Goal: Information Seeking & Learning: Learn about a topic

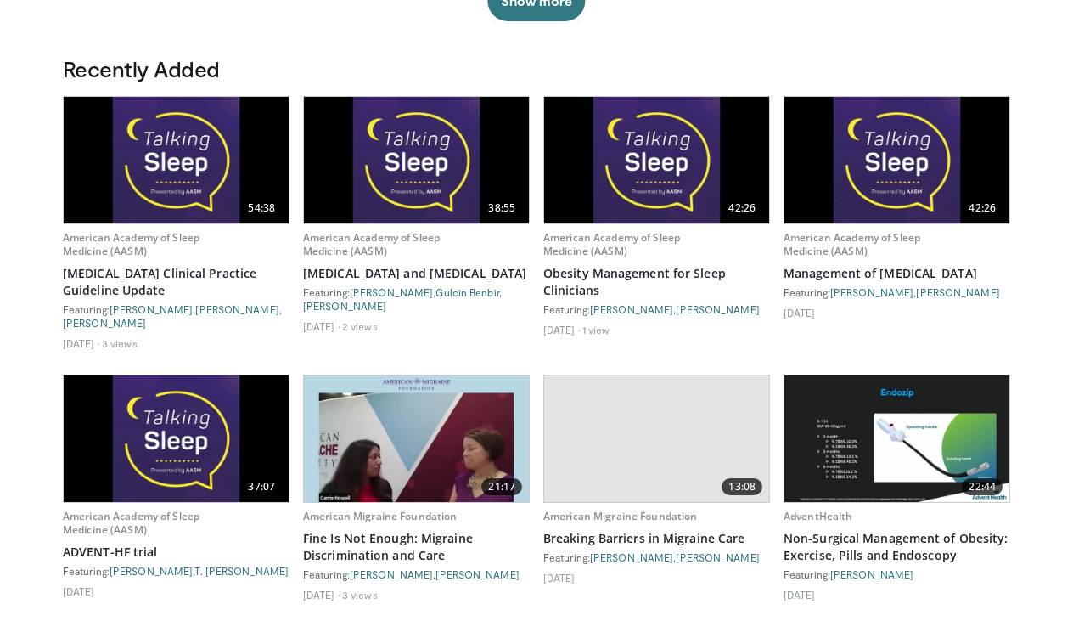
scroll to position [862, 0]
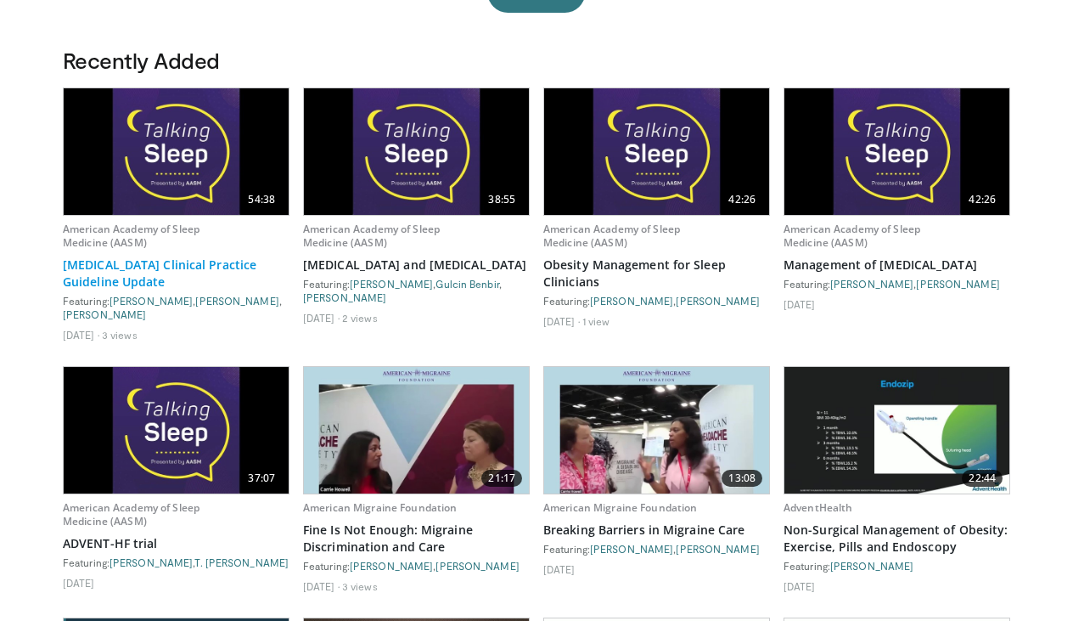
click at [169, 272] on link "[MEDICAL_DATA] Clinical Practice Guideline Update" at bounding box center [176, 273] width 227 height 34
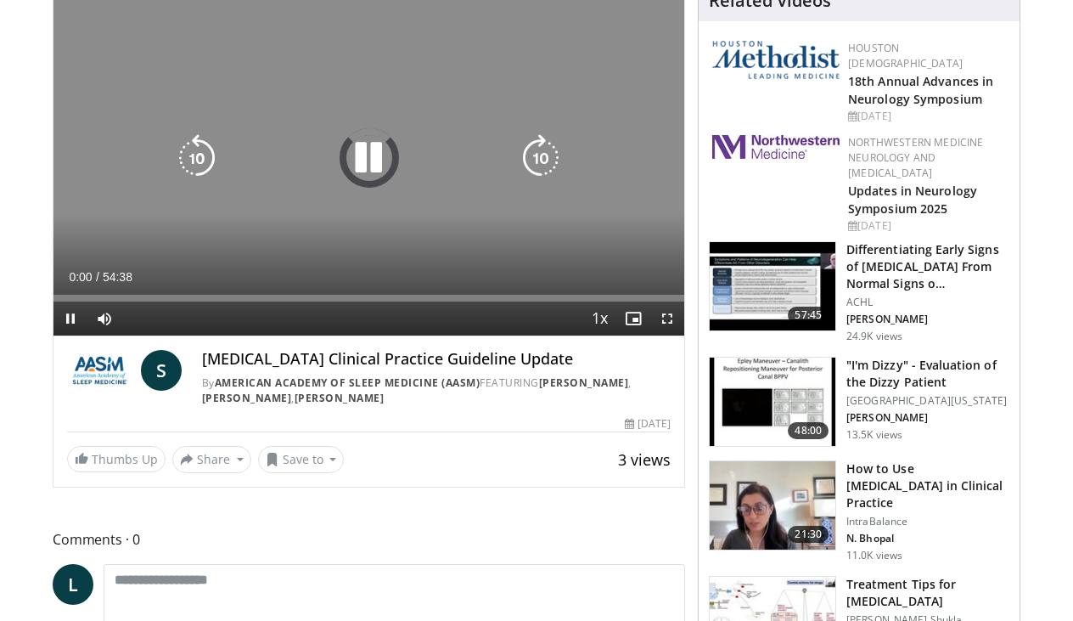
scroll to position [160, 0]
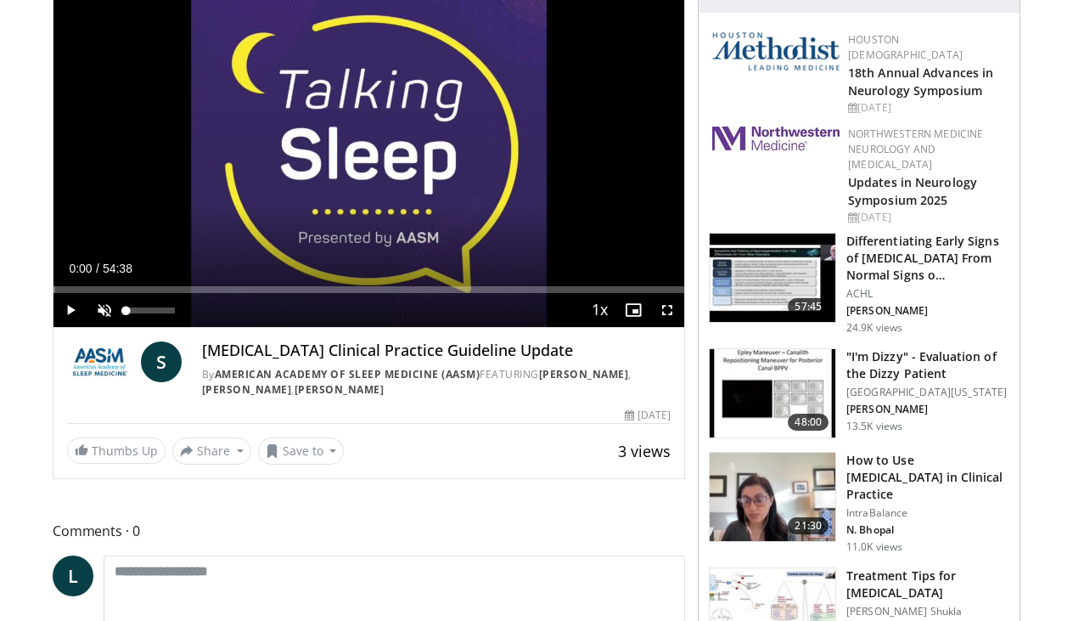
drag, startPoint x: 175, startPoint y: 306, endPoint x: 68, endPoint y: 307, distance: 107.0
click at [68, 307] on div "Current Time 0:00 / Duration 54:38 Play Skip Backward Skip Forward Unmute 0% Lo…" at bounding box center [369, 310] width 631 height 34
click at [68, 307] on span "Video Player" at bounding box center [71, 310] width 34 height 34
click at [100, 313] on span "Video Player" at bounding box center [104, 310] width 34 height 34
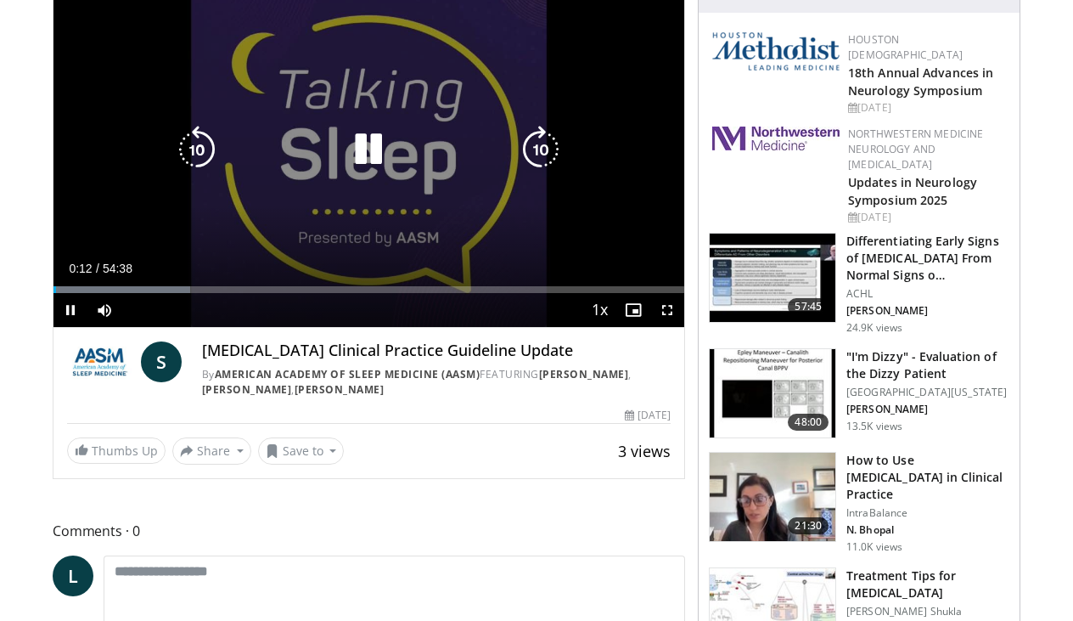
click at [541, 149] on icon "Video Player" at bounding box center [541, 150] width 48 height 48
click at [542, 149] on icon "Video Player" at bounding box center [541, 150] width 48 height 48
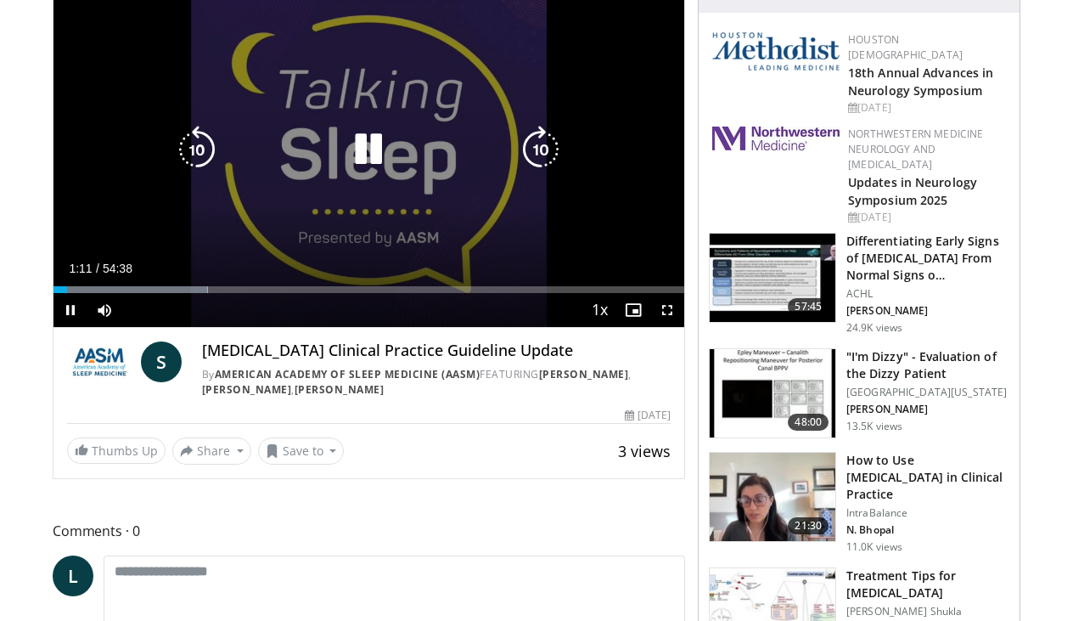
click at [538, 138] on icon "Video Player" at bounding box center [541, 150] width 48 height 48
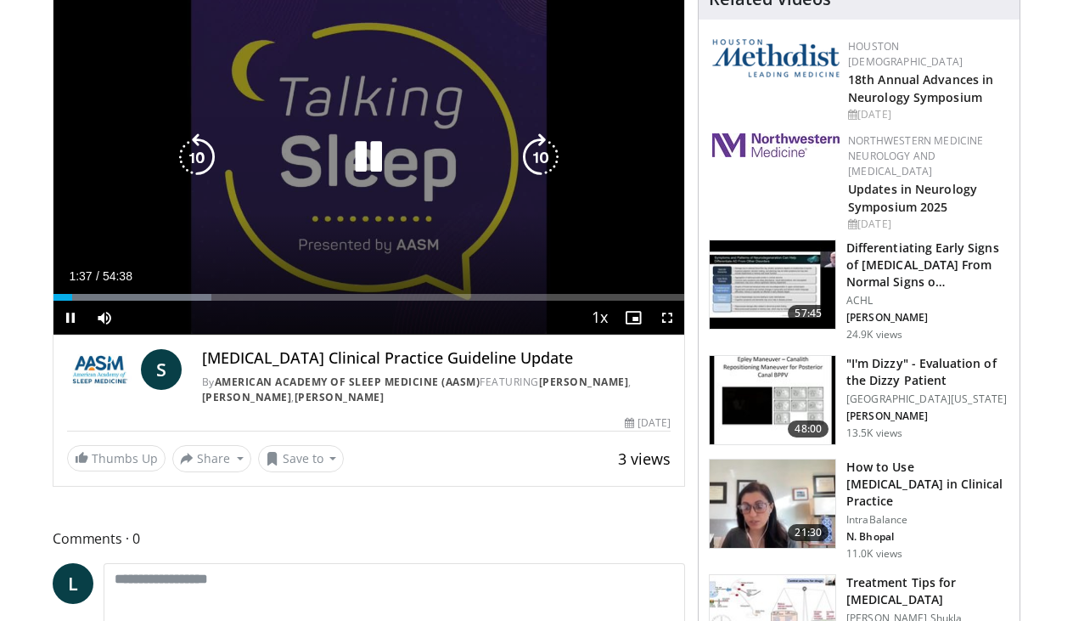
scroll to position [159, 0]
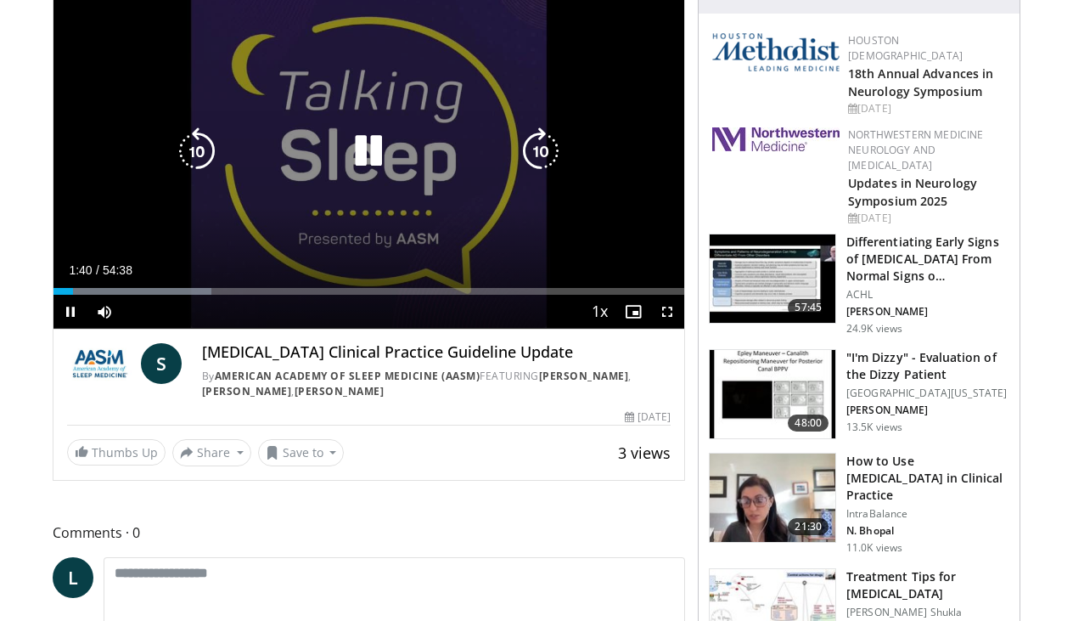
click at [537, 148] on icon "Video Player" at bounding box center [541, 151] width 48 height 48
click at [540, 145] on icon "Video Player" at bounding box center [541, 151] width 48 height 48
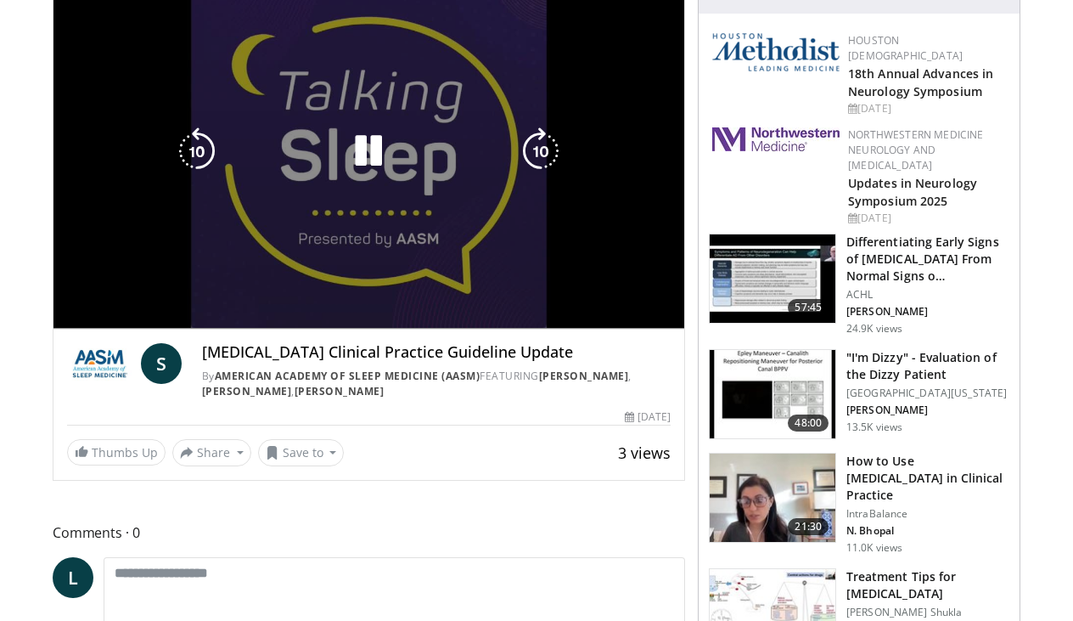
click at [540, 145] on icon "Video Player" at bounding box center [541, 151] width 48 height 48
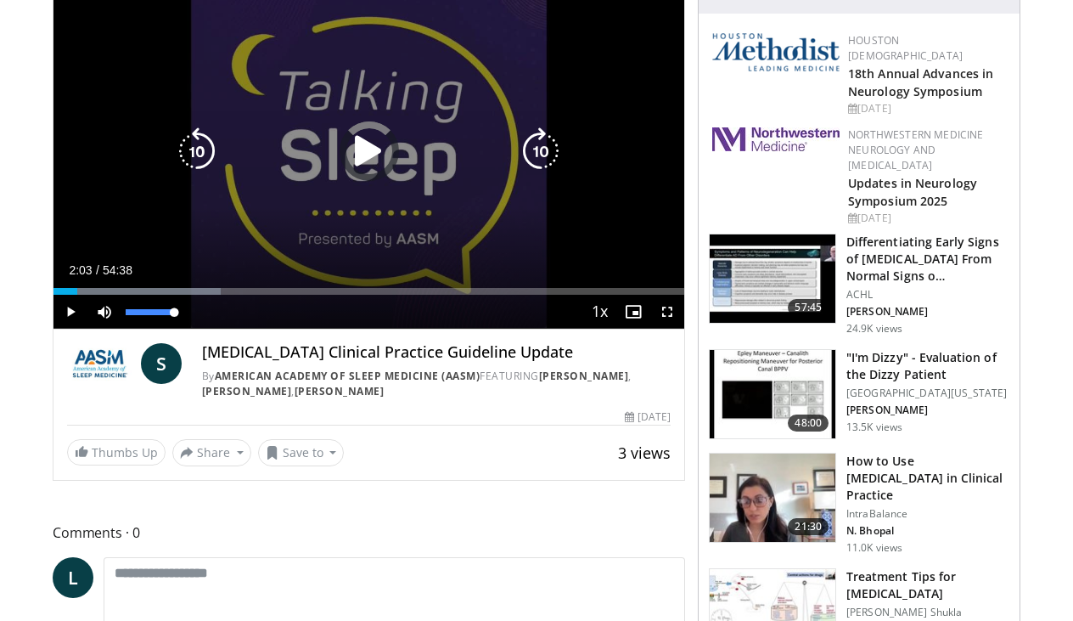
drag, startPoint x: 76, startPoint y: 290, endPoint x: 99, endPoint y: 296, distance: 22.9
click at [98, 296] on div "Current Time 2:03 / Duration 54:38 Play Skip Backward Skip Forward Mute 100% Lo…" at bounding box center [369, 312] width 631 height 34
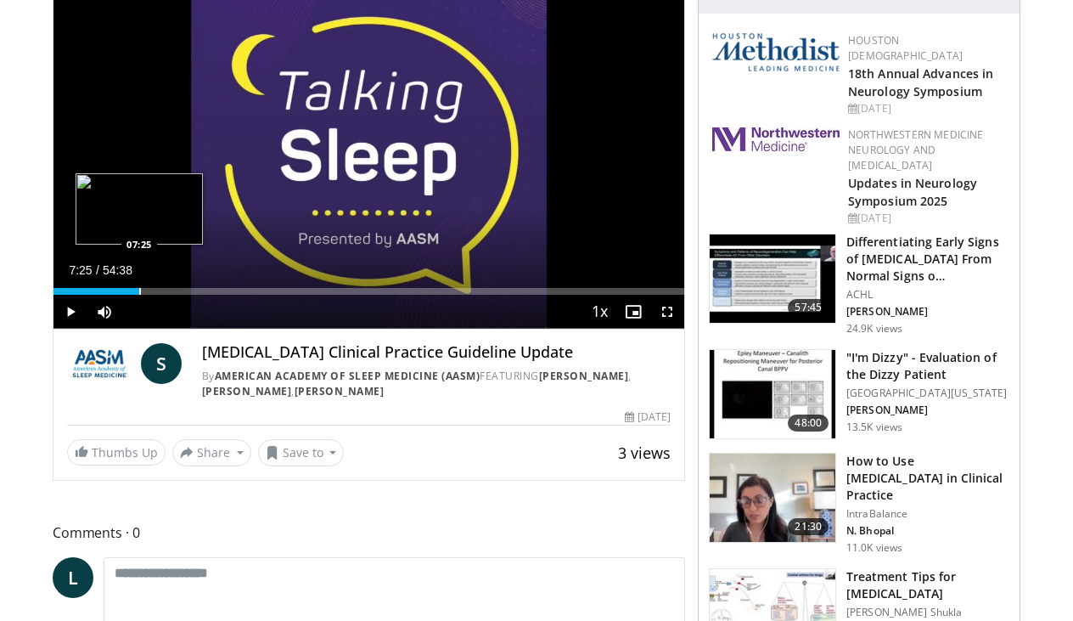
drag, startPoint x: 97, startPoint y: 290, endPoint x: 139, endPoint y: 279, distance: 43.9
click at [139, 279] on div "Loaded : 11.91% 07:25 07:25" at bounding box center [369, 287] width 631 height 16
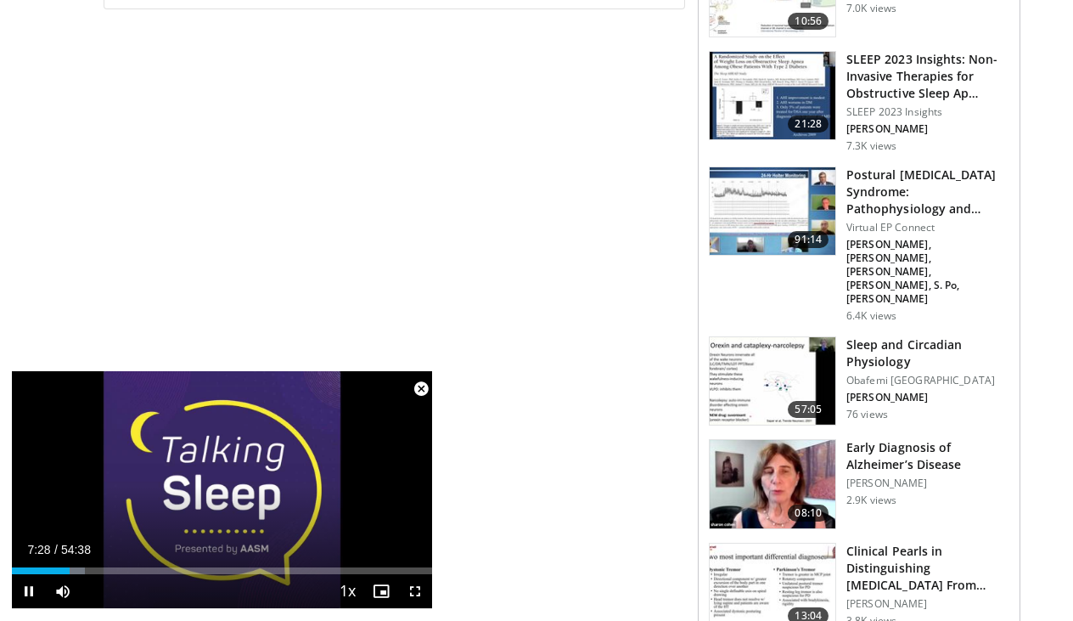
scroll to position [814, 0]
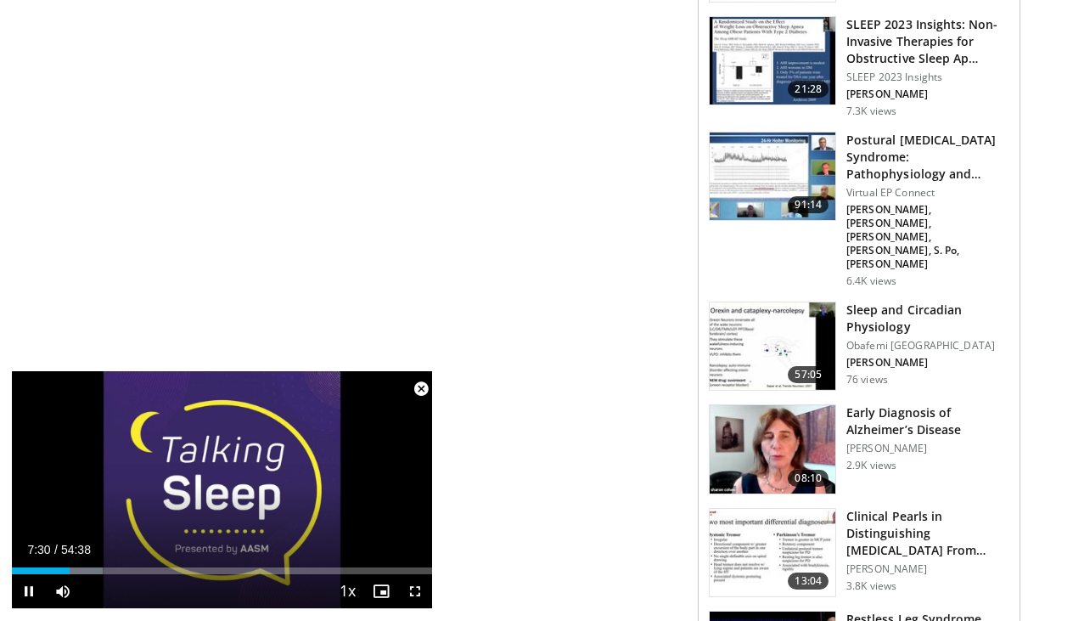
click at [425, 392] on span "Video Player" at bounding box center [421, 389] width 34 height 34
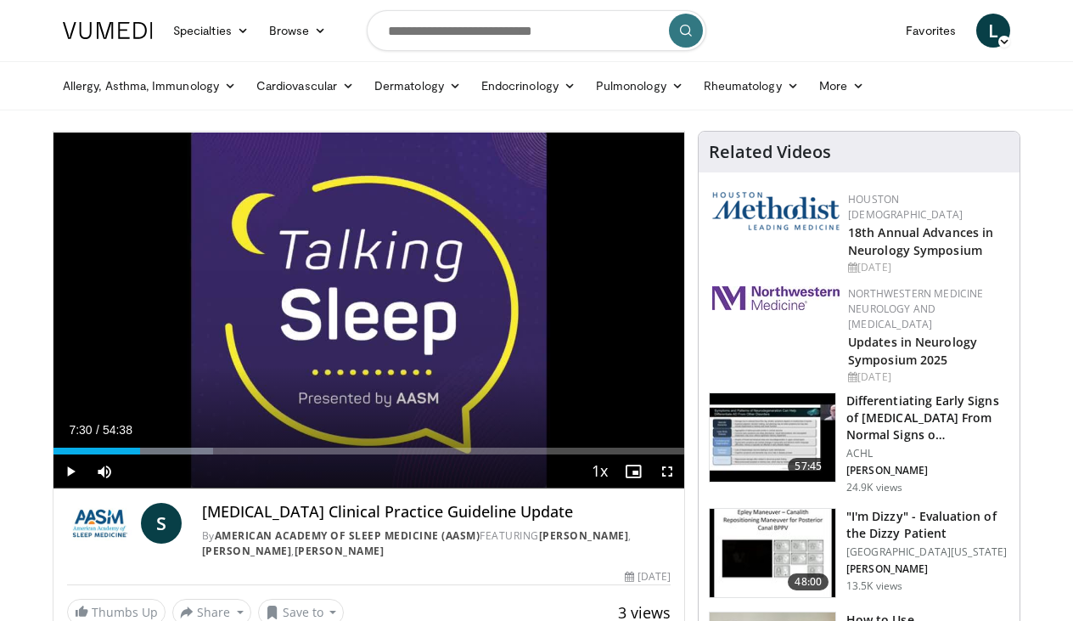
scroll to position [0, 0]
click at [247, 35] on icon at bounding box center [243, 31] width 12 height 12
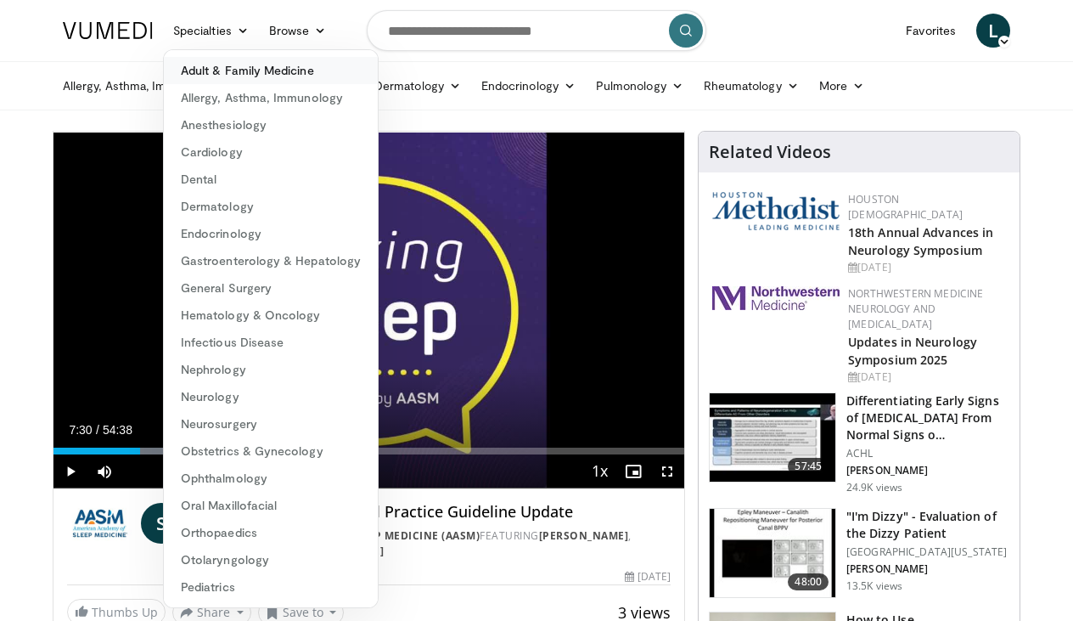
click at [249, 76] on link "Adult & Family Medicine" at bounding box center [271, 70] width 214 height 27
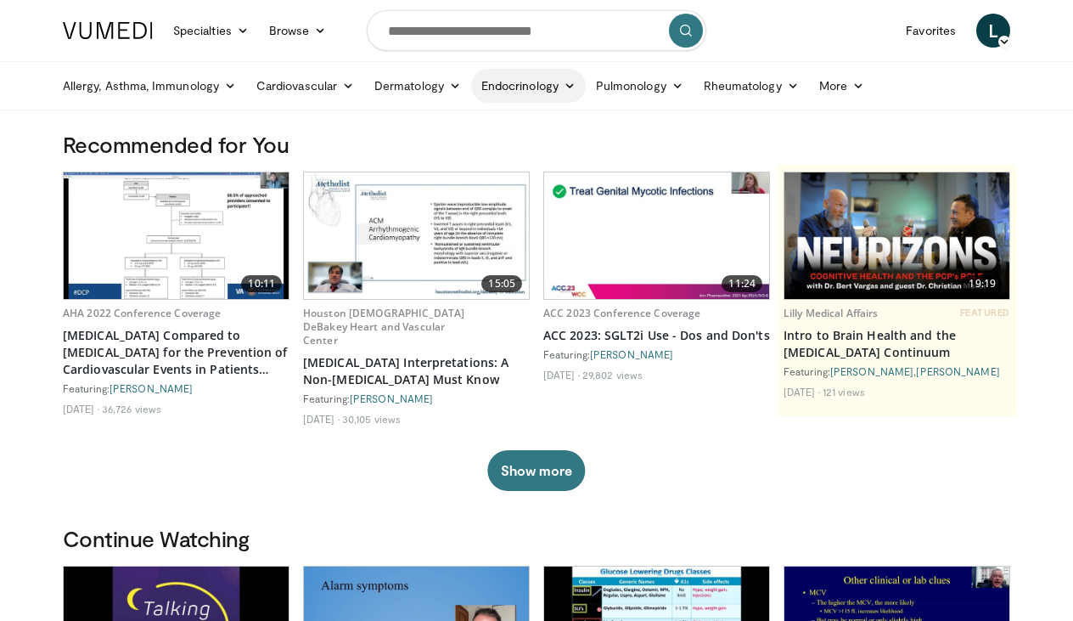
click at [574, 86] on icon at bounding box center [570, 86] width 12 height 12
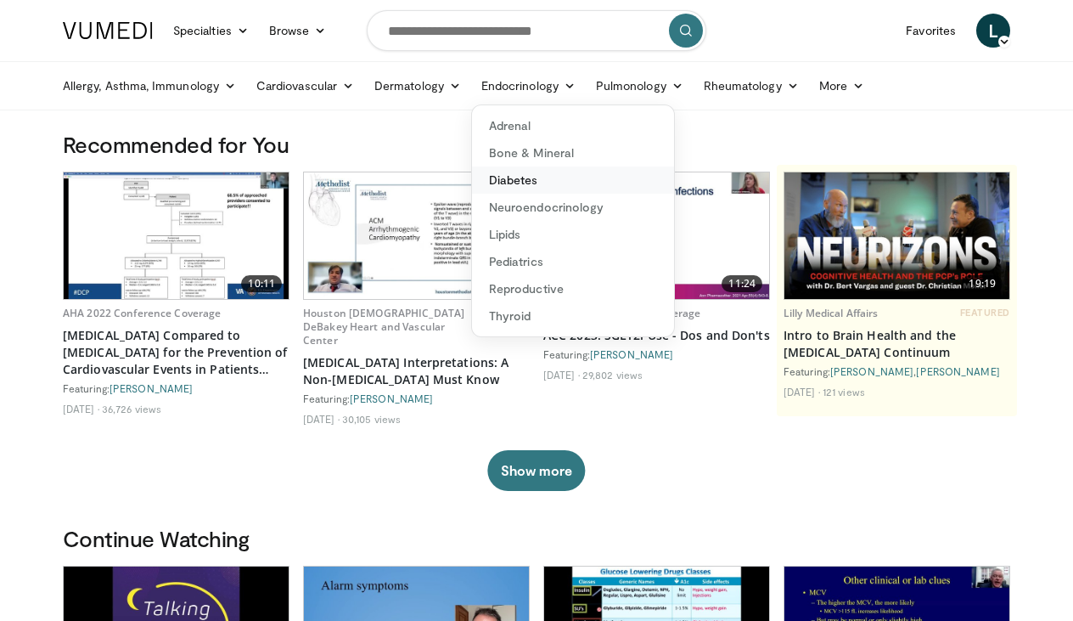
click at [533, 183] on link "Diabetes" at bounding box center [573, 179] width 202 height 27
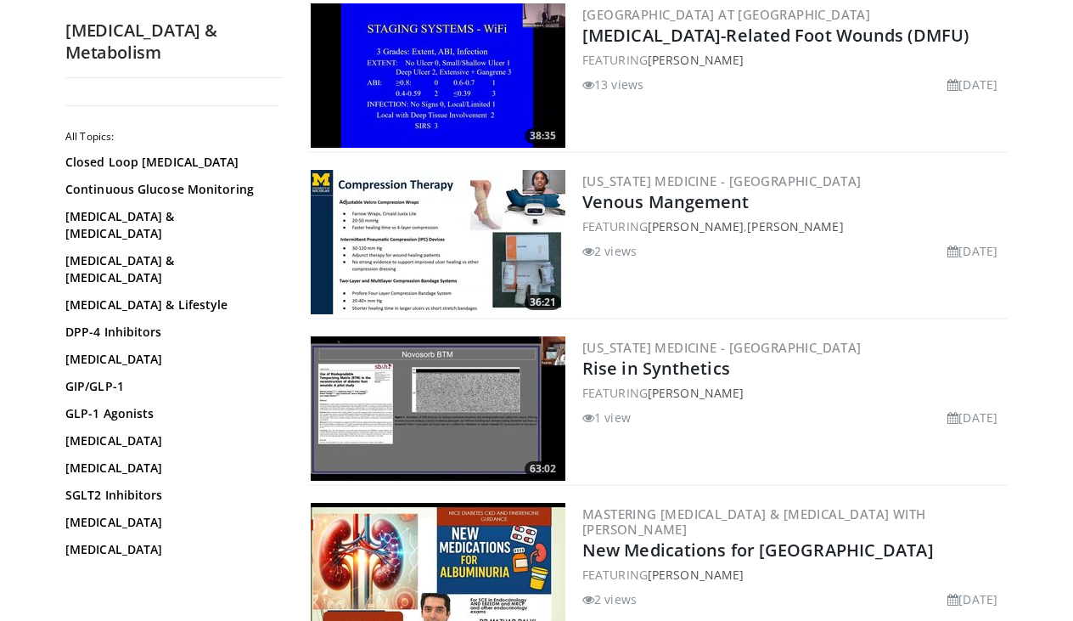
scroll to position [2520, 0]
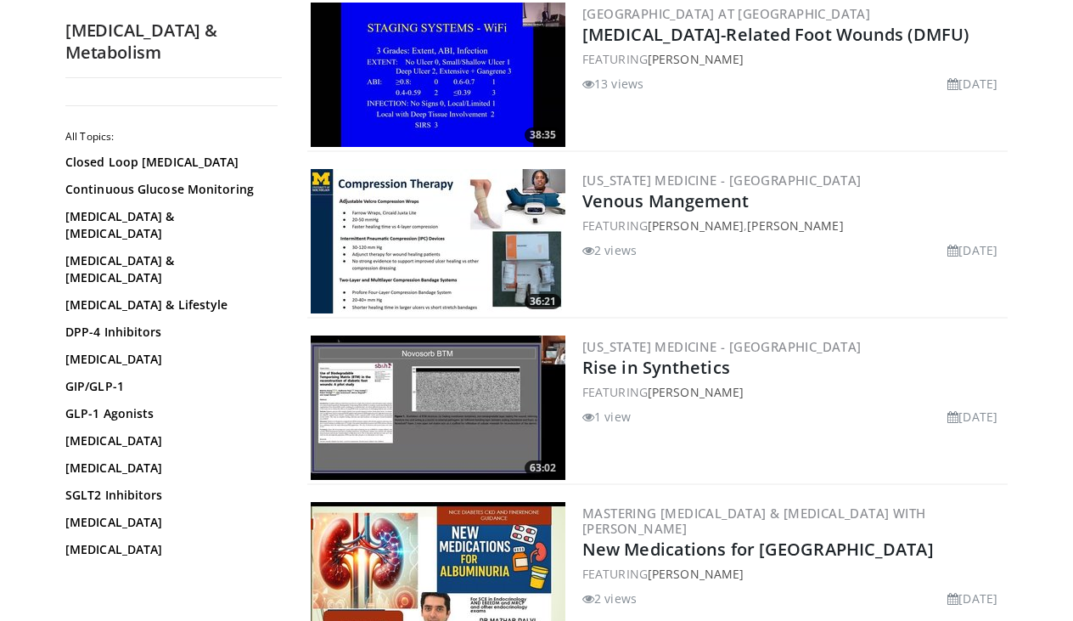
click at [368, 222] on img at bounding box center [438, 241] width 255 height 144
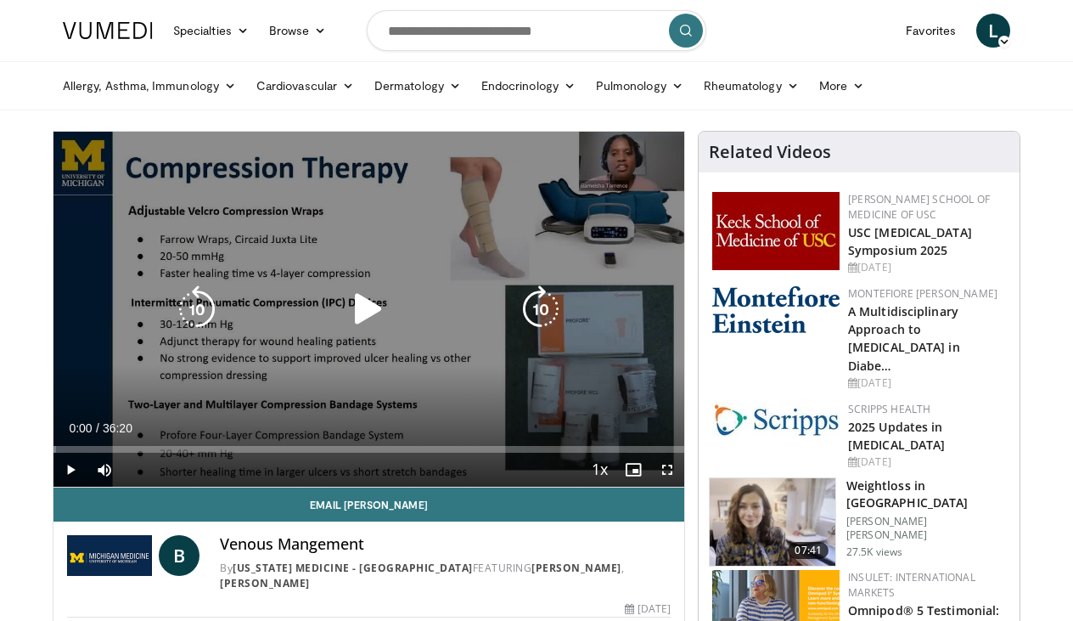
click at [370, 305] on icon "Video Player" at bounding box center [369, 309] width 48 height 48
click at [548, 313] on icon "Video Player" at bounding box center [541, 309] width 48 height 48
click at [547, 307] on icon "Video Player" at bounding box center [541, 309] width 48 height 48
click at [544, 305] on icon "Video Player" at bounding box center [541, 309] width 48 height 48
click at [544, 306] on icon "Video Player" at bounding box center [541, 309] width 48 height 48
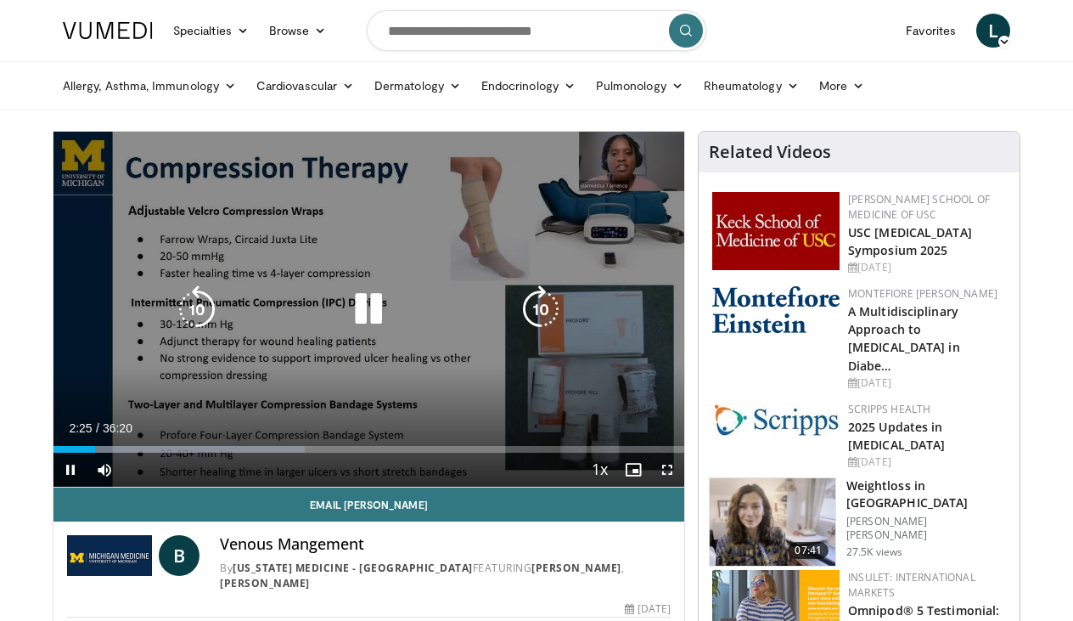
click at [544, 304] on icon "Video Player" at bounding box center [541, 309] width 48 height 48
click at [545, 304] on icon "Video Player" at bounding box center [541, 309] width 48 height 48
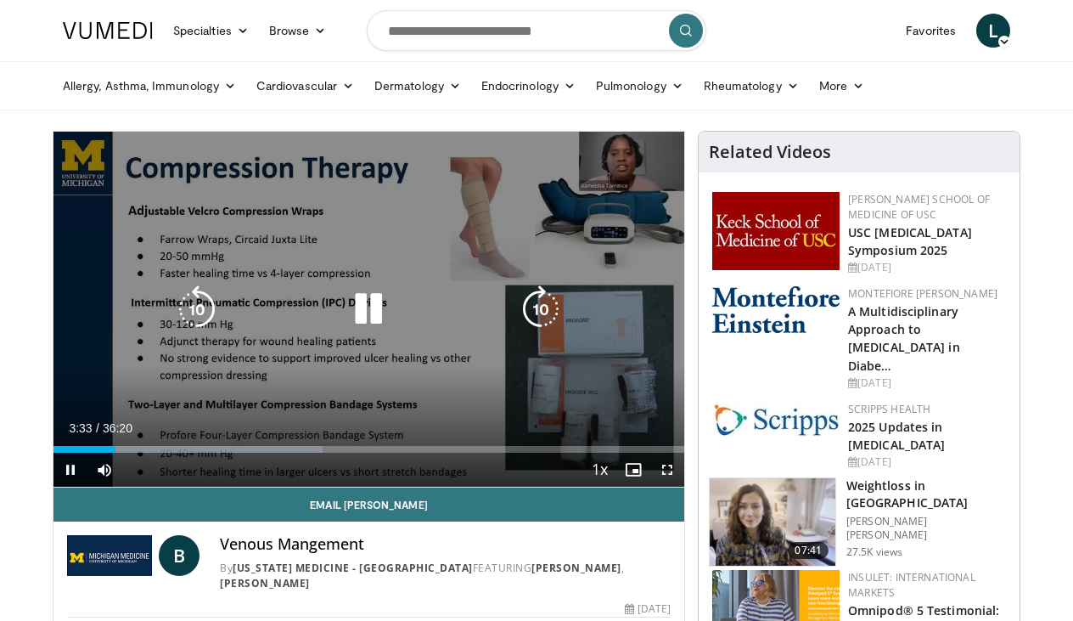
click at [548, 312] on icon "Video Player" at bounding box center [541, 309] width 48 height 48
click at [539, 309] on icon "Video Player" at bounding box center [541, 309] width 48 height 48
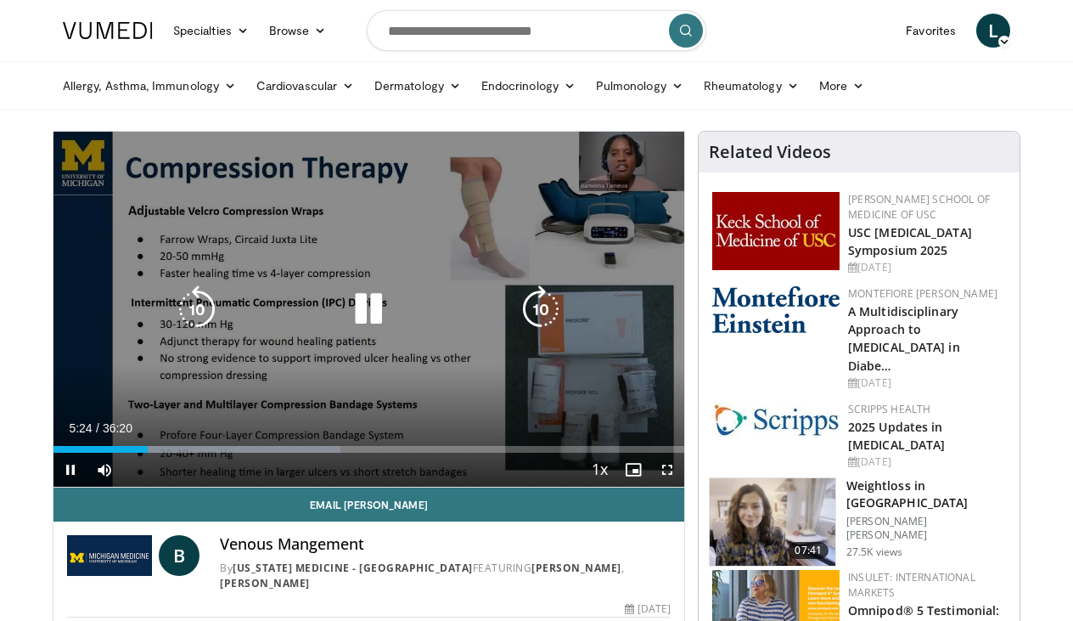
click at [545, 312] on icon "Video Player" at bounding box center [541, 309] width 48 height 48
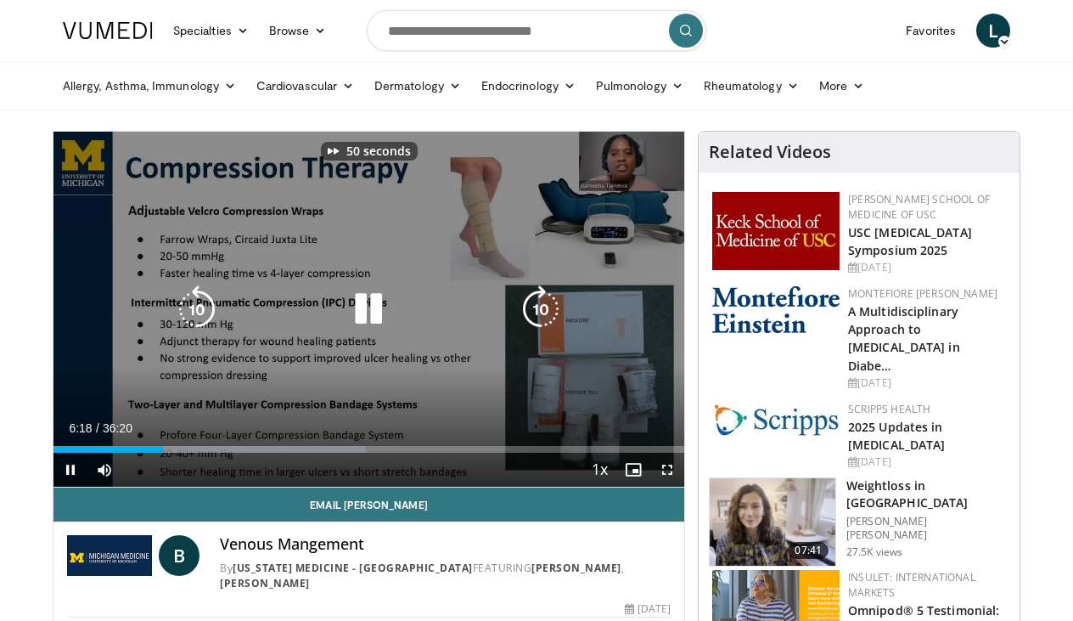
click at [545, 312] on icon "Video Player" at bounding box center [541, 309] width 48 height 48
click at [539, 309] on icon "Video Player" at bounding box center [541, 309] width 48 height 48
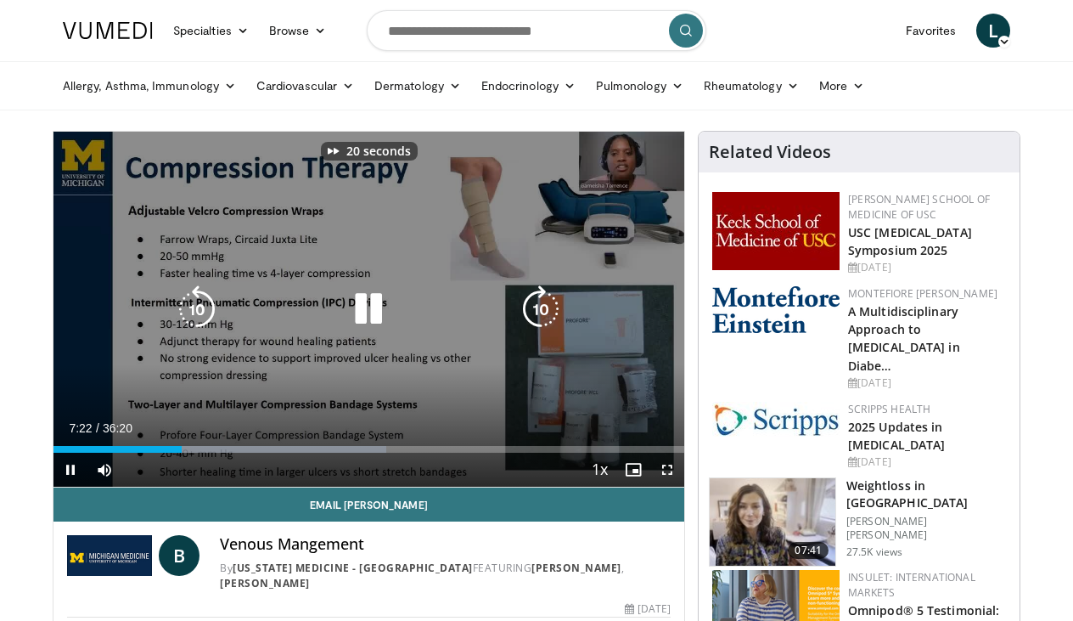
click at [539, 309] on icon "Video Player" at bounding box center [541, 309] width 48 height 48
click at [539, 309] on div "30 seconds Tap to unmute" at bounding box center [369, 309] width 631 height 355
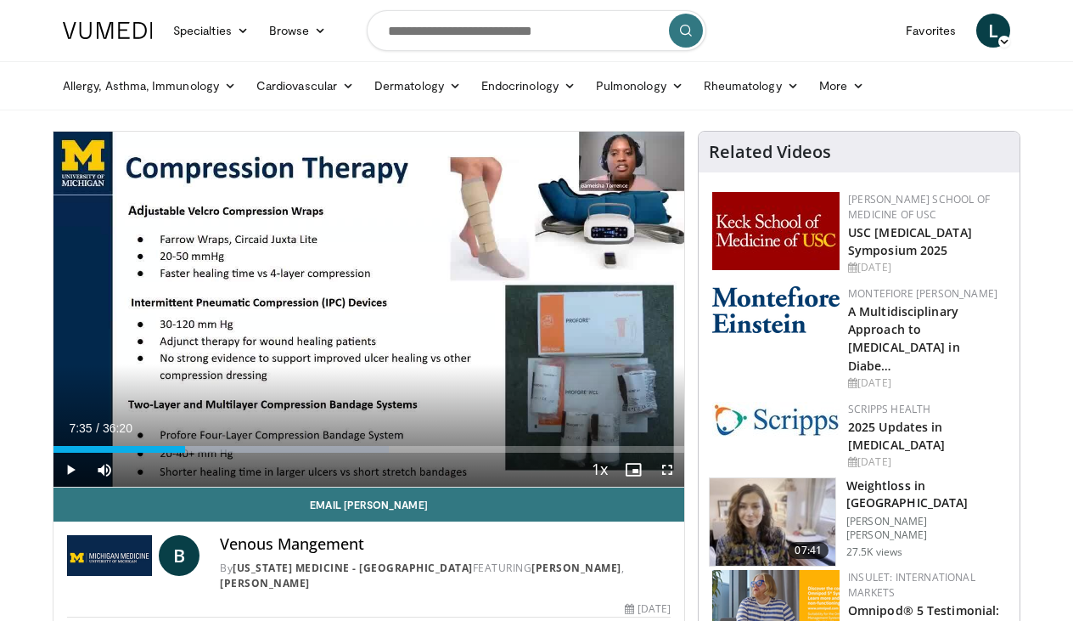
click at [539, 309] on div "30 seconds Tap to unmute" at bounding box center [369, 309] width 631 height 355
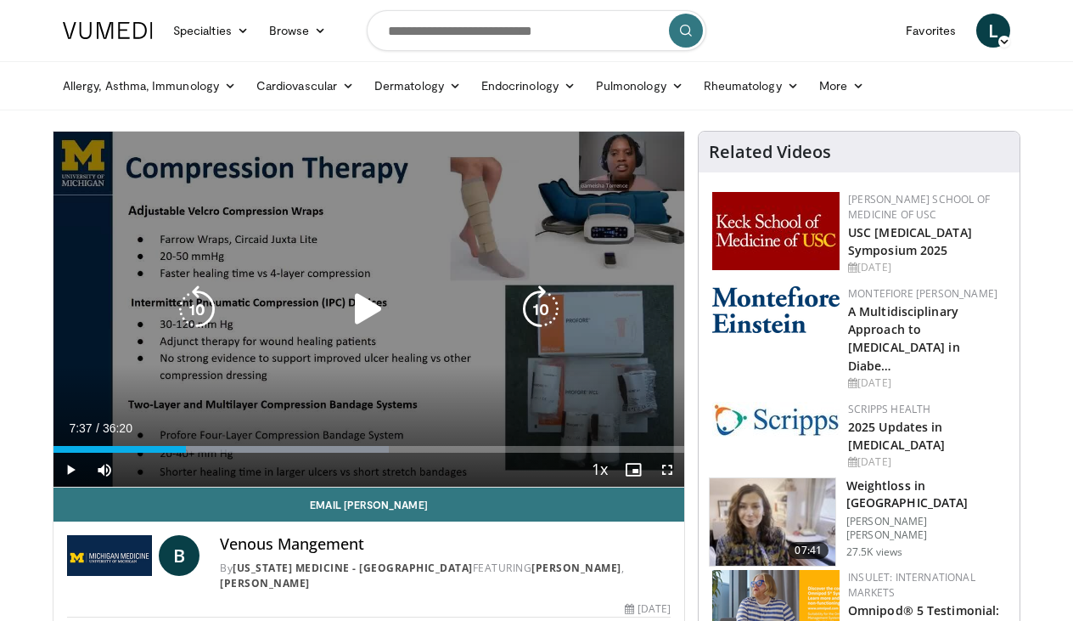
click at [546, 297] on icon "Video Player" at bounding box center [541, 309] width 48 height 48
click at [547, 303] on icon "Video Player" at bounding box center [541, 309] width 48 height 48
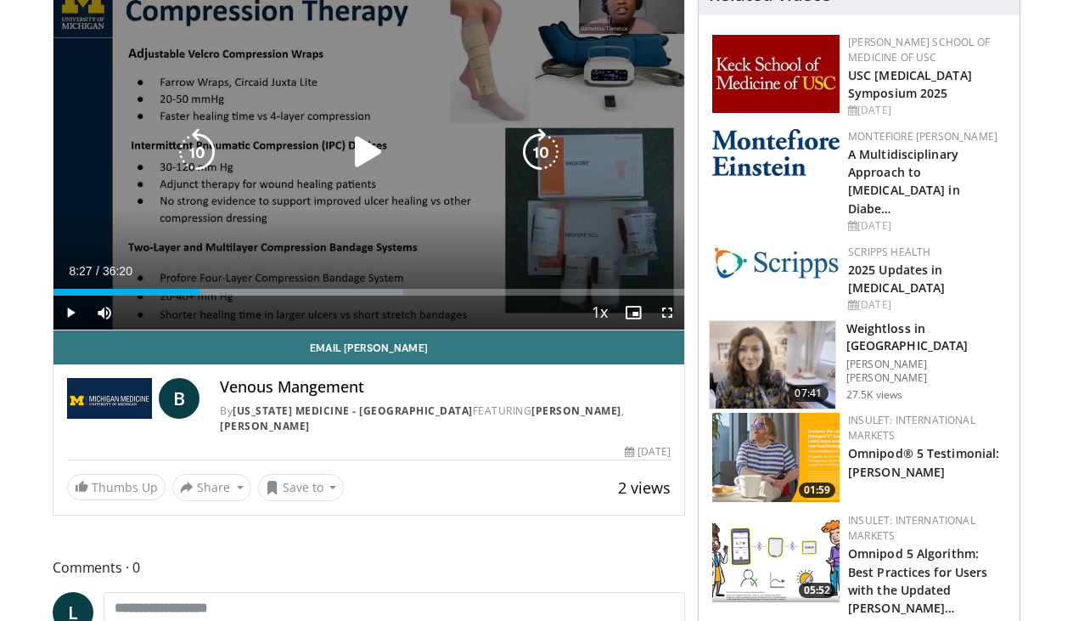
scroll to position [159, 0]
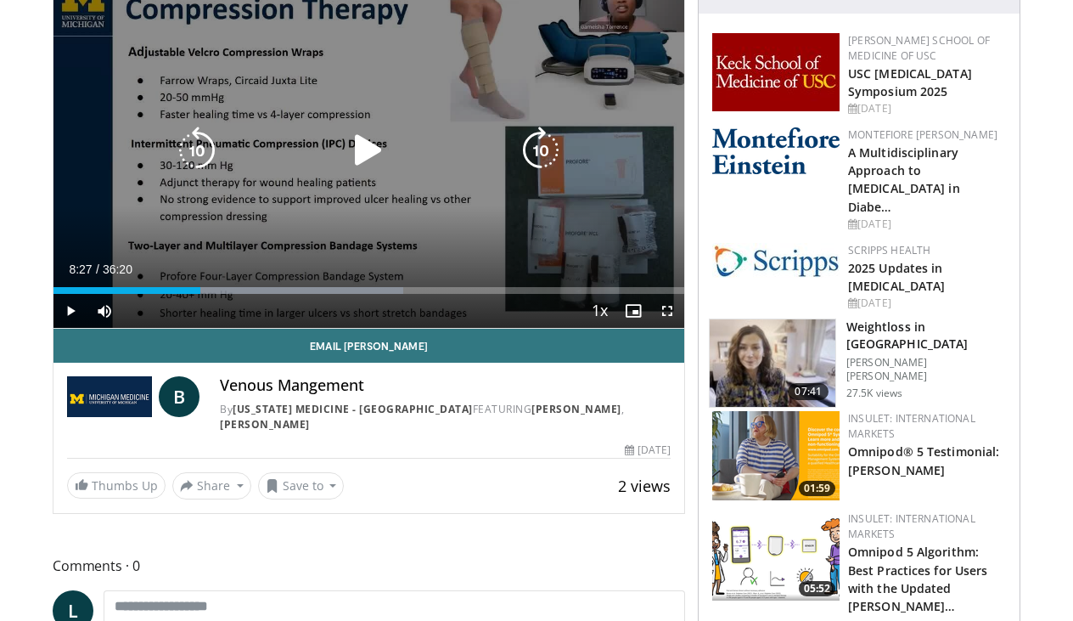
click at [543, 147] on icon "Video Player" at bounding box center [541, 151] width 48 height 48
click at [368, 154] on icon "Video Player" at bounding box center [369, 151] width 48 height 48
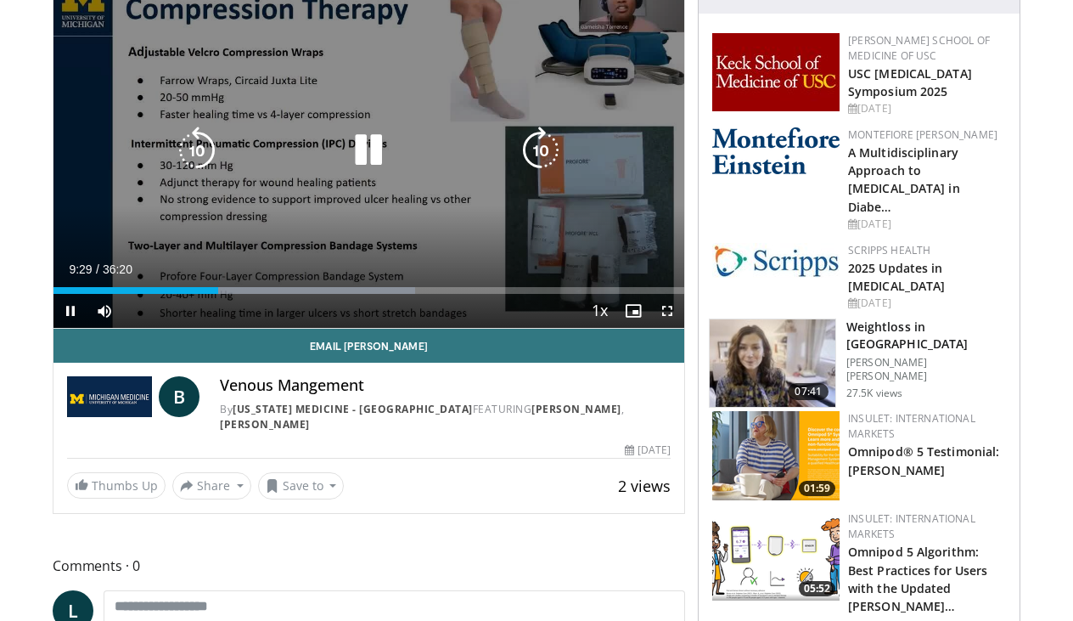
click at [548, 145] on icon "Video Player" at bounding box center [541, 151] width 48 height 48
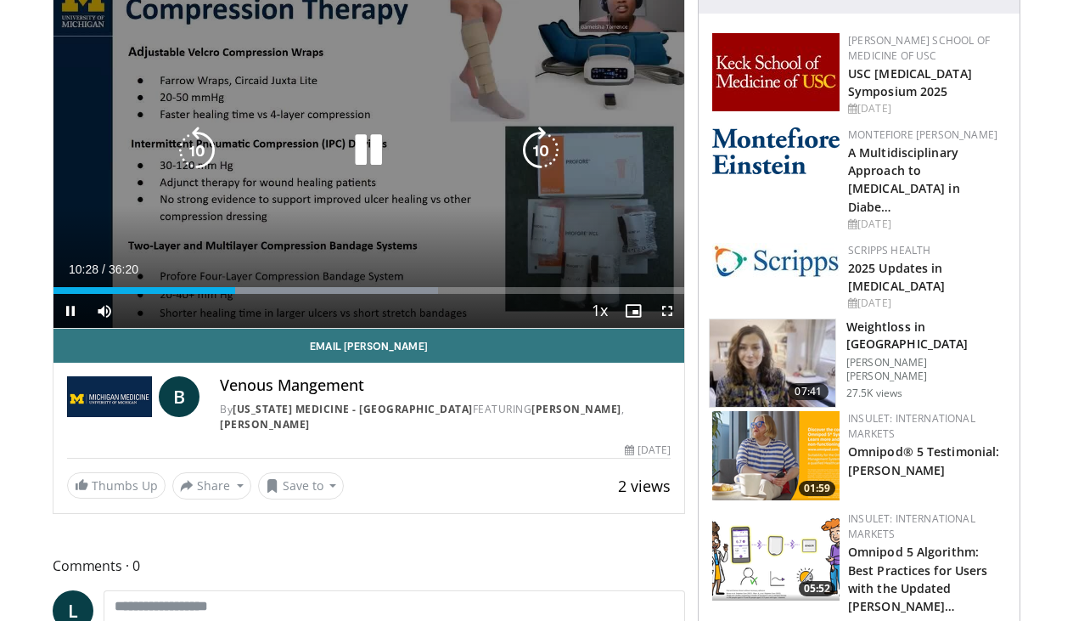
click at [548, 144] on icon "Video Player" at bounding box center [541, 151] width 48 height 48
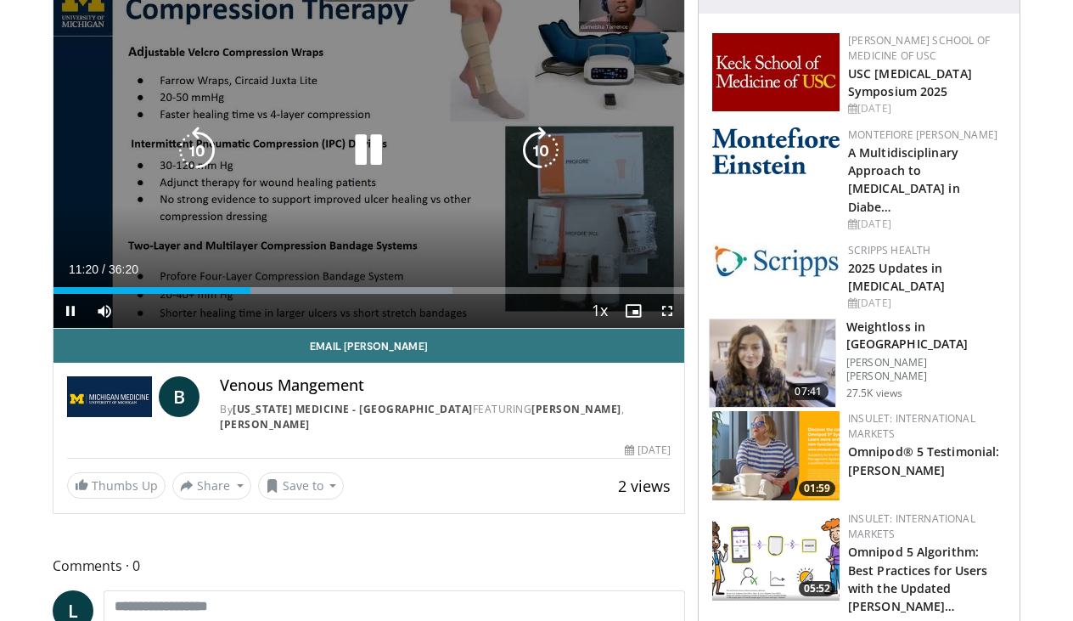
click at [548, 144] on icon "Video Player" at bounding box center [541, 151] width 48 height 48
click at [548, 145] on icon "Video Player" at bounding box center [541, 151] width 48 height 48
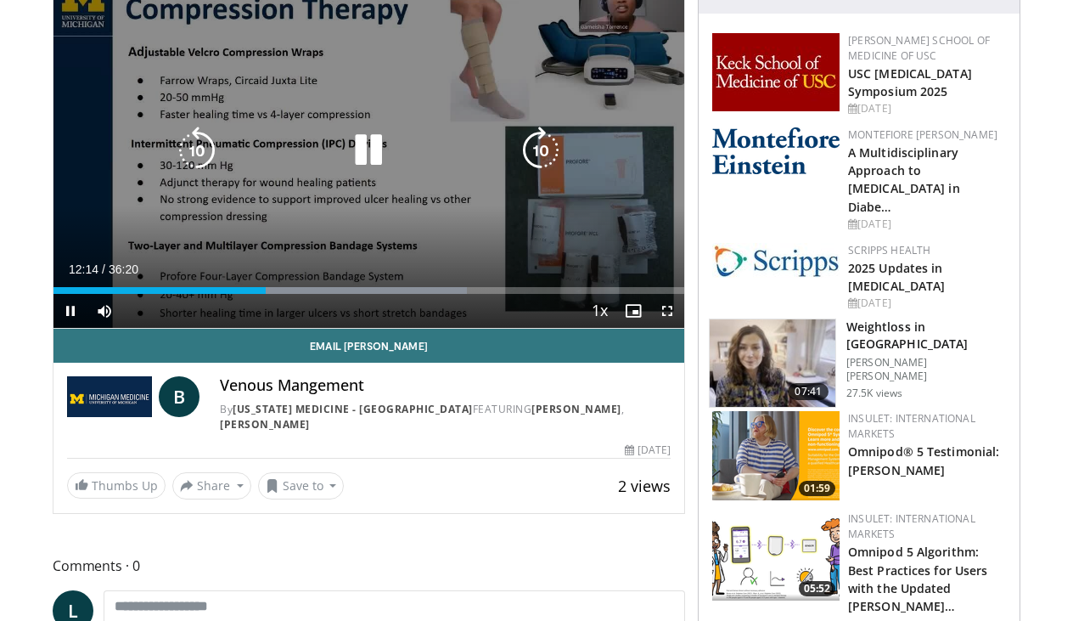
click at [548, 145] on icon "Video Player" at bounding box center [541, 151] width 48 height 48
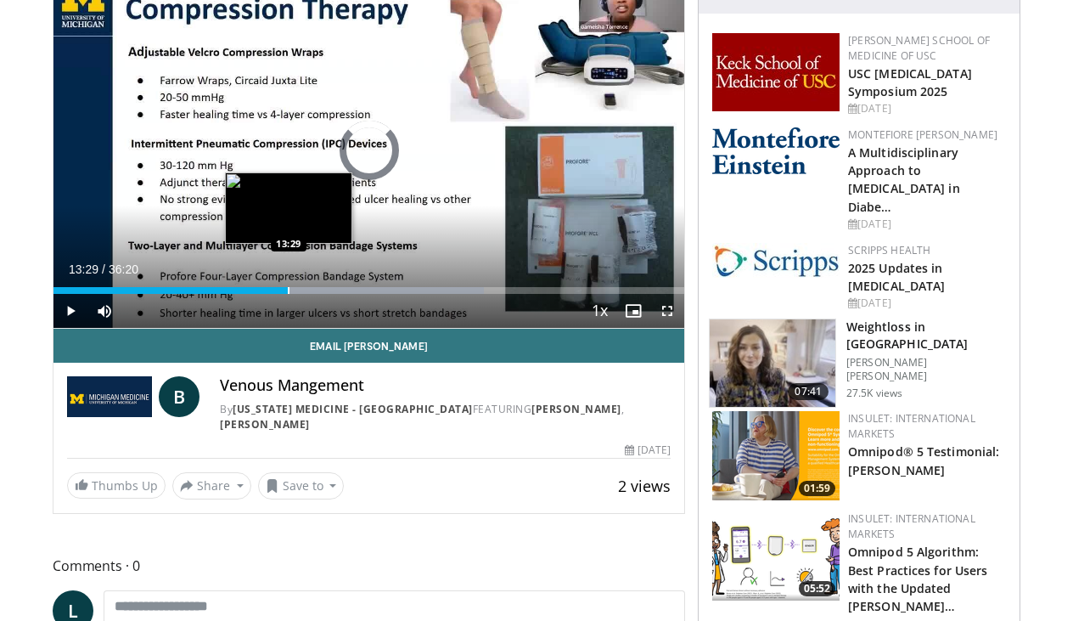
drag, startPoint x: 273, startPoint y: 291, endPoint x: 292, endPoint y: 290, distance: 19.6
click at [291, 290] on div "Loaded : 68.25% 13:29 13:29" at bounding box center [369, 290] width 631 height 7
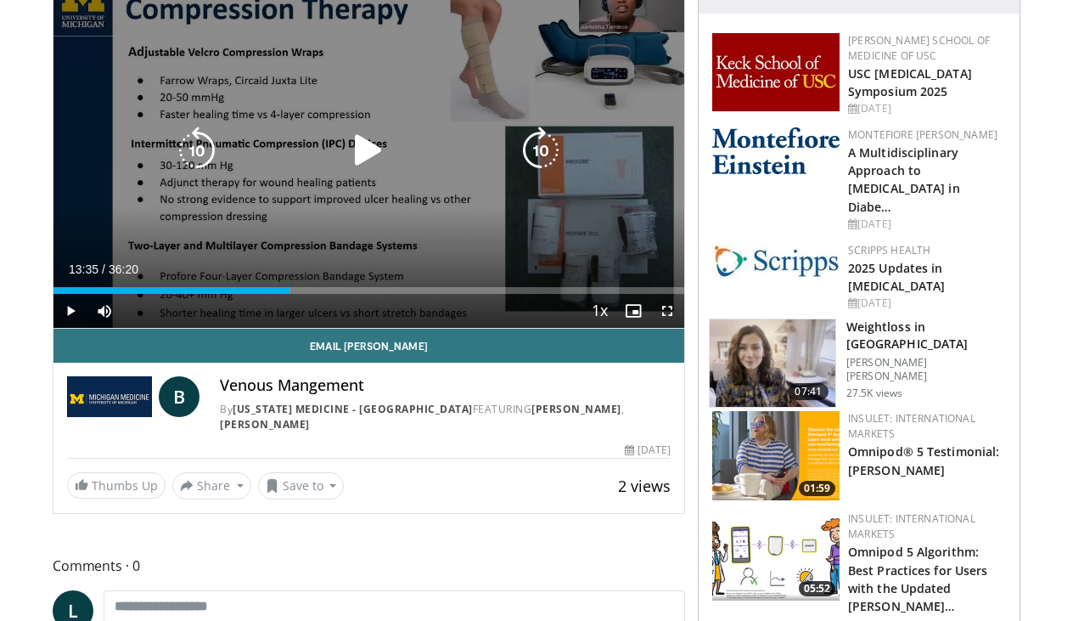
click at [296, 292] on div "Loaded : 37.61% 13:35 13:35" at bounding box center [369, 290] width 631 height 7
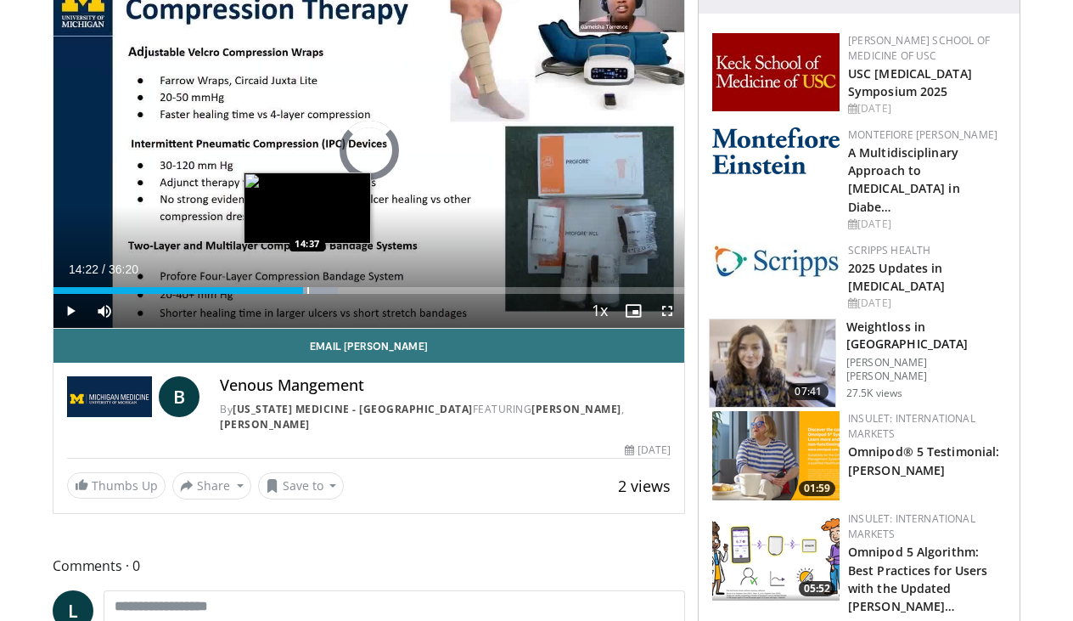
drag, startPoint x: 295, startPoint y: 288, endPoint x: 313, endPoint y: 289, distance: 17.9
click at [309, 289] on div "Progress Bar" at bounding box center [308, 290] width 2 height 7
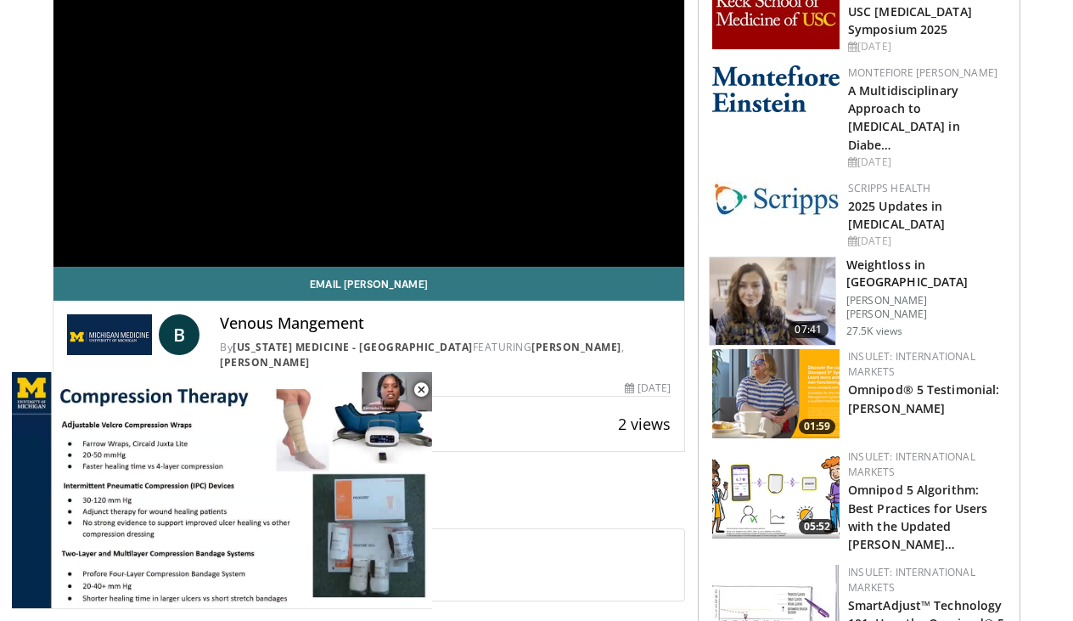
scroll to position [176, 0]
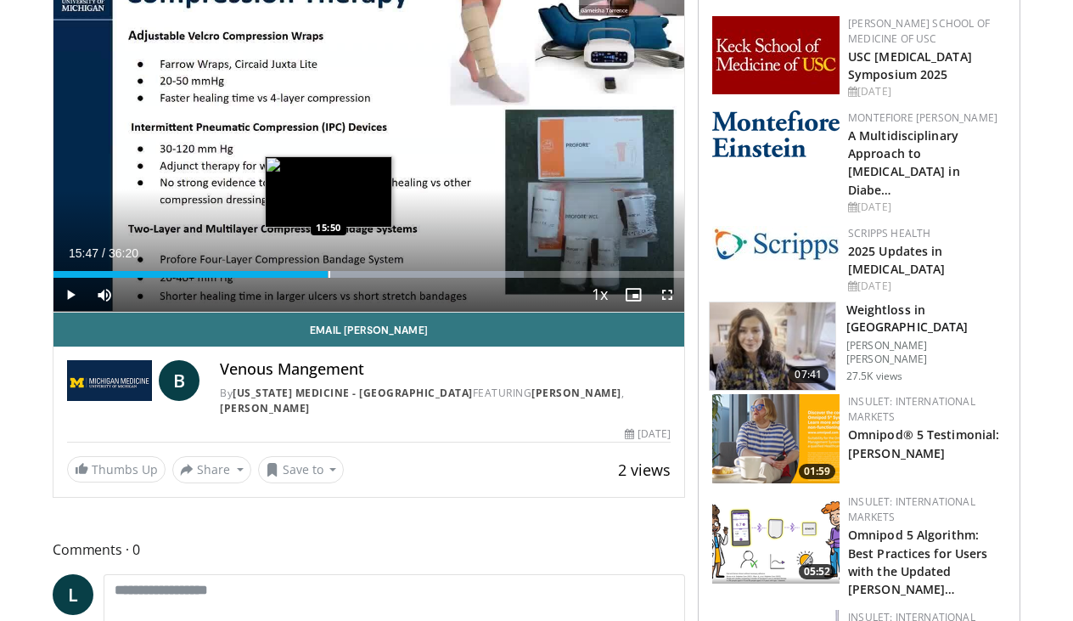
drag, startPoint x: 315, startPoint y: 275, endPoint x: 329, endPoint y: 274, distance: 14.5
click at [329, 274] on div "Progress Bar" at bounding box center [330, 274] width 2 height 7
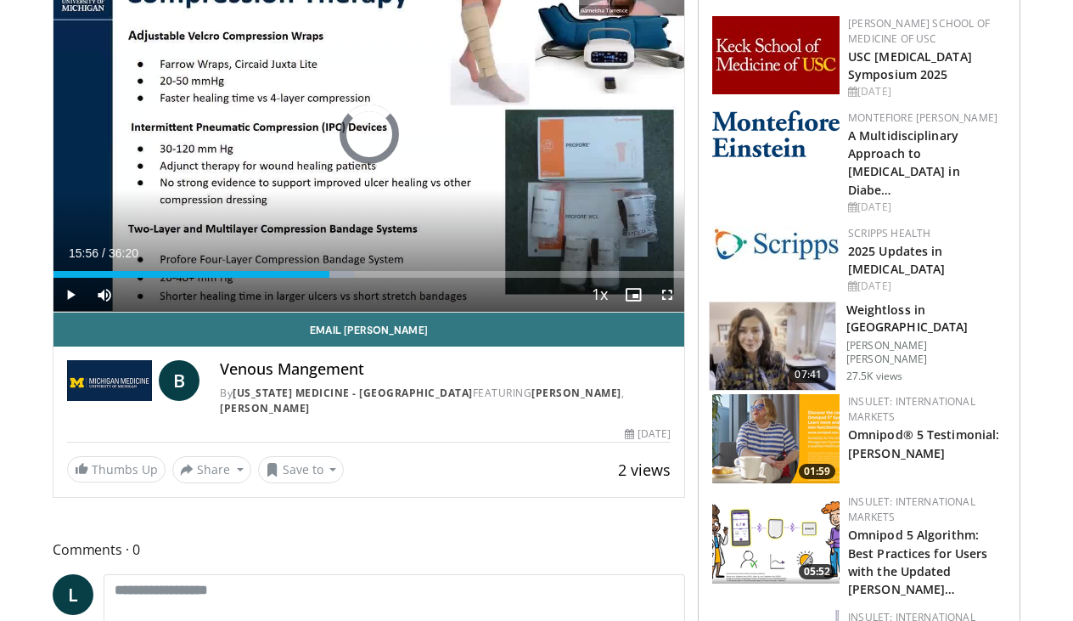
drag, startPoint x: 329, startPoint y: 274, endPoint x: 344, endPoint y: 273, distance: 14.5
click at [341, 273] on div "Progress Bar" at bounding box center [340, 274] width 2 height 7
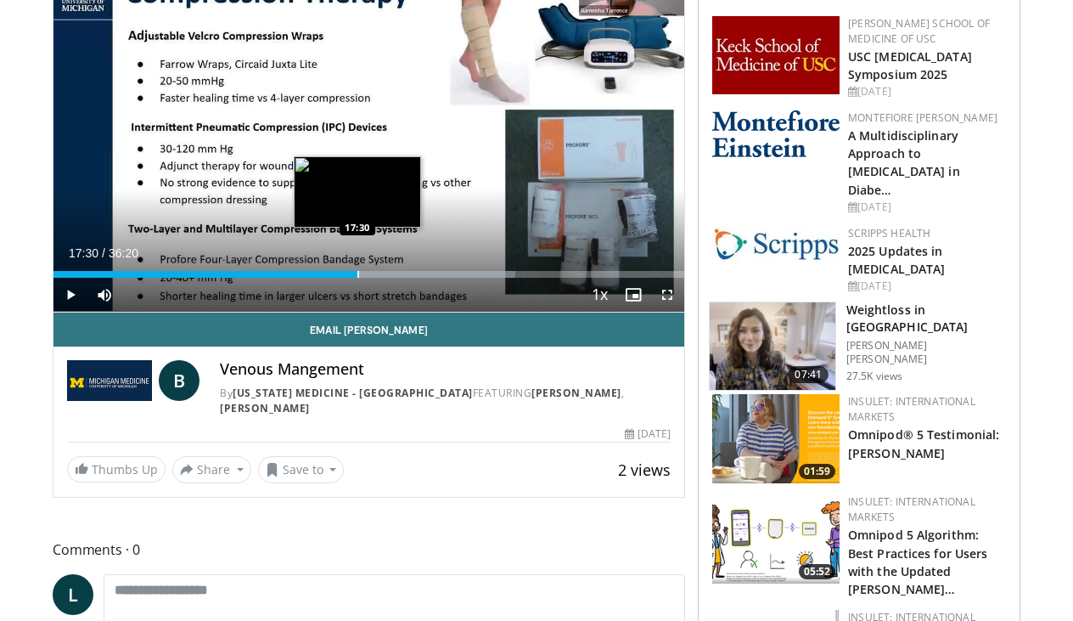
drag, startPoint x: 345, startPoint y: 277, endPoint x: 358, endPoint y: 274, distance: 13.0
click at [358, 274] on div "Progress Bar" at bounding box center [359, 274] width 2 height 7
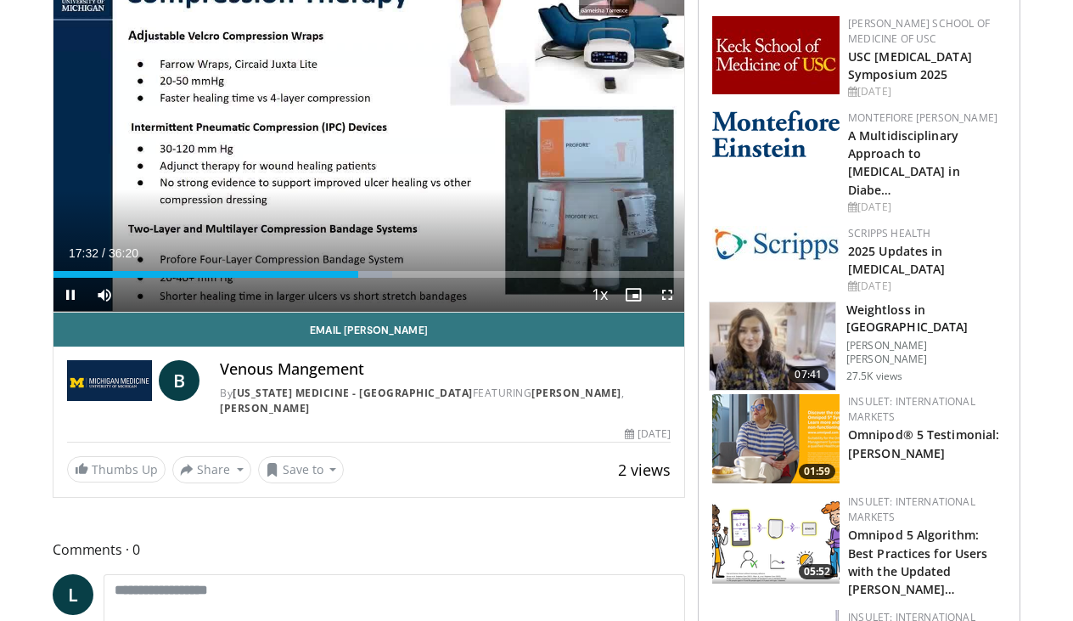
drag, startPoint x: 358, startPoint y: 274, endPoint x: 375, endPoint y: 271, distance: 17.3
click at [375, 271] on video-js "**********" at bounding box center [369, 134] width 631 height 357
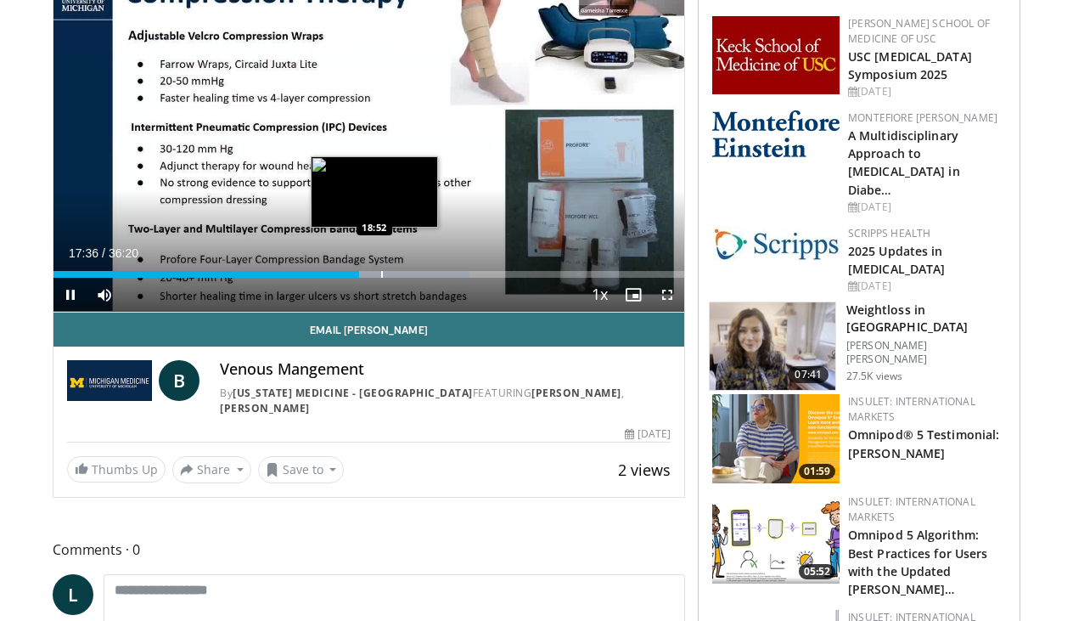
drag, startPoint x: 356, startPoint y: 278, endPoint x: 381, endPoint y: 270, distance: 26.6
click at [381, 278] on div "Current Time 17:36 / Duration 36:20 Pause Skip Backward Skip Forward Mute Loade…" at bounding box center [369, 295] width 631 height 34
drag, startPoint x: 358, startPoint y: 276, endPoint x: 389, endPoint y: 273, distance: 31.6
click at [389, 273] on div "Loaded : 72.34% 18:49 18:52" at bounding box center [369, 274] width 631 height 7
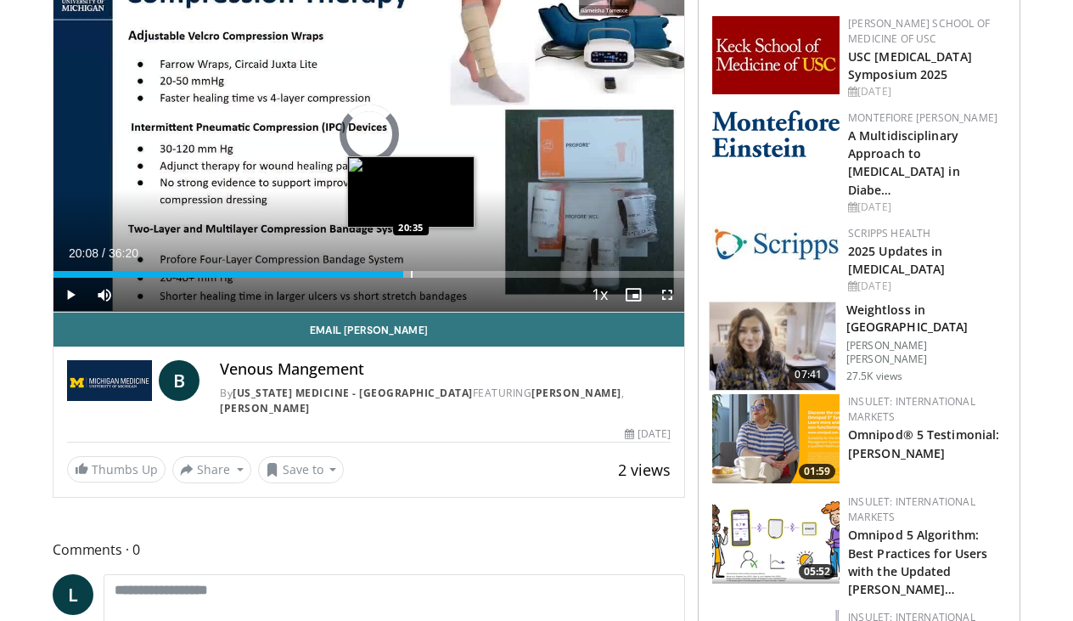
drag, startPoint x: 386, startPoint y: 274, endPoint x: 412, endPoint y: 271, distance: 25.7
click at [412, 271] on div "Progress Bar" at bounding box center [412, 274] width 2 height 7
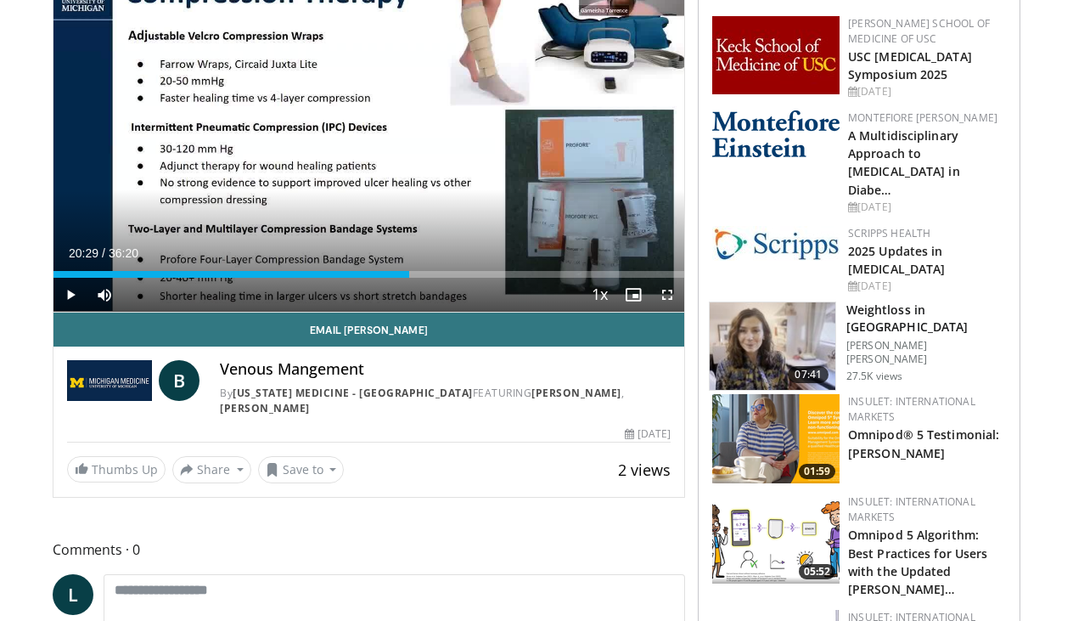
click at [409, 273] on div "Progress Bar" at bounding box center [409, 274] width 2 height 7
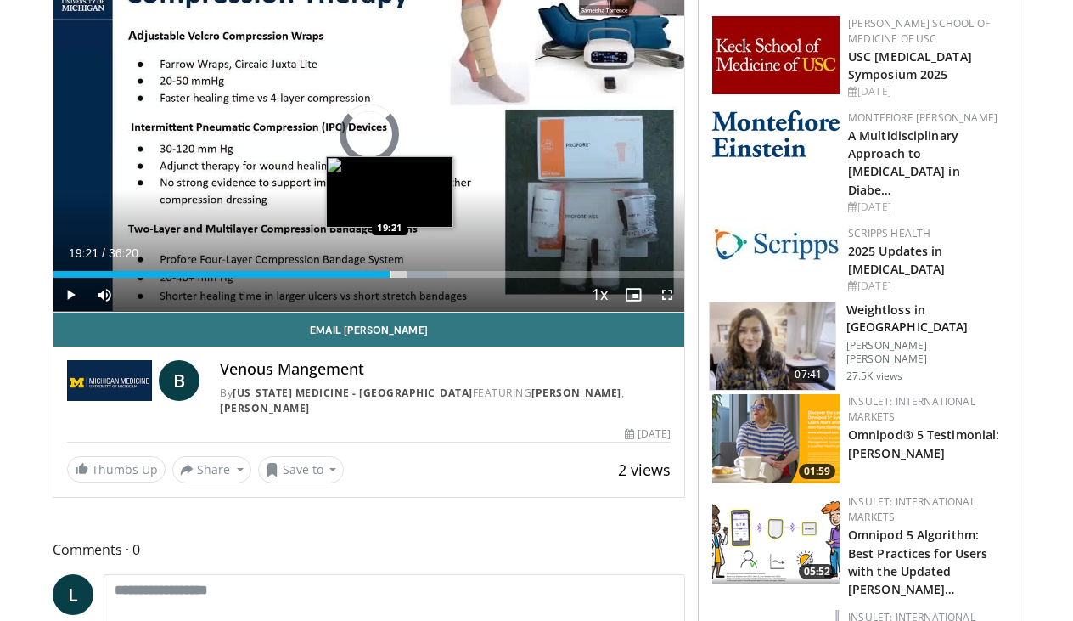
drag, startPoint x: 409, startPoint y: 273, endPoint x: 387, endPoint y: 276, distance: 22.2
click at [390, 276] on div "Progress Bar" at bounding box center [391, 274] width 2 height 7
click at [394, 276] on div "Progress Bar" at bounding box center [393, 274] width 2 height 7
click at [398, 276] on div "Progress Bar" at bounding box center [399, 274] width 2 height 7
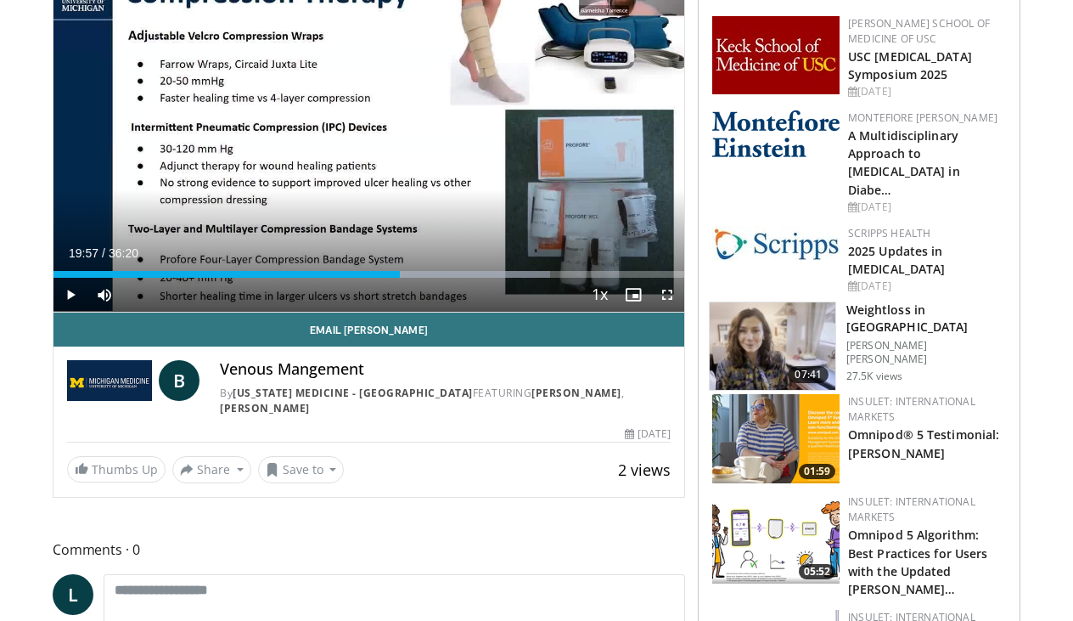
click at [400, 273] on div "Progress Bar" at bounding box center [401, 274] width 2 height 7
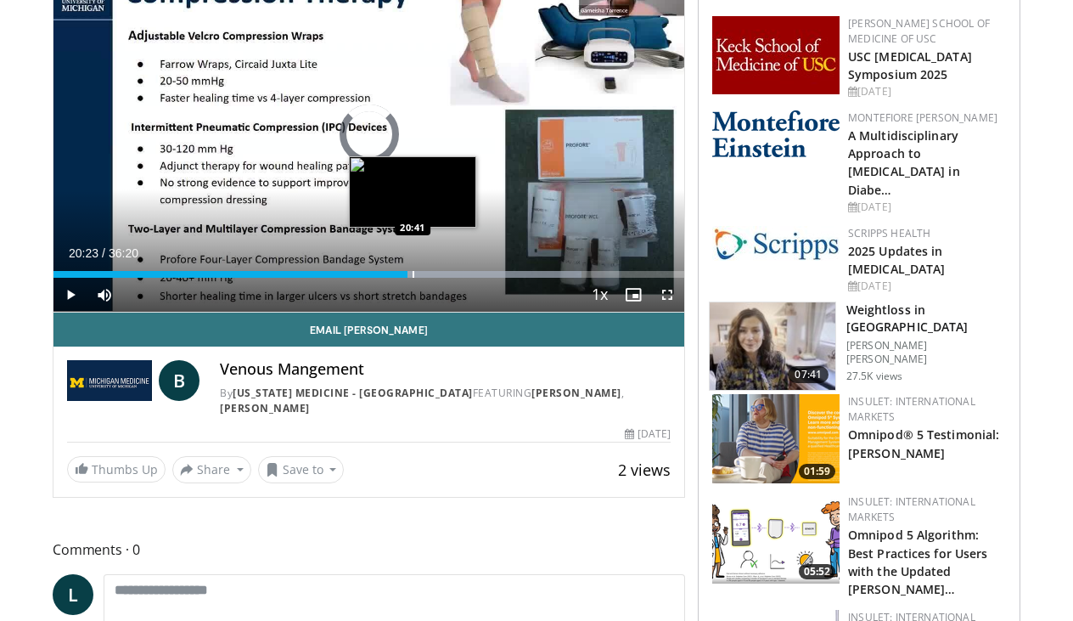
drag, startPoint x: 400, startPoint y: 273, endPoint x: 414, endPoint y: 271, distance: 13.8
click at [414, 271] on div "Progress Bar" at bounding box center [414, 274] width 2 height 7
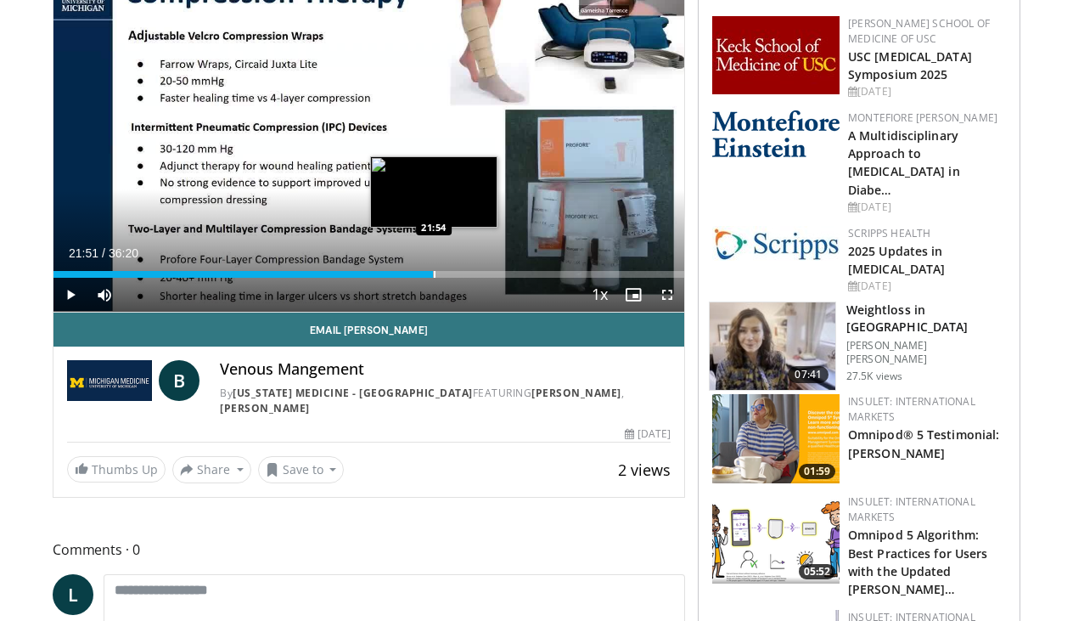
drag, startPoint x: 414, startPoint y: 271, endPoint x: 435, endPoint y: 271, distance: 21.2
click at [434, 271] on div "Progress Bar" at bounding box center [435, 274] width 2 height 7
drag, startPoint x: 435, startPoint y: 271, endPoint x: 449, endPoint y: 270, distance: 14.5
click at [449, 270] on div "Loaded : 67.42% 22:47 22:47" at bounding box center [369, 270] width 631 height 16
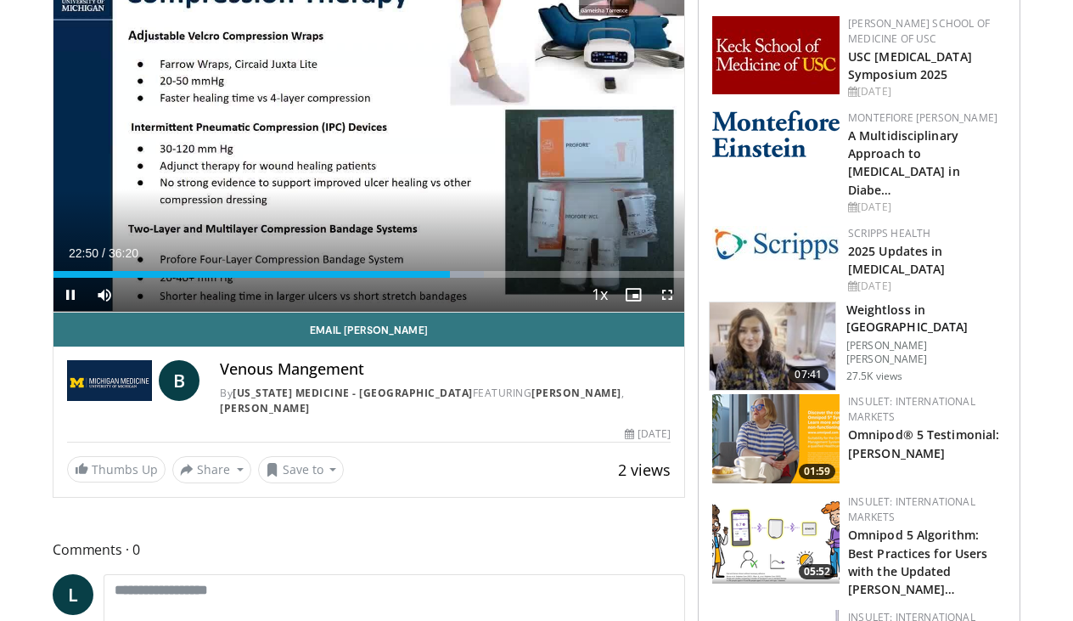
drag, startPoint x: 449, startPoint y: 270, endPoint x: 462, endPoint y: 269, distance: 12.8
click at [459, 269] on video-js "**********" at bounding box center [369, 134] width 631 height 357
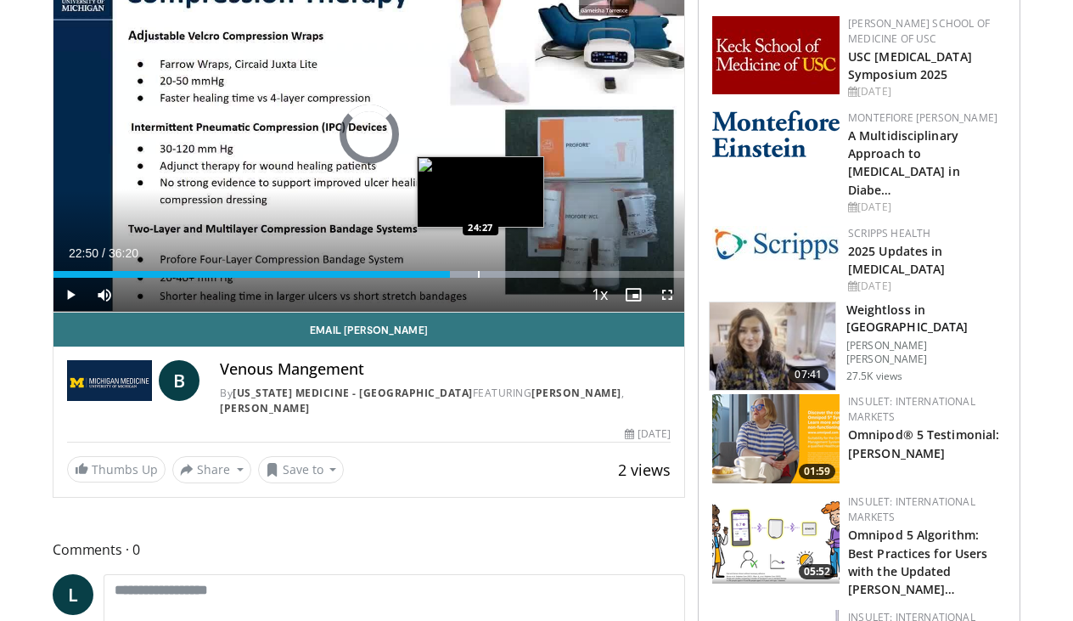
drag, startPoint x: 449, startPoint y: 277, endPoint x: 482, endPoint y: 271, distance: 33.6
click at [482, 271] on div "Loaded : 80.08% 24:24 24:27" at bounding box center [369, 274] width 631 height 7
drag, startPoint x: 482, startPoint y: 273, endPoint x: 498, endPoint y: 273, distance: 15.3
click at [498, 273] on div "Progress Bar" at bounding box center [499, 274] width 2 height 7
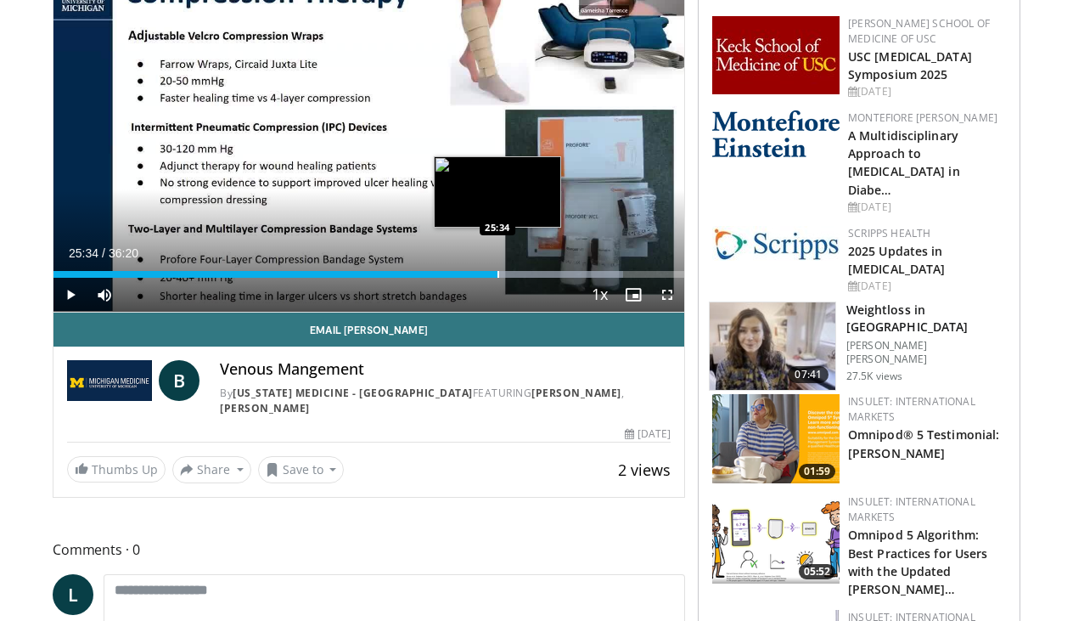
click at [499, 275] on div "Progress Bar" at bounding box center [499, 274] width 2 height 7
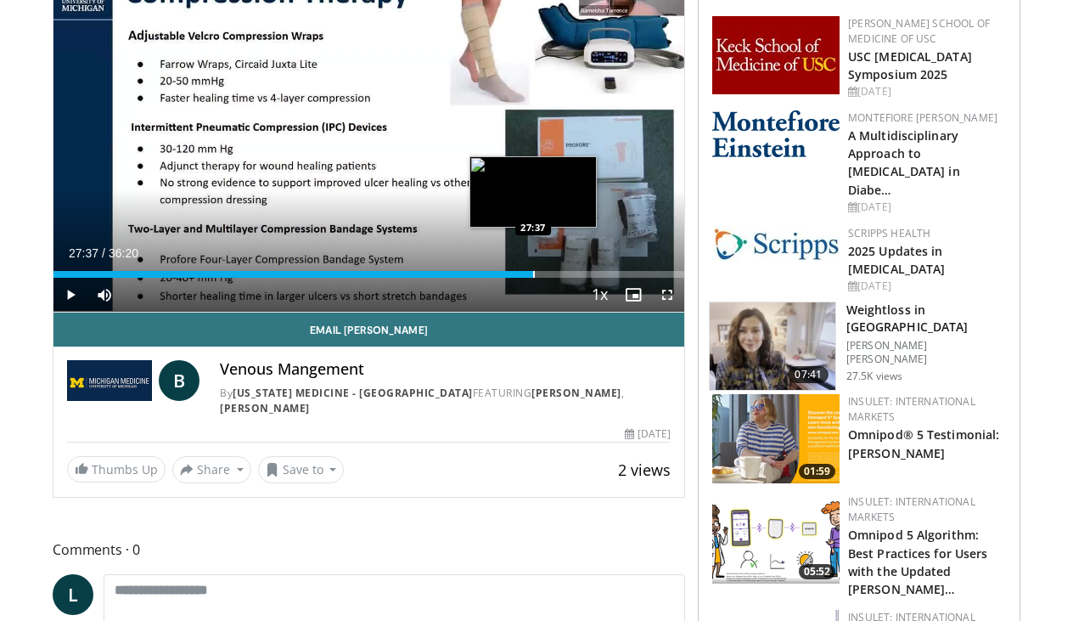
drag, startPoint x: 505, startPoint y: 275, endPoint x: 533, endPoint y: 273, distance: 28.1
click at [533, 273] on div "Progress Bar" at bounding box center [534, 274] width 2 height 7
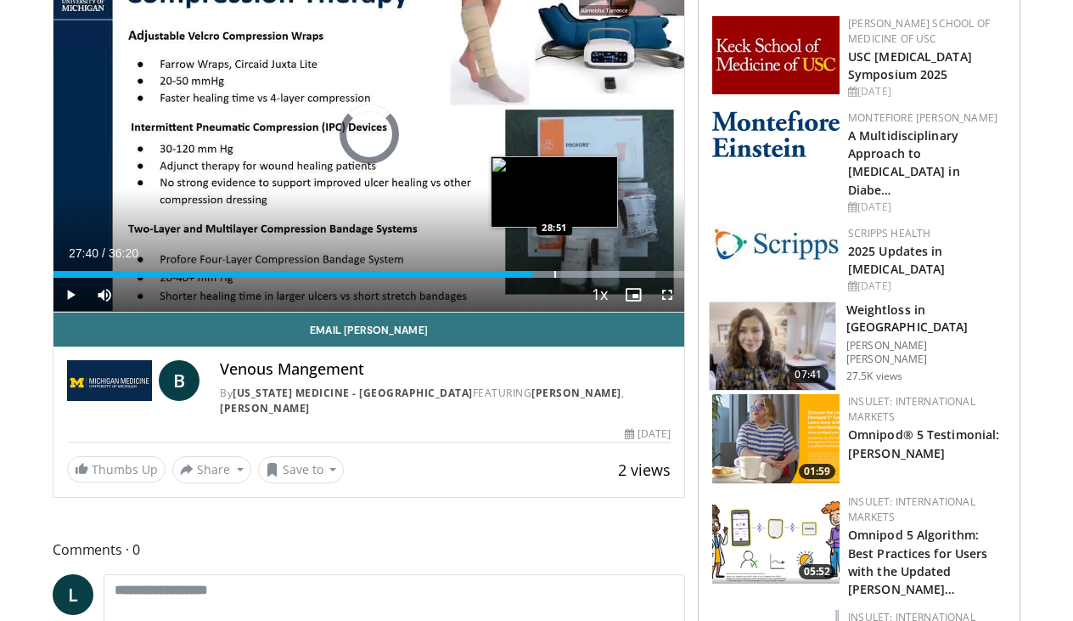
drag, startPoint x: 533, startPoint y: 275, endPoint x: 555, endPoint y: 274, distance: 22.1
click at [555, 274] on div "Progress Bar" at bounding box center [556, 274] width 2 height 7
drag, startPoint x: 556, startPoint y: 274, endPoint x: 579, endPoint y: 274, distance: 22.9
click at [579, 274] on div "Progress Bar" at bounding box center [580, 274] width 2 height 7
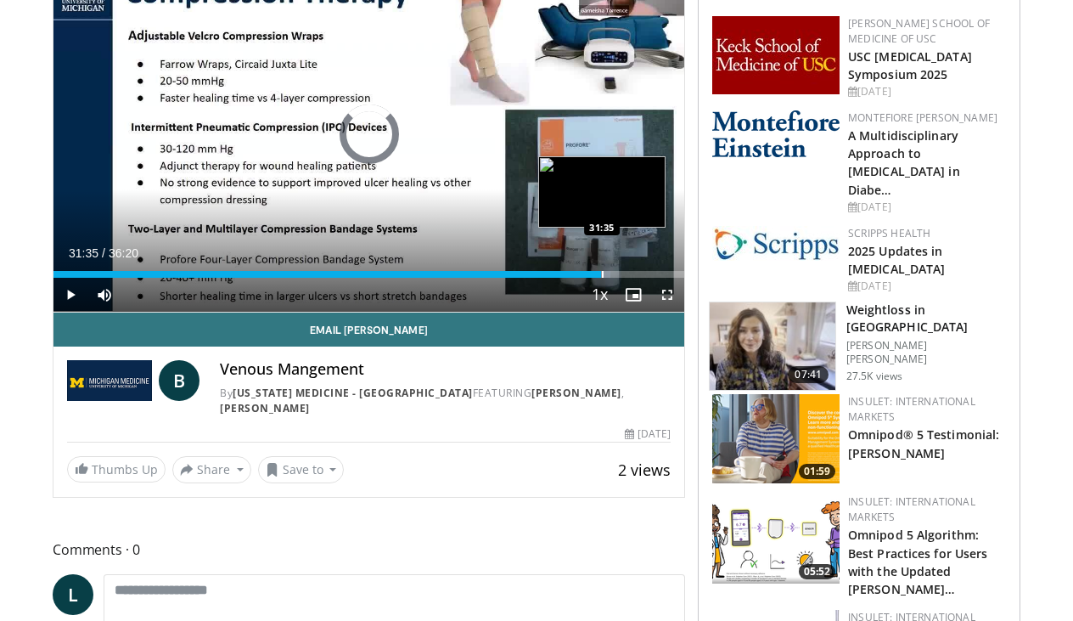
drag, startPoint x: 580, startPoint y: 274, endPoint x: 589, endPoint y: 272, distance: 8.9
click at [602, 272] on div "Progress Bar" at bounding box center [603, 274] width 2 height 7
drag, startPoint x: 598, startPoint y: 269, endPoint x: 620, endPoint y: 270, distance: 22.1
click at [620, 270] on div "Loaded : 100.00% 32:37 32:37" at bounding box center [369, 270] width 631 height 16
drag, startPoint x: 618, startPoint y: 270, endPoint x: 645, endPoint y: 274, distance: 26.7
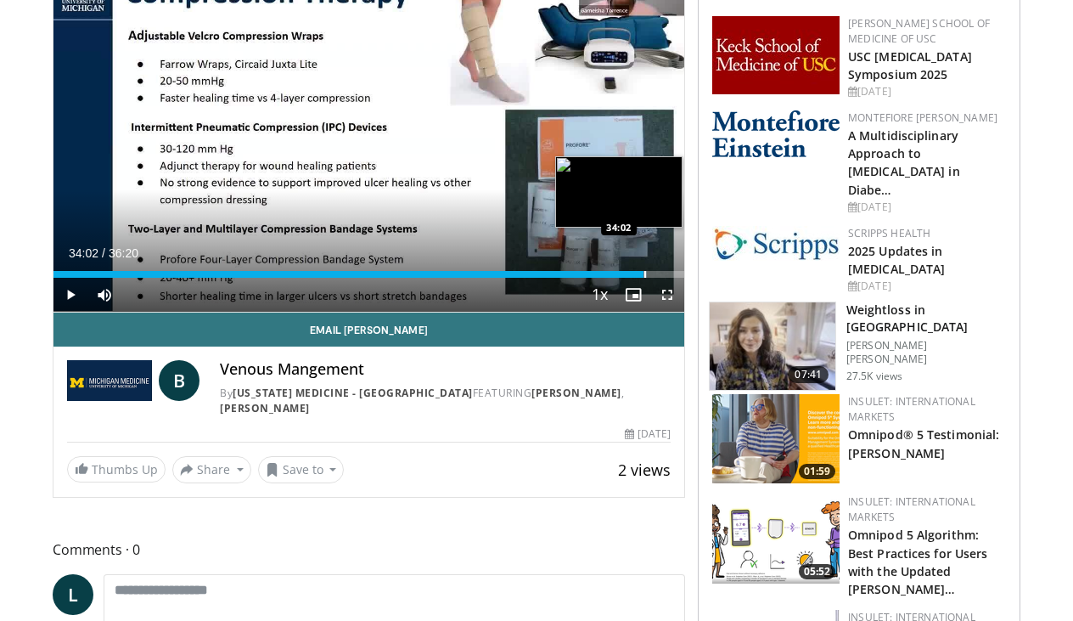
click at [645, 274] on div "Loaded : 94.03% 34:02 34:02" at bounding box center [369, 270] width 631 height 16
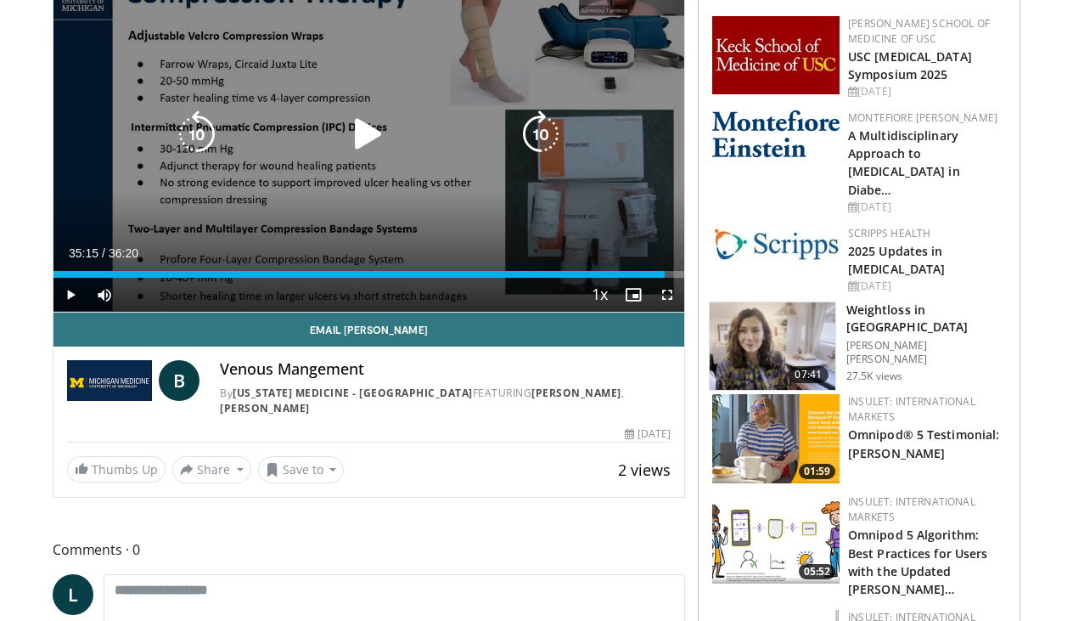
drag, startPoint x: 644, startPoint y: 274, endPoint x: 663, endPoint y: 276, distance: 19.6
click at [666, 276] on div "Loaded : 93.57% 35:15 35:15" at bounding box center [369, 274] width 631 height 7
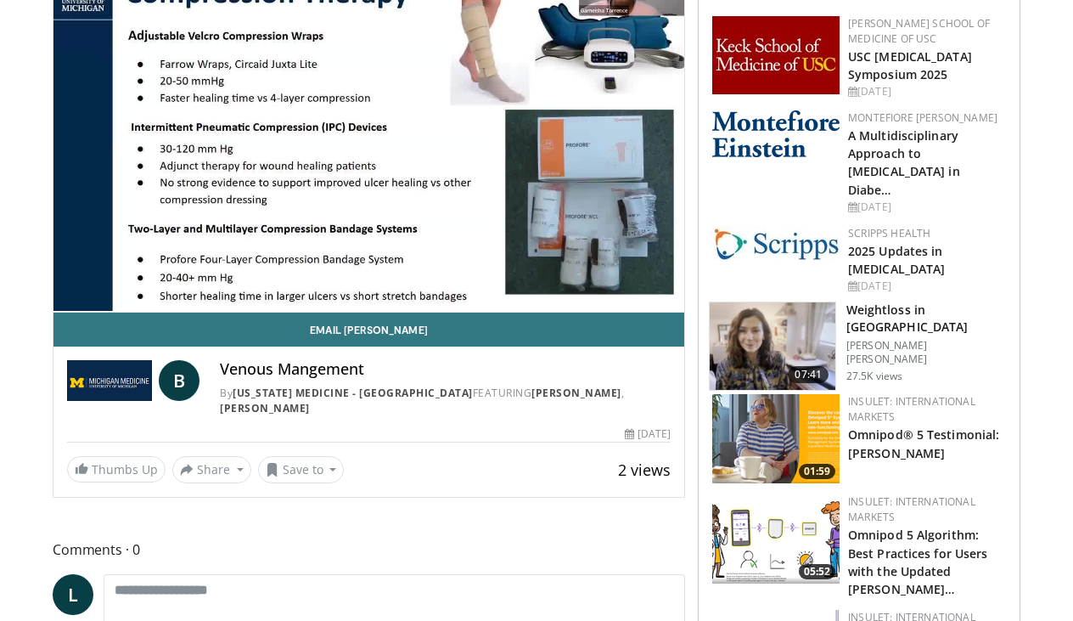
click at [74, 290] on video-js "**********" at bounding box center [369, 134] width 631 height 357
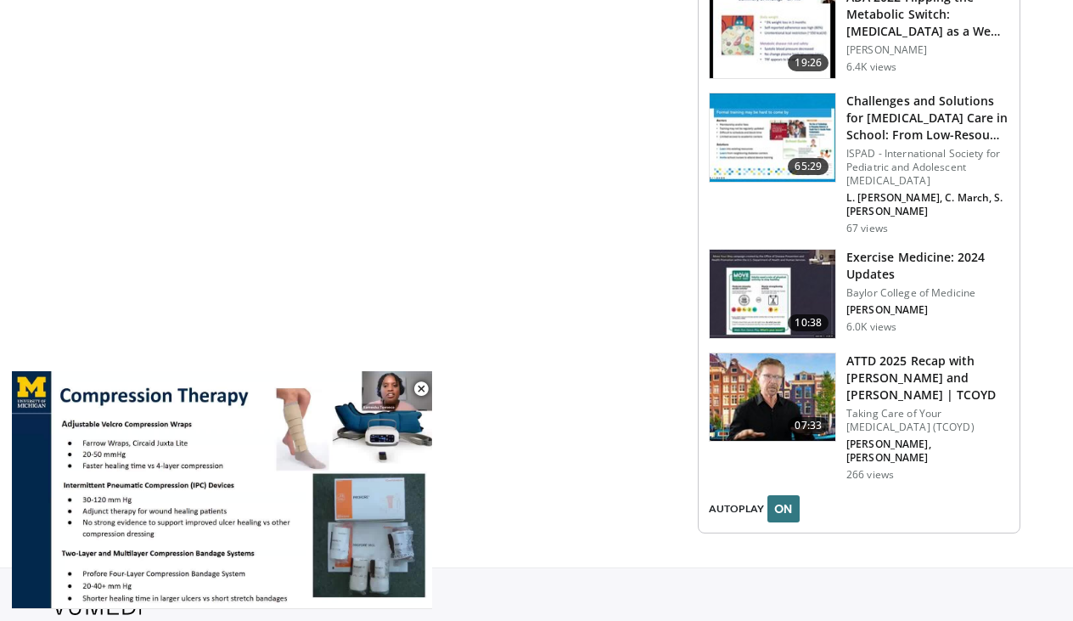
scroll to position [2202, 0]
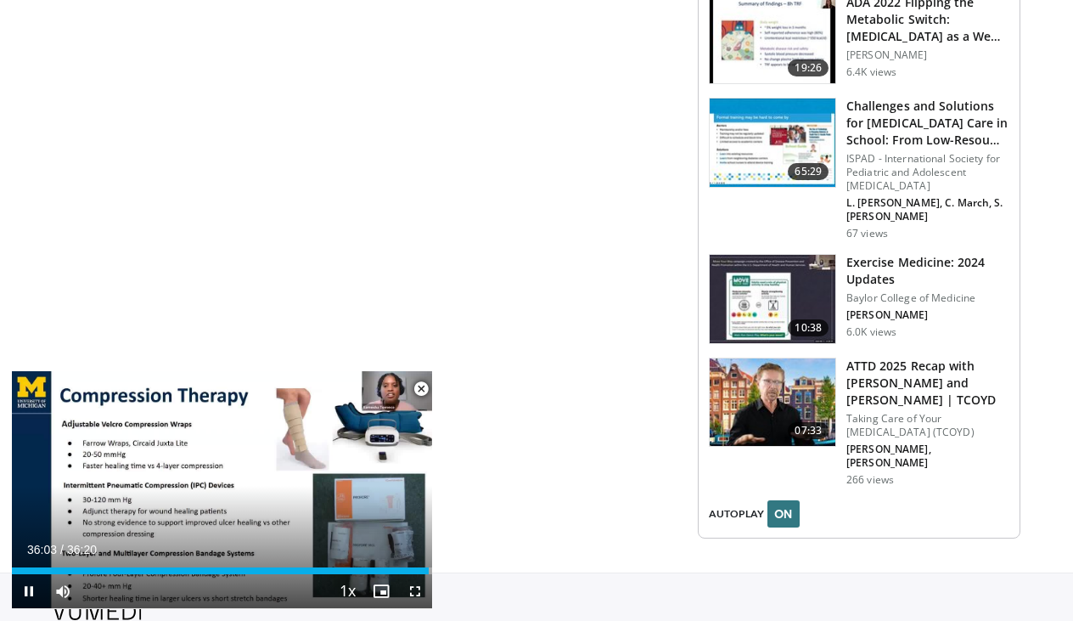
click at [420, 392] on span "Video Player" at bounding box center [421, 389] width 34 height 34
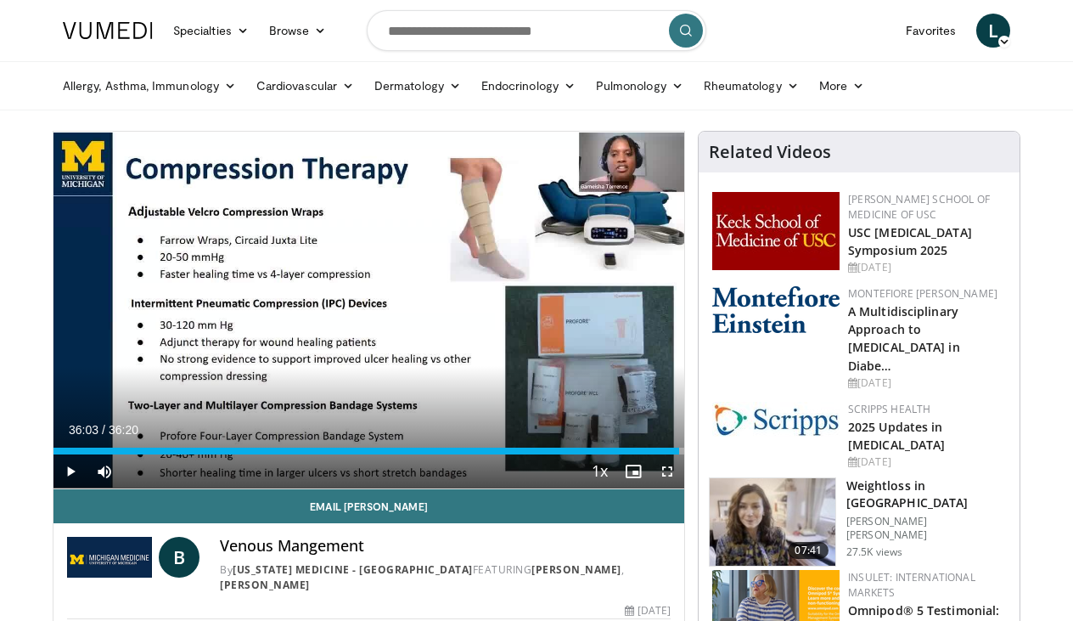
scroll to position [0, 0]
click at [351, 88] on icon at bounding box center [348, 86] width 12 height 12
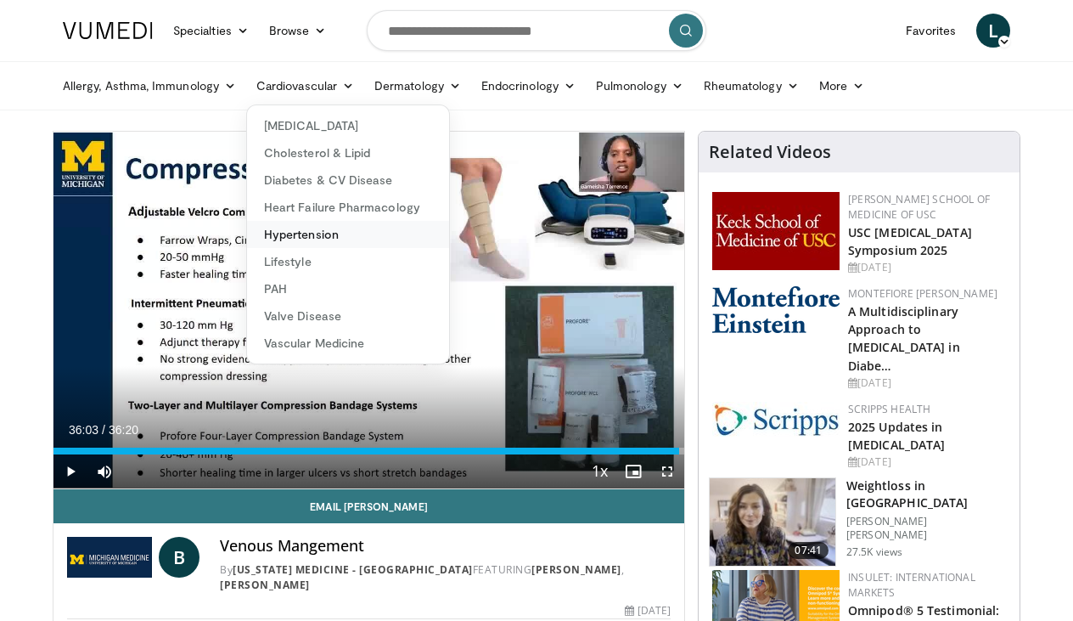
click at [322, 243] on link "Hypertension" at bounding box center [348, 234] width 202 height 27
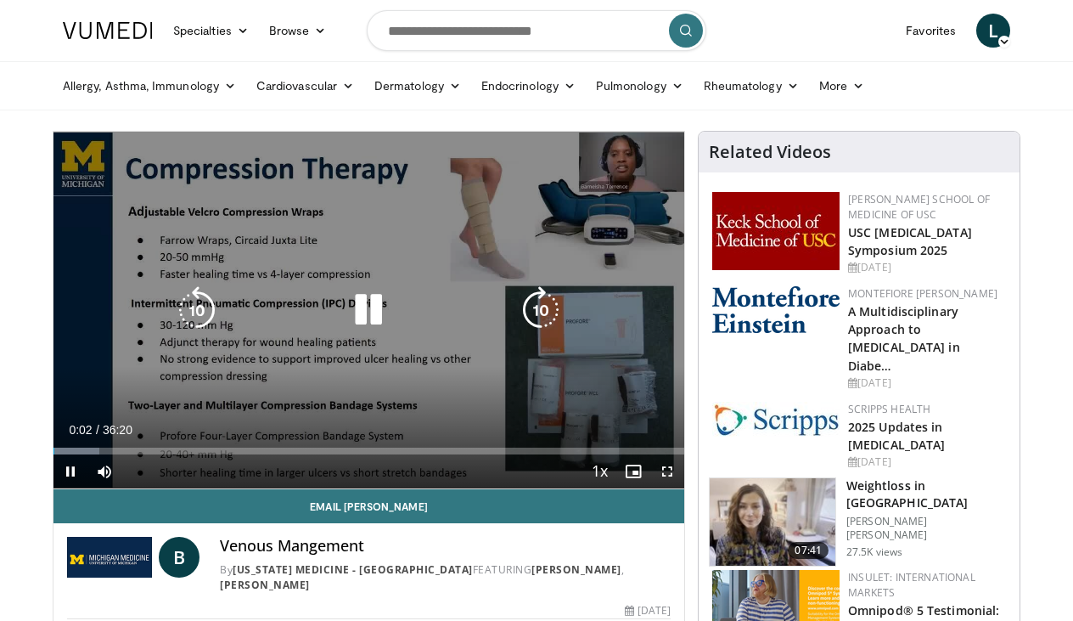
click at [365, 310] on icon "Video Player" at bounding box center [369, 310] width 48 height 48
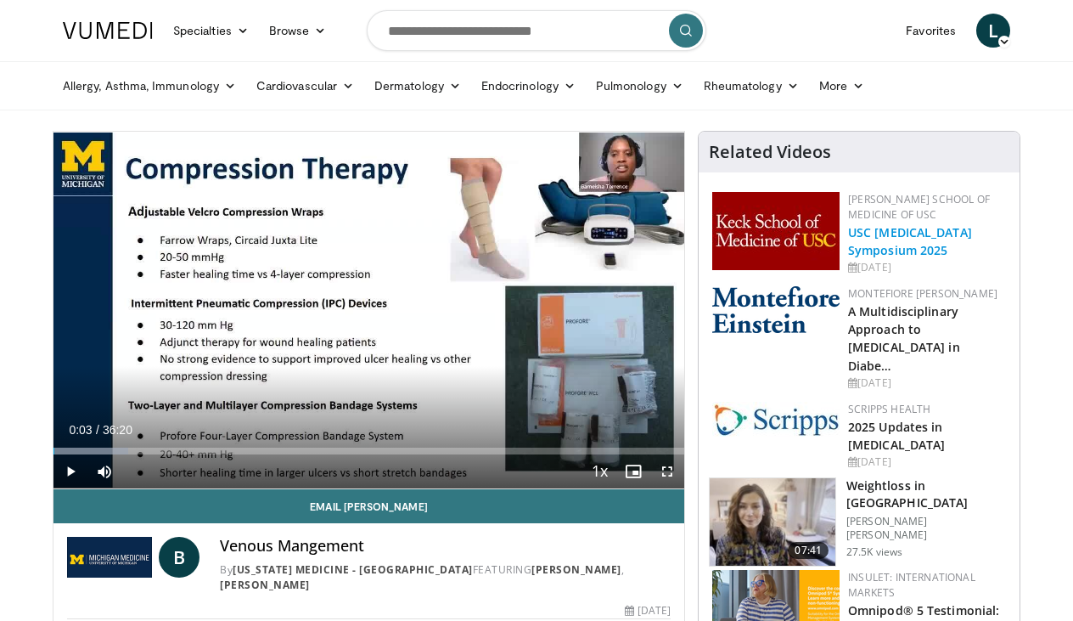
click at [865, 245] on link "USC Diabetes Symposium 2025" at bounding box center [910, 241] width 124 height 34
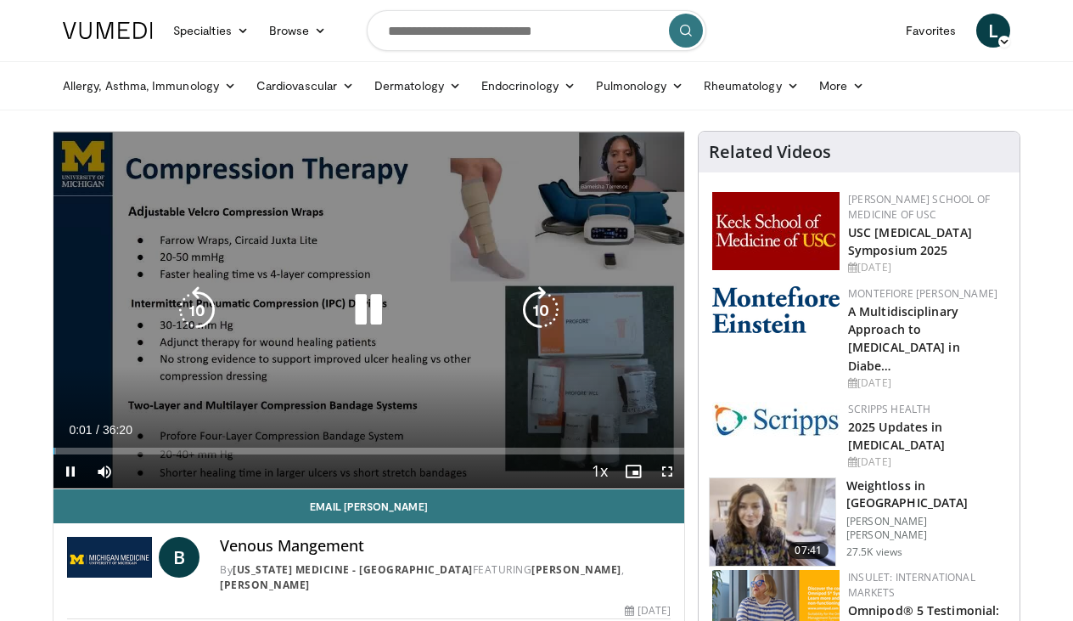
click at [362, 308] on icon "Video Player" at bounding box center [369, 310] width 48 height 48
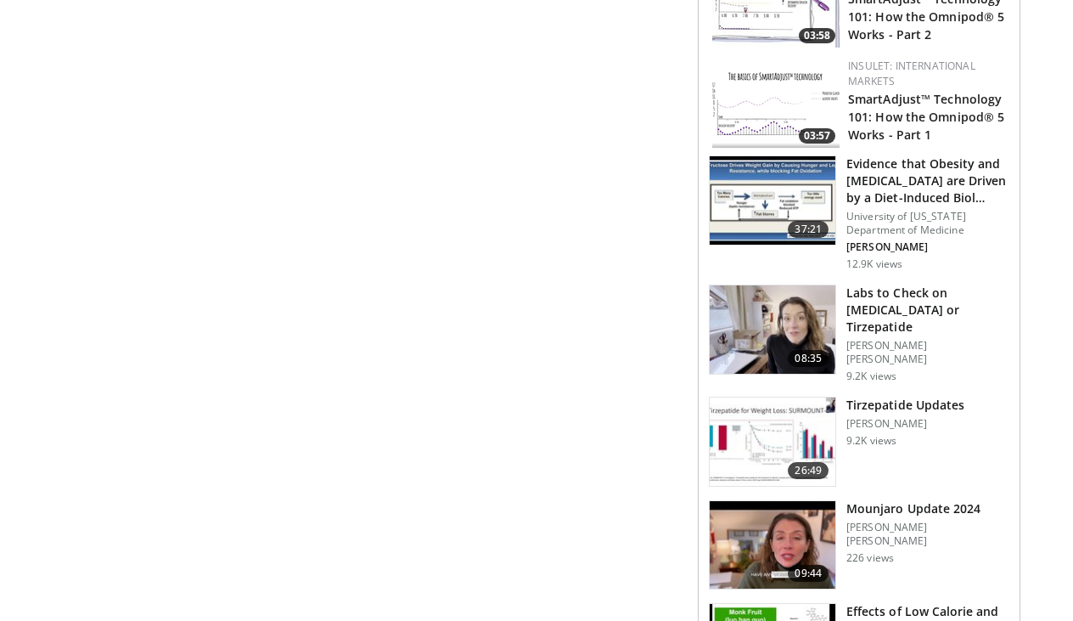
scroll to position [828, 0]
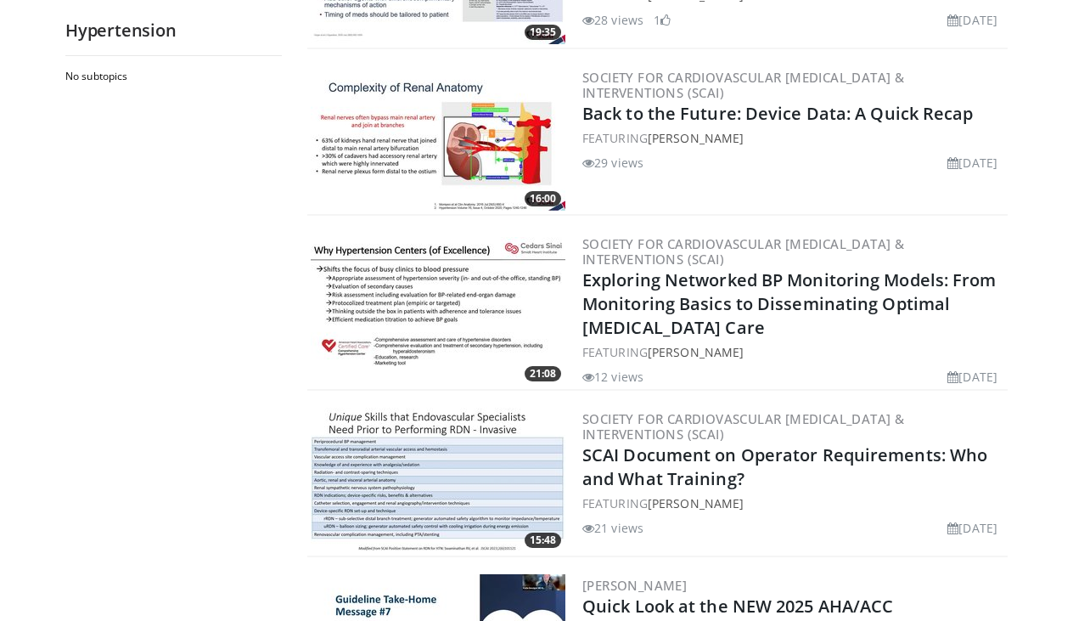
scroll to position [393, 0]
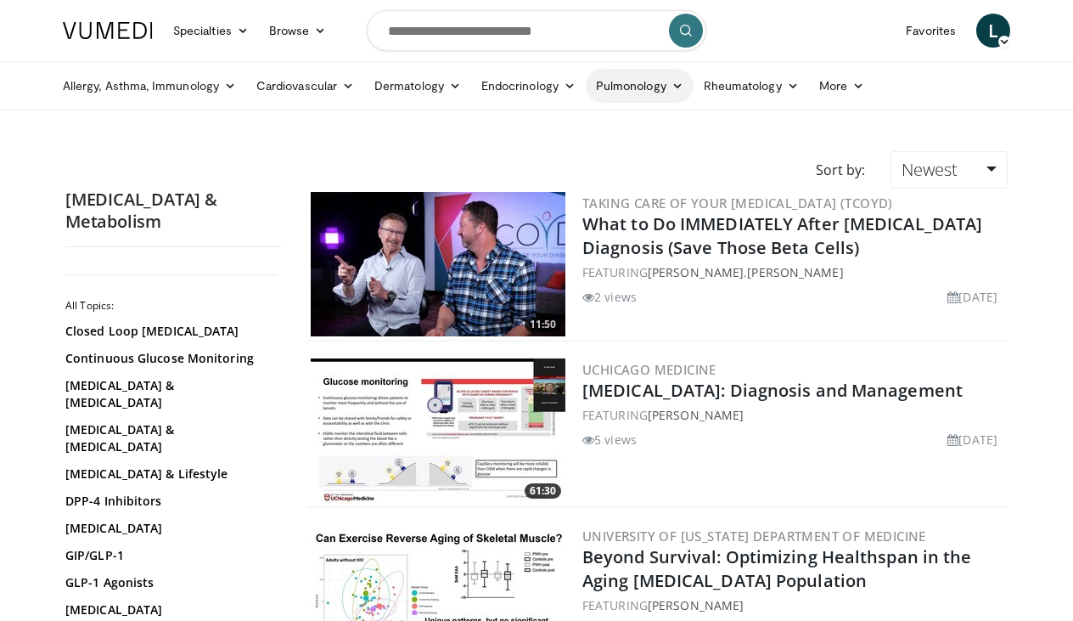
click at [678, 85] on icon at bounding box center [678, 86] width 12 height 12
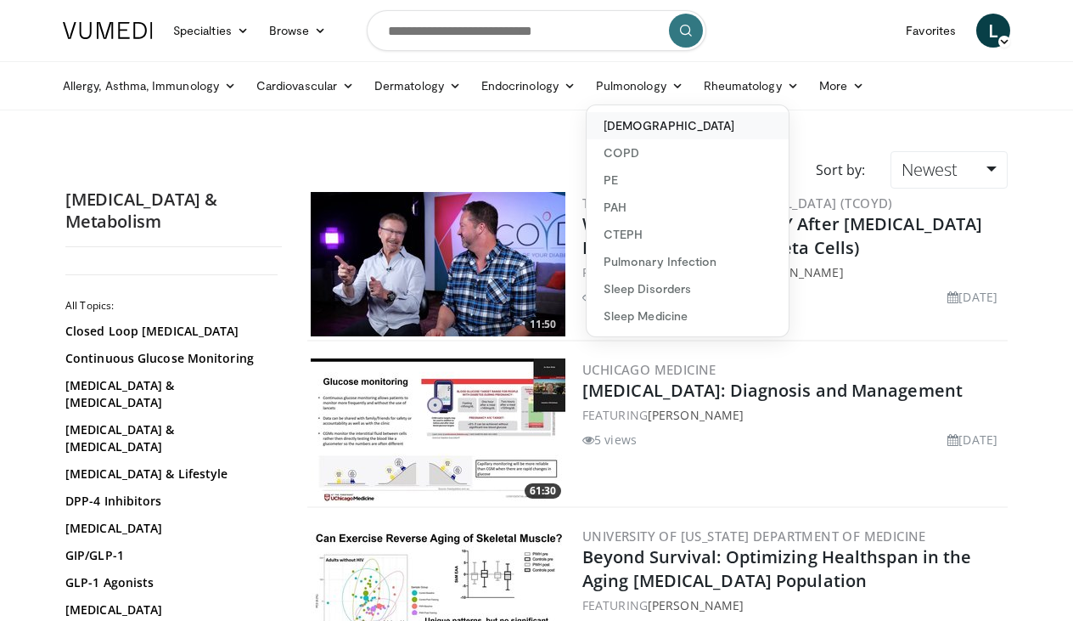
click at [652, 127] on link "[DEMOGRAPHIC_DATA]" at bounding box center [688, 125] width 202 height 27
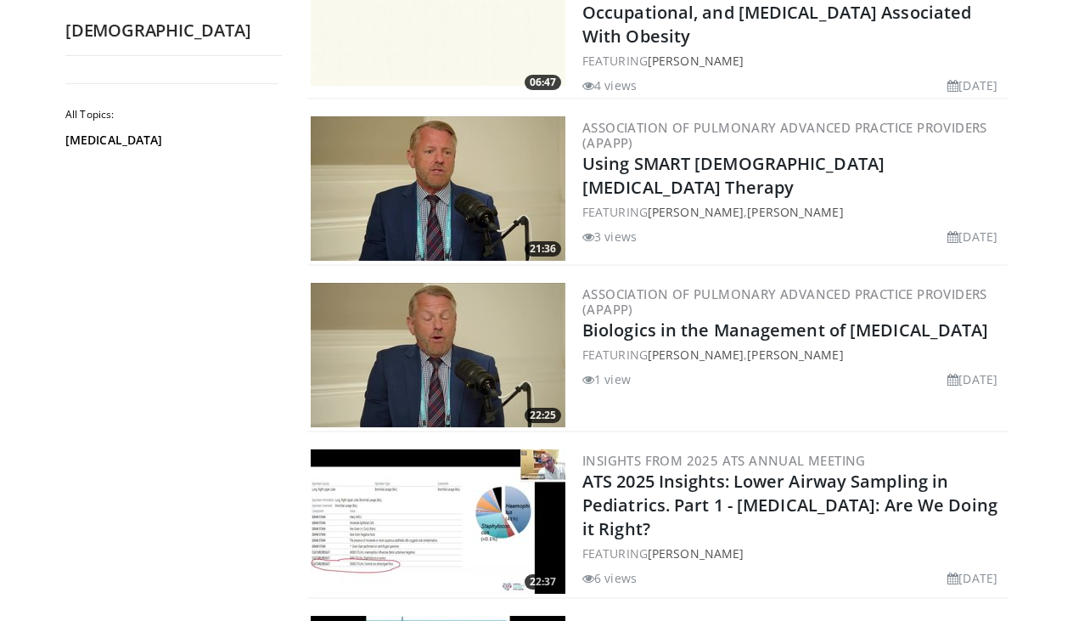
scroll to position [1584, 0]
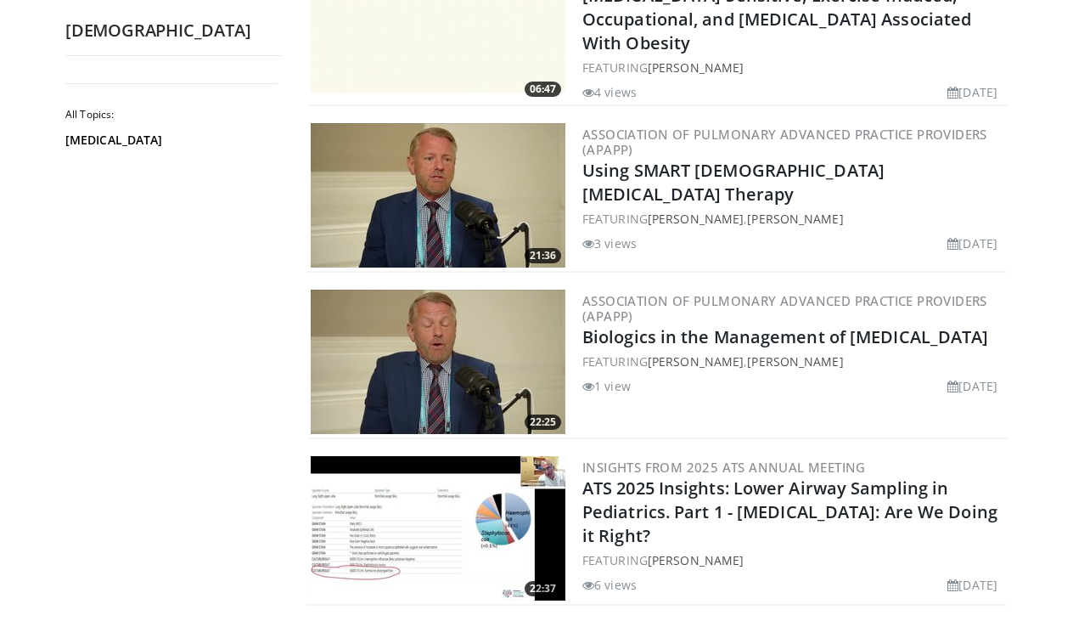
click at [434, 183] on img at bounding box center [438, 195] width 255 height 144
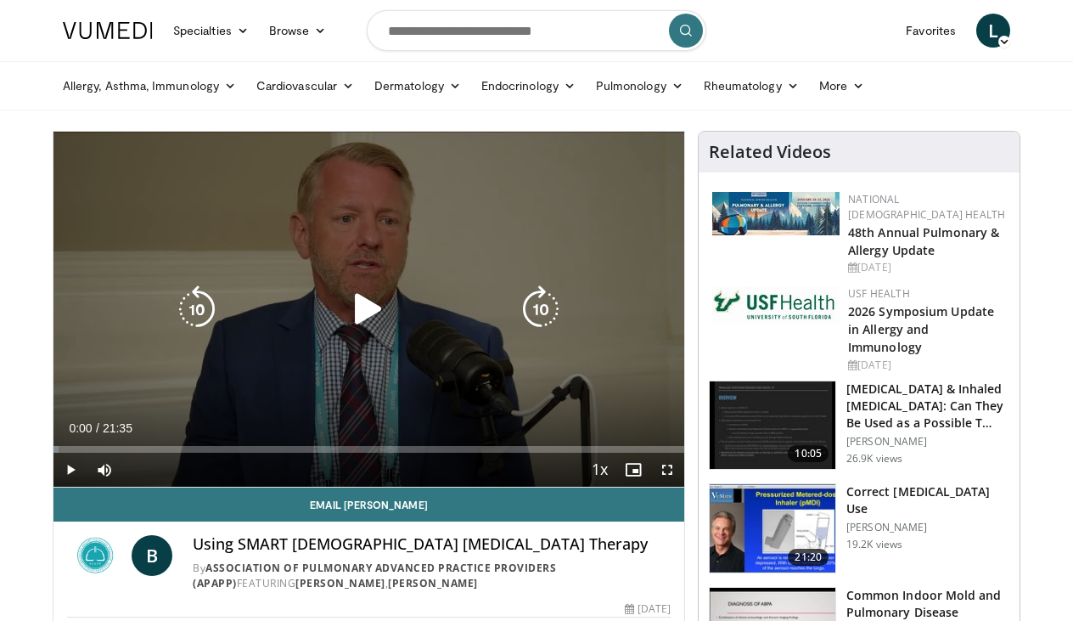
click at [378, 309] on icon "Video Player" at bounding box center [369, 309] width 48 height 48
click at [550, 309] on icon "Video Player" at bounding box center [541, 309] width 48 height 48
click at [550, 310] on icon "Video Player" at bounding box center [541, 309] width 48 height 48
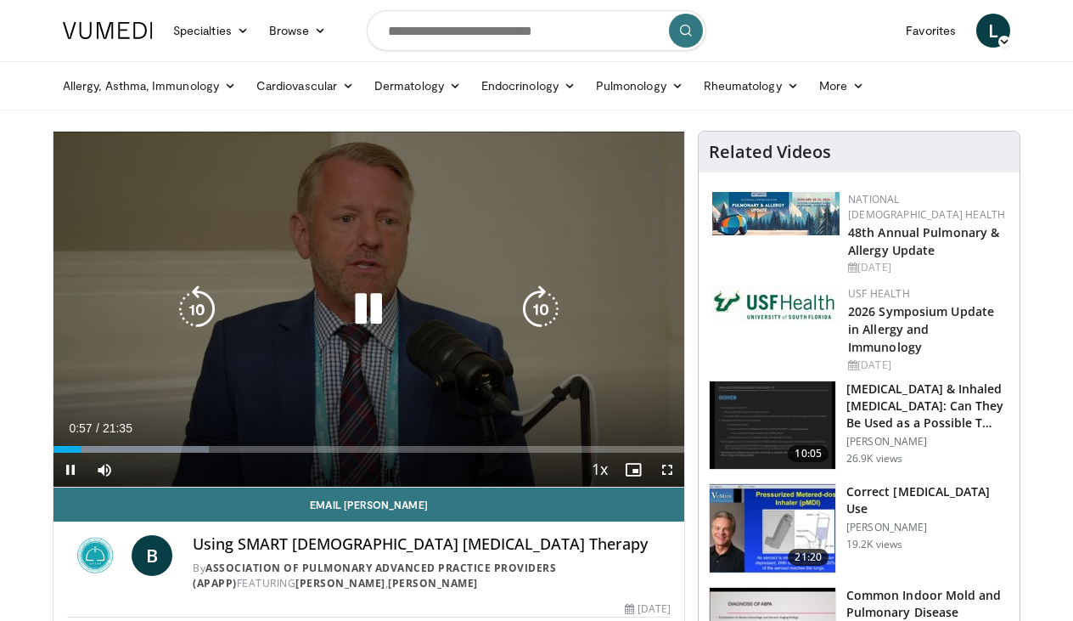
click at [548, 314] on icon "Video Player" at bounding box center [541, 309] width 48 height 48
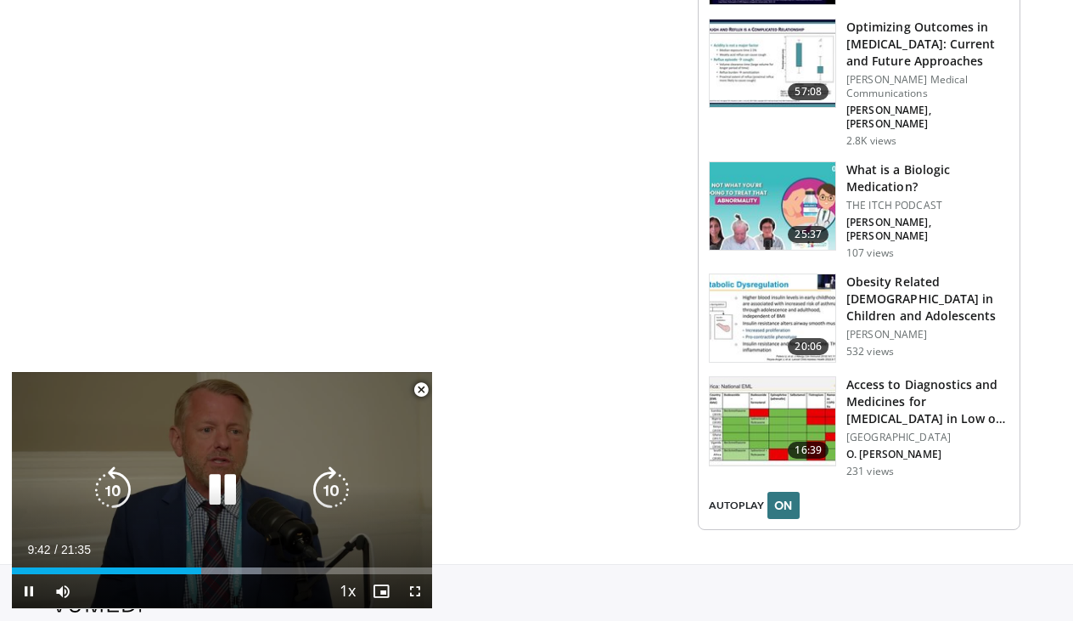
scroll to position [2089, 0]
click at [341, 487] on icon "Video Player" at bounding box center [331, 490] width 48 height 48
click at [339, 482] on icon "Video Player" at bounding box center [331, 490] width 48 height 48
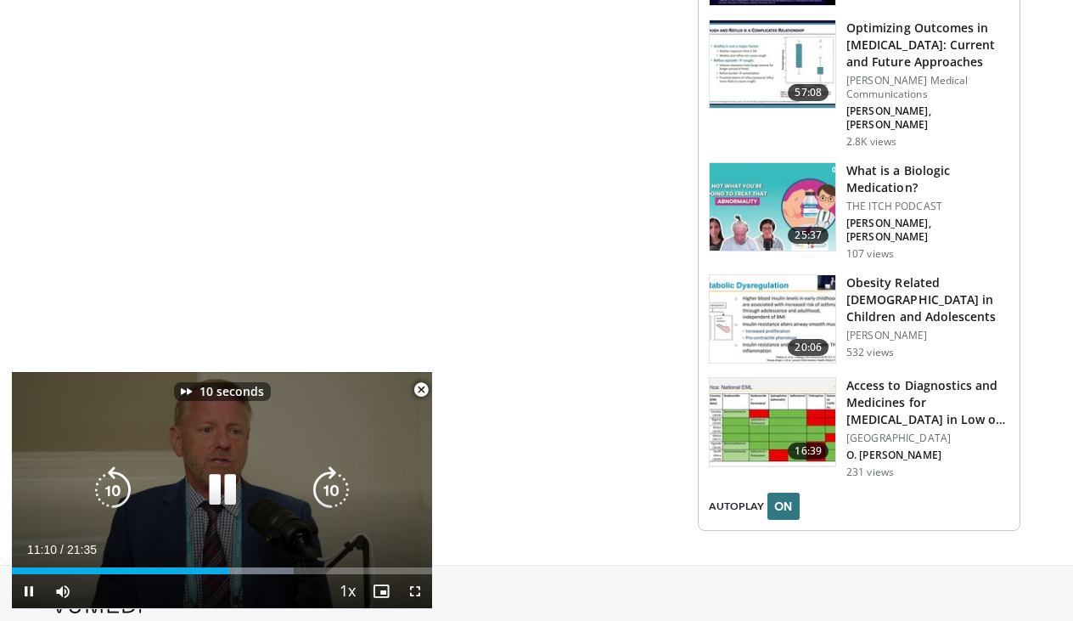
click at [339, 482] on icon "Video Player" at bounding box center [331, 490] width 48 height 48
click at [338, 482] on icon "Video Player" at bounding box center [331, 490] width 48 height 48
click at [337, 487] on icon "Video Player" at bounding box center [331, 490] width 48 height 48
click at [344, 487] on icon "Video Player" at bounding box center [331, 490] width 48 height 48
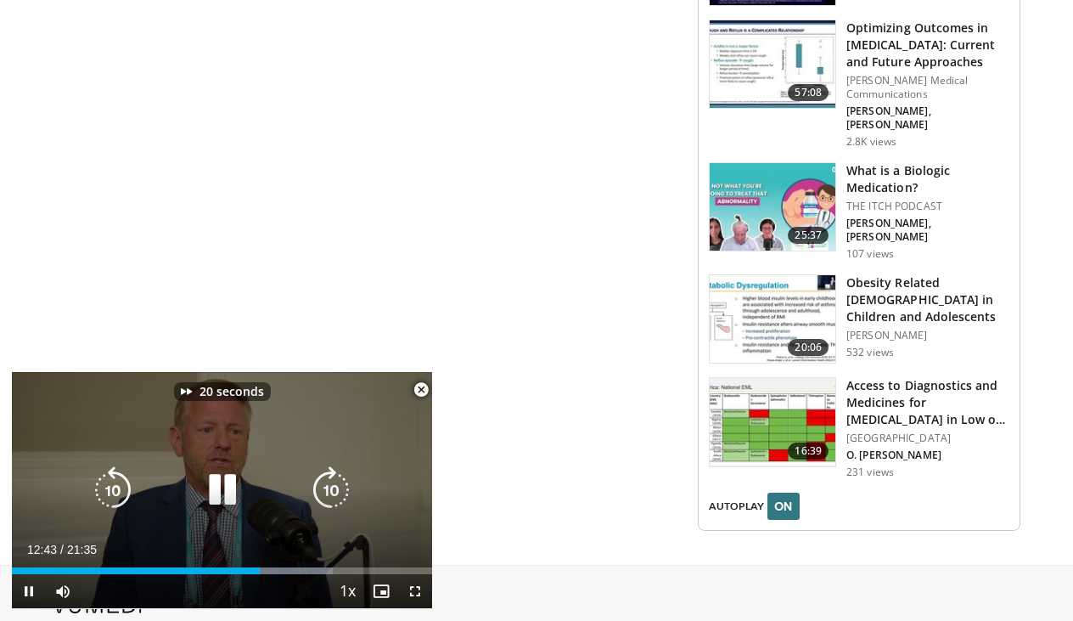
click at [344, 487] on icon "Video Player" at bounding box center [331, 490] width 48 height 48
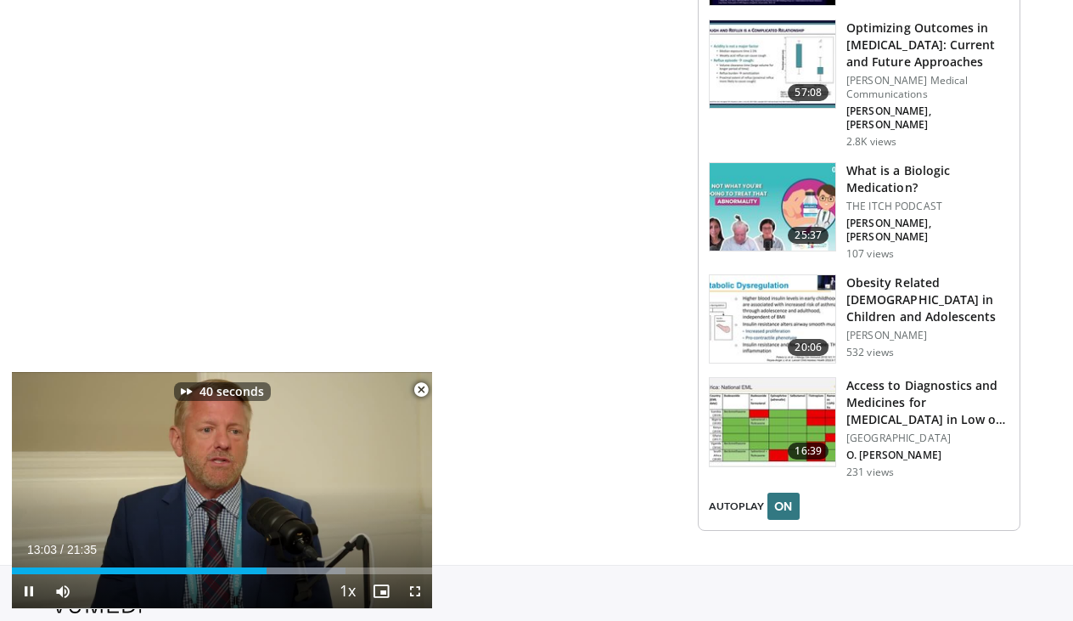
click at [418, 391] on span "Video Player" at bounding box center [421, 390] width 34 height 34
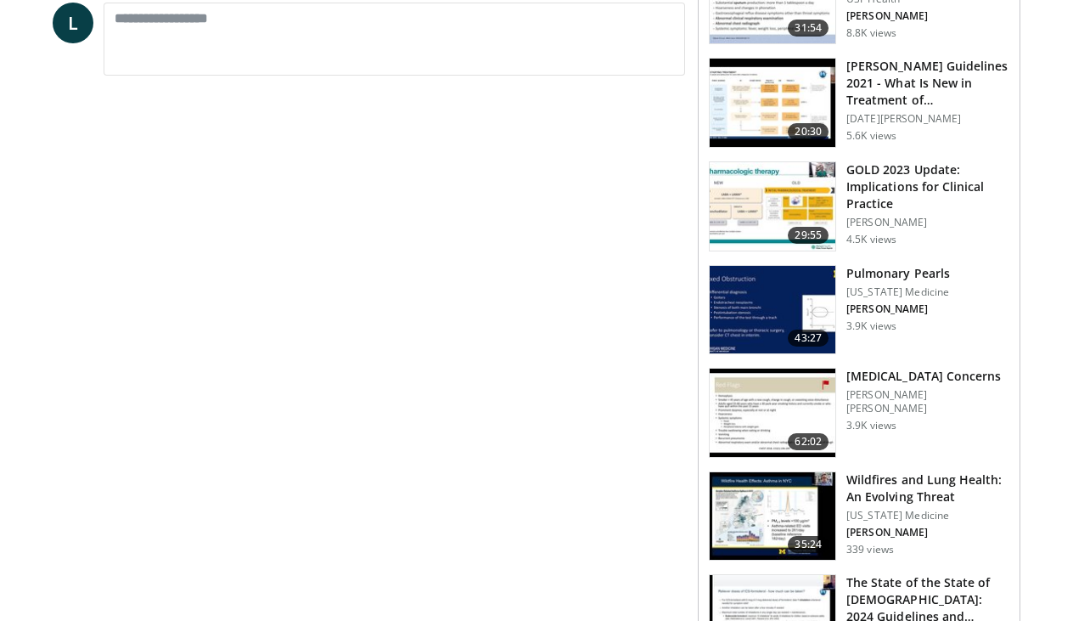
scroll to position [743, 0]
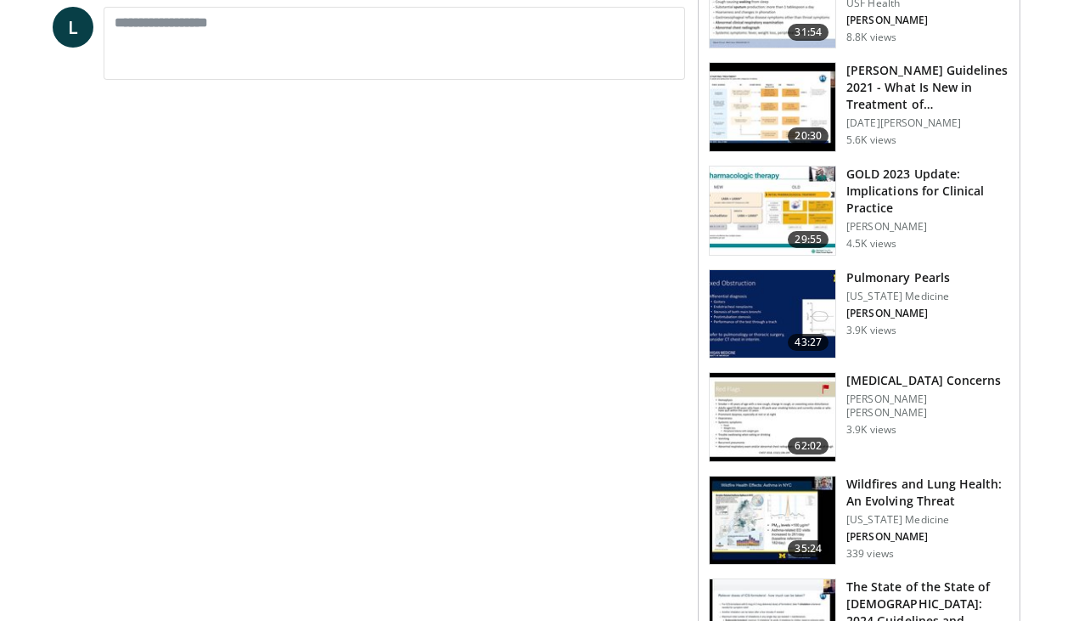
click at [780, 289] on img at bounding box center [773, 314] width 126 height 88
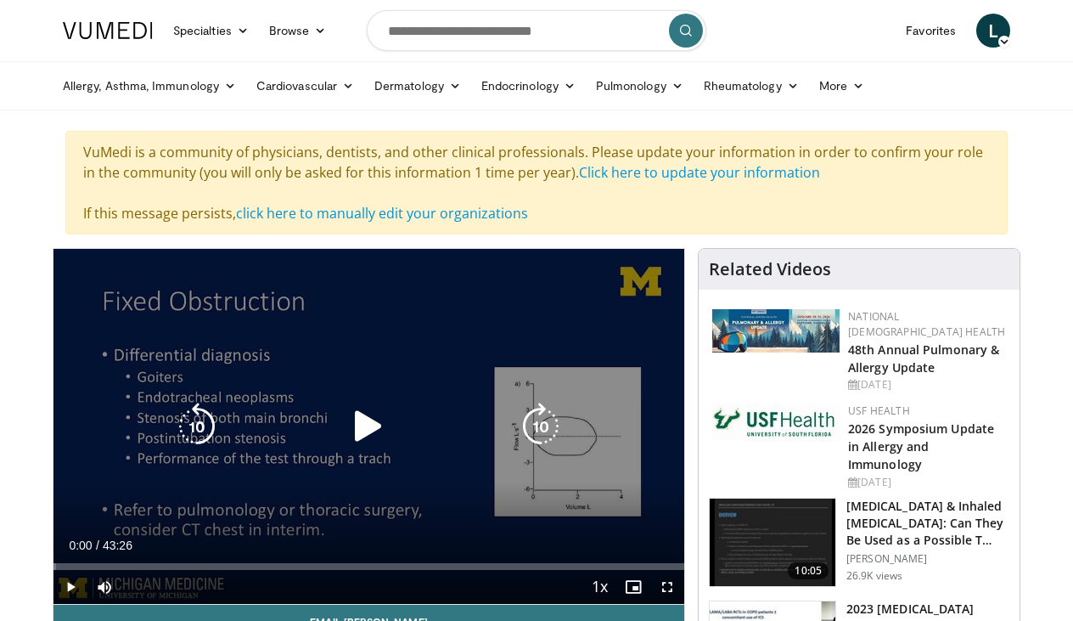
click at [376, 421] on icon "Video Player" at bounding box center [369, 427] width 48 height 48
click at [540, 423] on icon "Video Player" at bounding box center [541, 427] width 48 height 48
click at [535, 430] on icon "Video Player" at bounding box center [541, 427] width 48 height 48
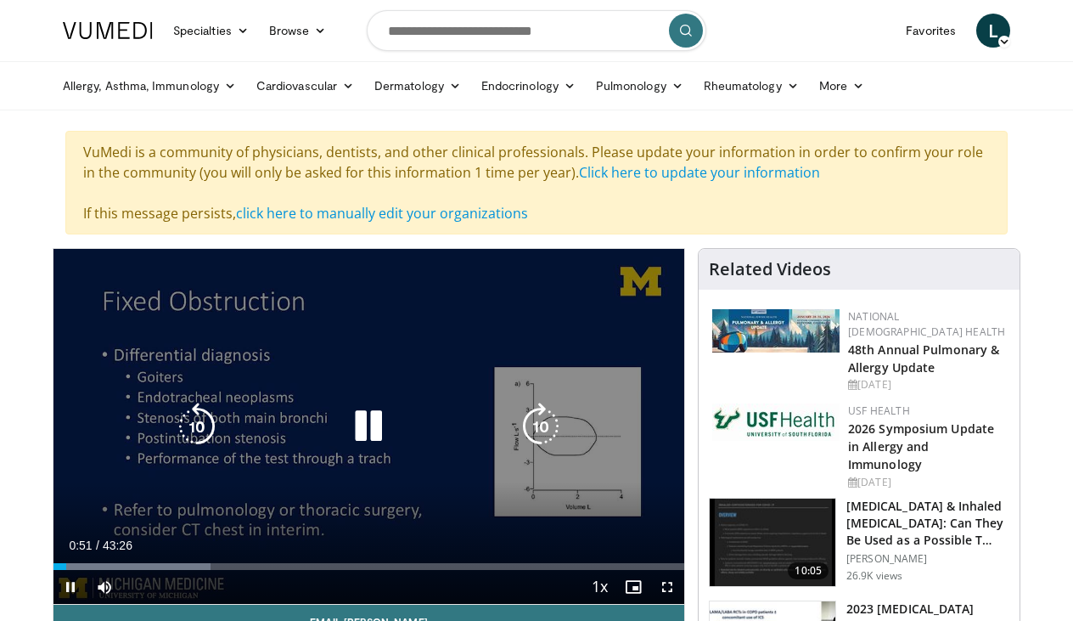
click at [535, 430] on icon "Video Player" at bounding box center [541, 427] width 48 height 48
click at [535, 429] on icon "Video Player" at bounding box center [541, 427] width 48 height 48
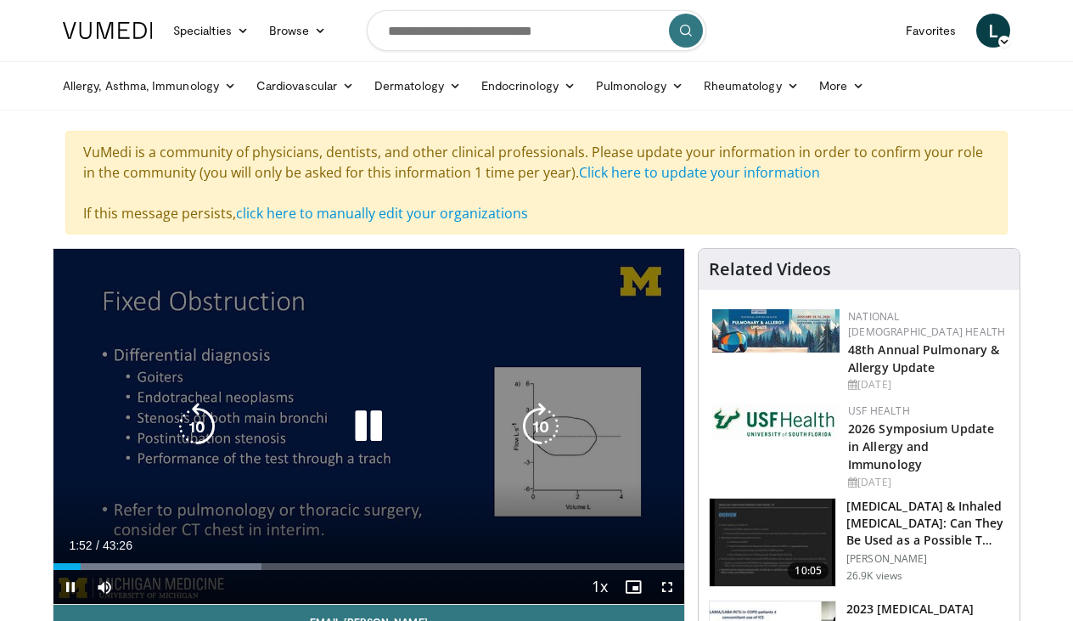
click at [535, 429] on icon "Video Player" at bounding box center [541, 427] width 48 height 48
click at [554, 425] on icon "Video Player" at bounding box center [541, 427] width 48 height 48
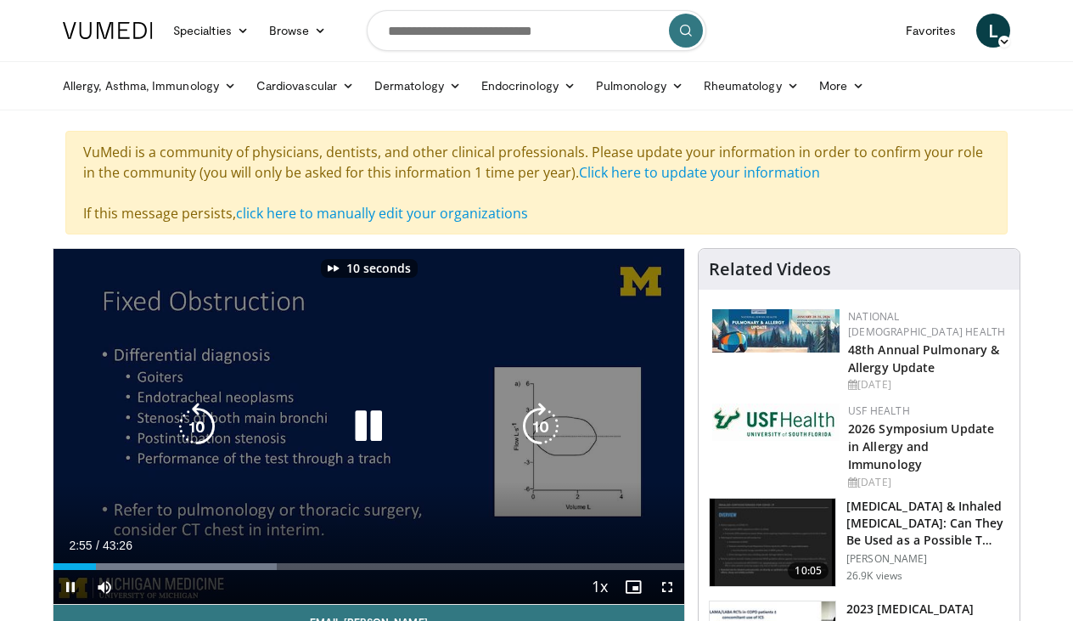
click at [553, 425] on icon "Video Player" at bounding box center [541, 427] width 48 height 48
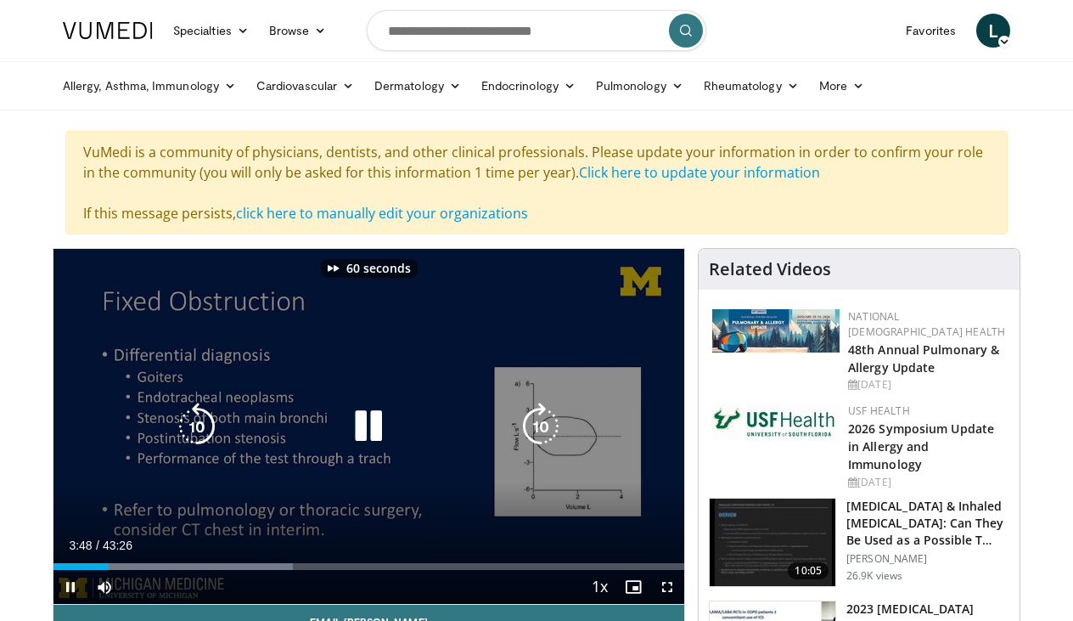
click at [553, 425] on icon "Video Player" at bounding box center [541, 427] width 48 height 48
click at [552, 425] on icon "Video Player" at bounding box center [541, 427] width 48 height 48
click at [553, 427] on icon "Video Player" at bounding box center [541, 427] width 48 height 48
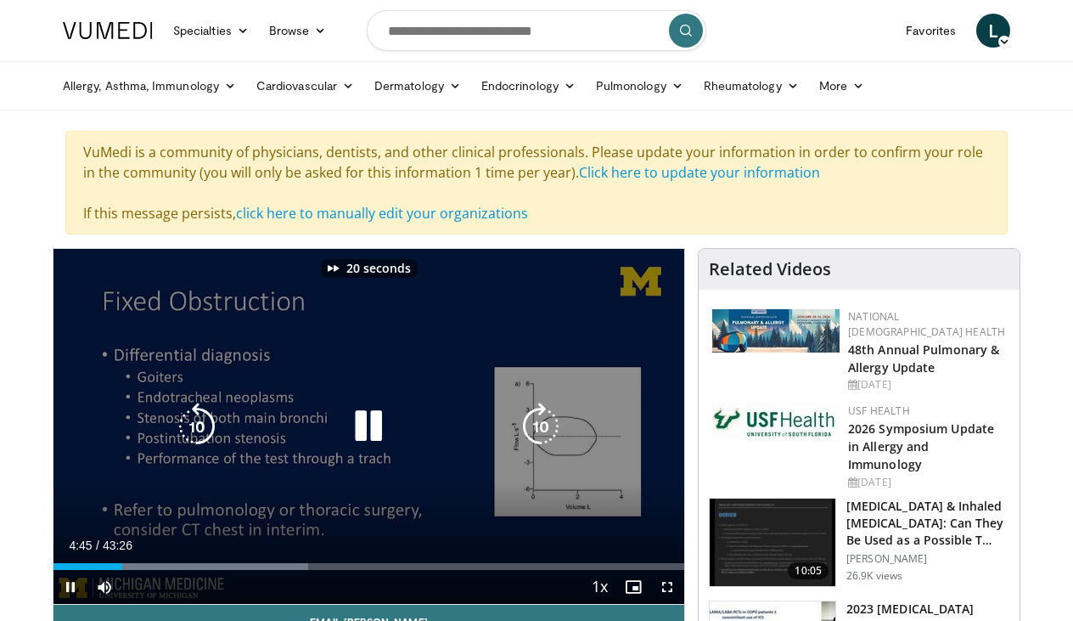
click at [553, 427] on icon "Video Player" at bounding box center [541, 427] width 48 height 48
click at [544, 434] on icon "Video Player" at bounding box center [541, 427] width 48 height 48
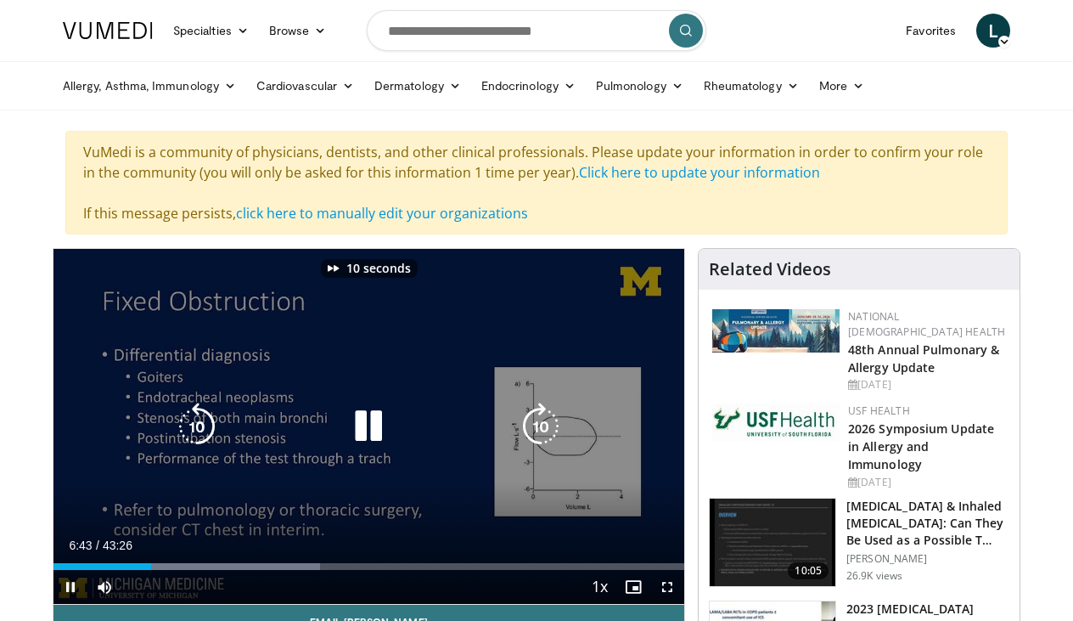
click at [544, 434] on icon "Video Player" at bounding box center [541, 427] width 48 height 48
click at [543, 434] on icon "Video Player" at bounding box center [541, 427] width 48 height 48
click at [543, 435] on icon "Video Player" at bounding box center [541, 427] width 48 height 48
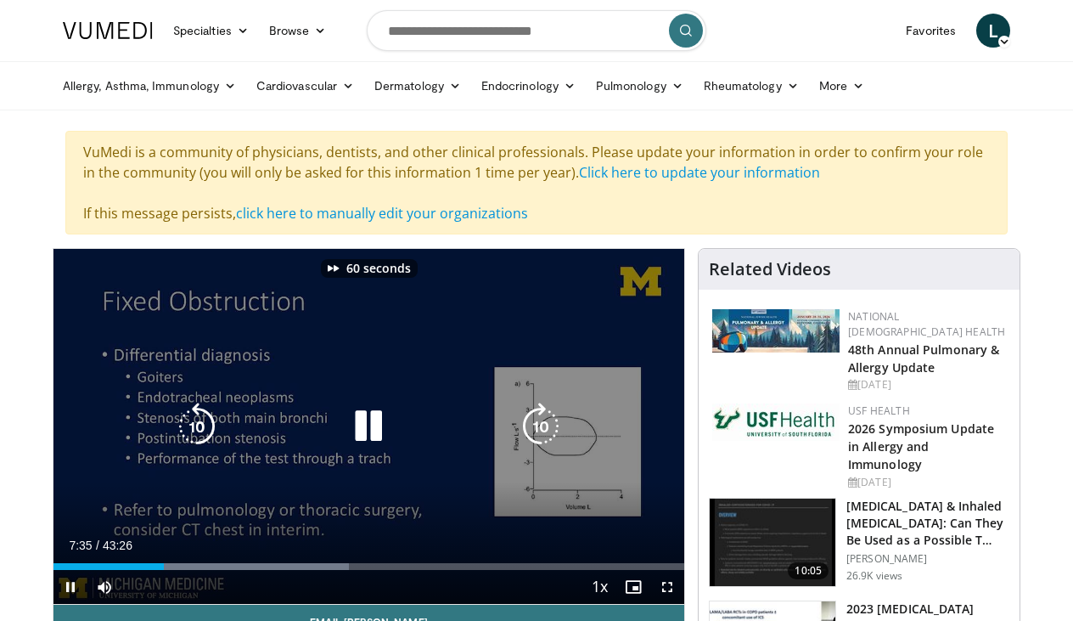
click at [543, 435] on icon "Video Player" at bounding box center [541, 427] width 48 height 48
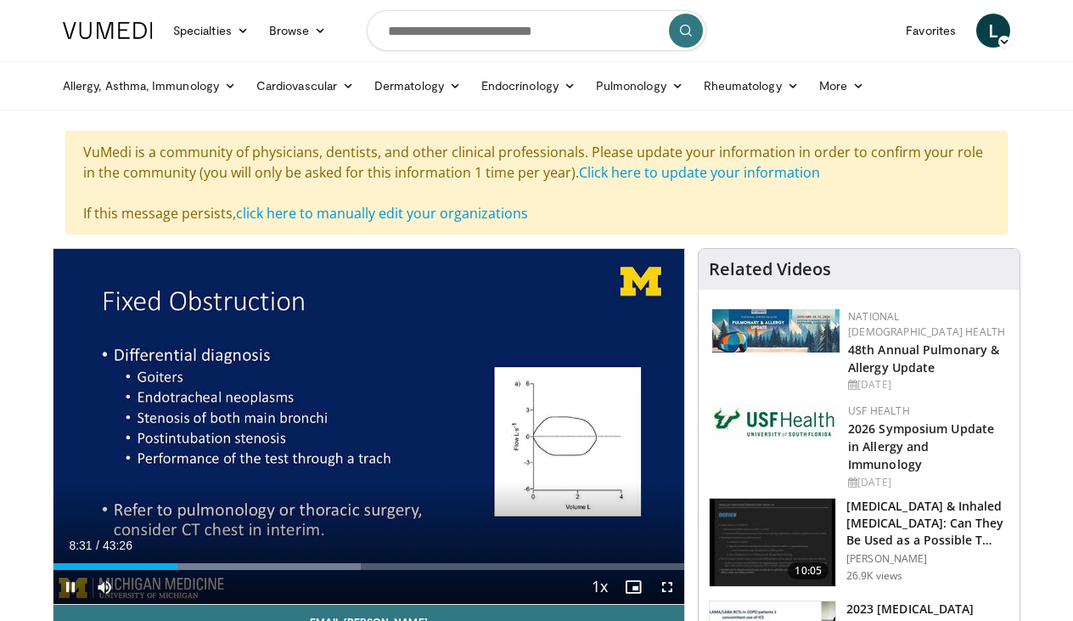
drag, startPoint x: 177, startPoint y: 570, endPoint x: 201, endPoint y: 572, distance: 24.7
click at [201, 572] on div "Current Time 8:31 / Duration 43:26 Pause Skip Backward Skip Forward Mute Loaded…" at bounding box center [369, 587] width 631 height 34
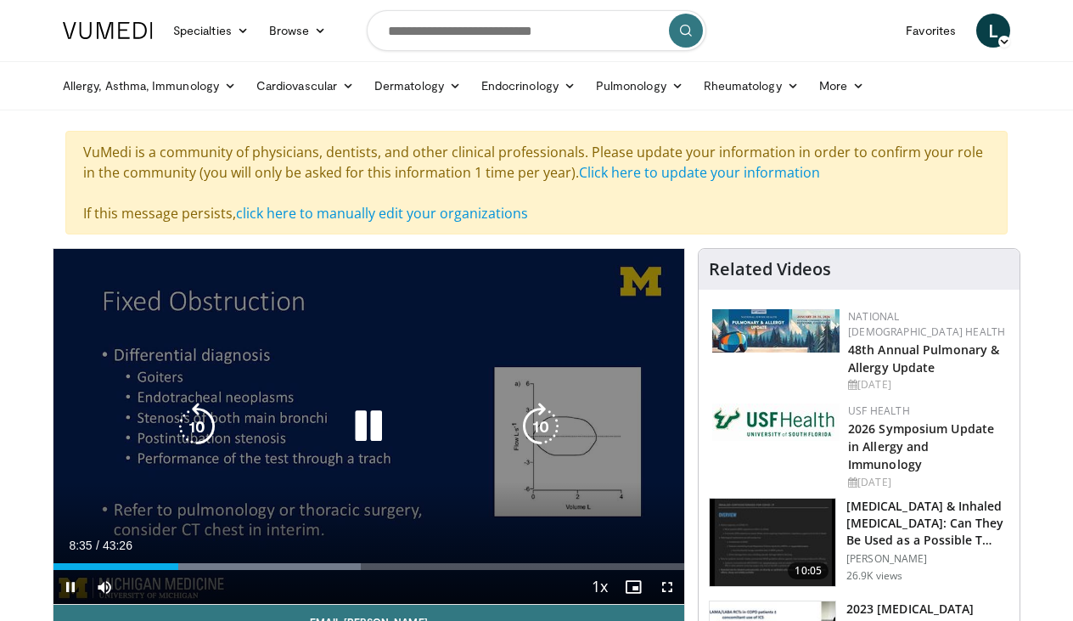
drag, startPoint x: 176, startPoint y: 570, endPoint x: 200, endPoint y: 572, distance: 24.7
click at [200, 572] on div "Current Time 8:35 / Duration 43:26 Pause Skip Backward Skip Forward Mute Loaded…" at bounding box center [369, 587] width 631 height 34
click at [524, 420] on icon "Video Player" at bounding box center [541, 427] width 48 height 48
click at [538, 419] on icon "Video Player" at bounding box center [541, 427] width 48 height 48
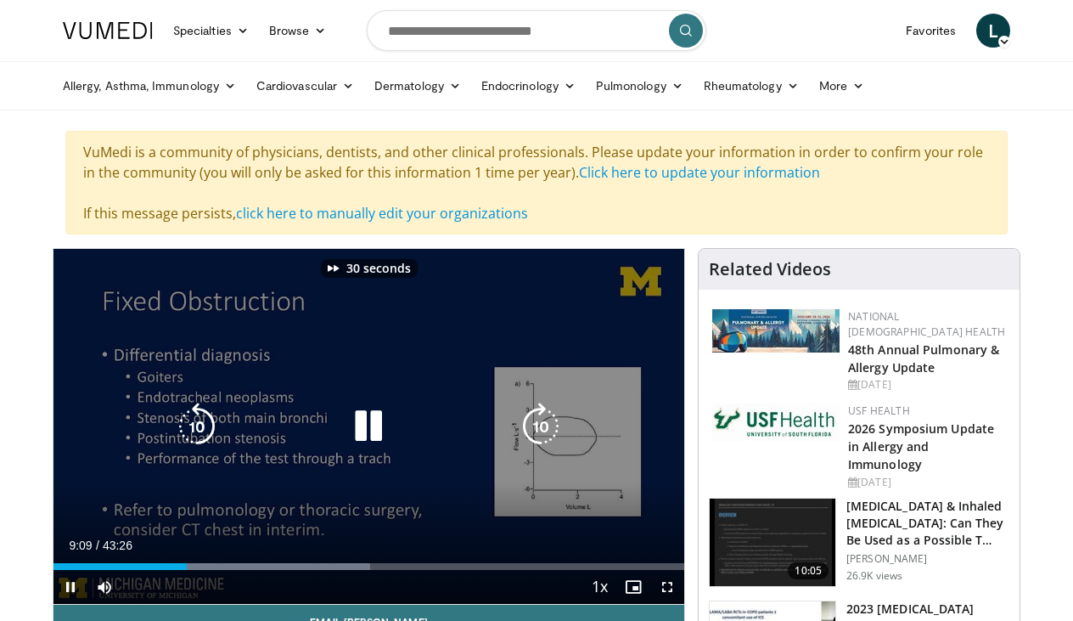
click at [538, 419] on icon "Video Player" at bounding box center [541, 427] width 48 height 48
click at [542, 433] on icon "Video Player" at bounding box center [541, 427] width 48 height 48
click at [542, 432] on icon "Video Player" at bounding box center [541, 427] width 48 height 48
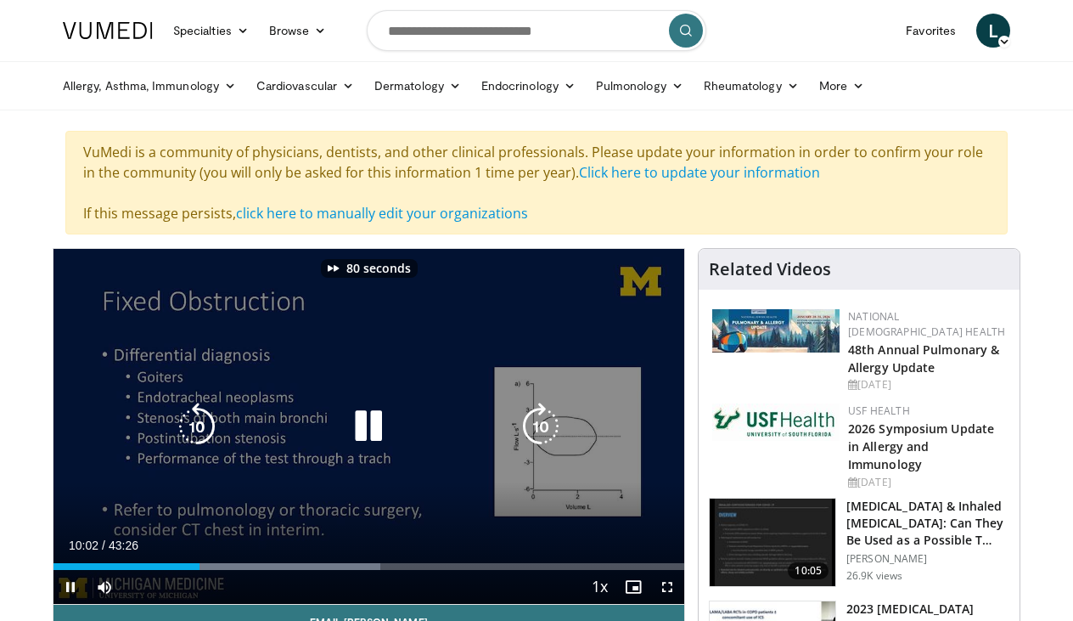
click at [542, 433] on icon "Video Player" at bounding box center [541, 427] width 48 height 48
click at [540, 433] on icon "Video Player" at bounding box center [541, 427] width 48 height 48
click at [540, 434] on icon "Video Player" at bounding box center [541, 427] width 48 height 48
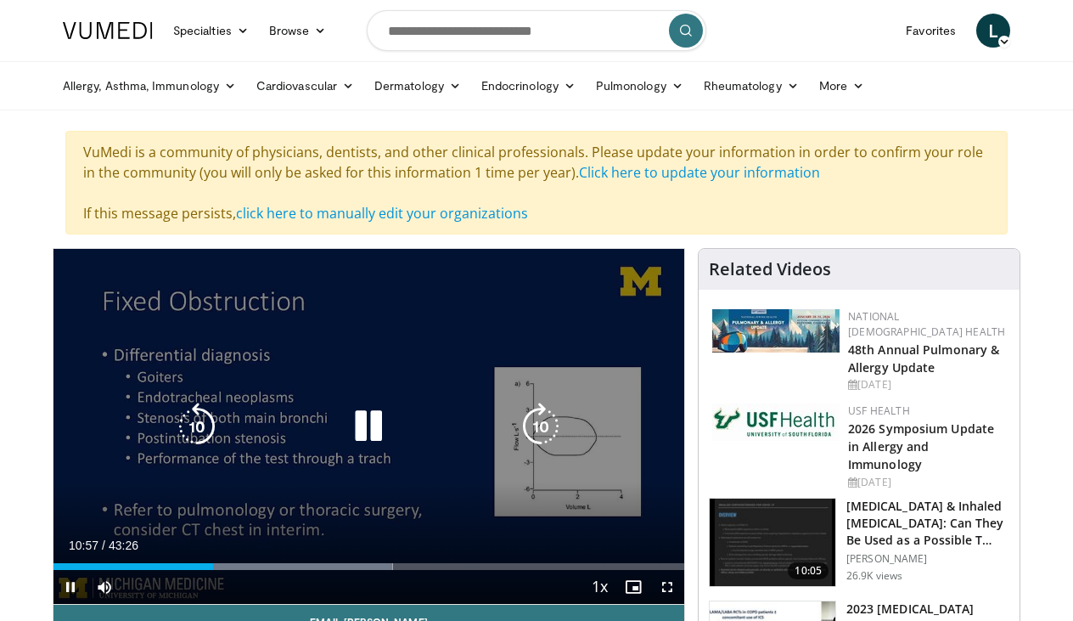
click at [540, 434] on icon "Video Player" at bounding box center [541, 427] width 48 height 48
click at [539, 434] on icon "Video Player" at bounding box center [541, 427] width 48 height 48
click at [539, 435] on icon "Video Player" at bounding box center [541, 427] width 48 height 48
click at [538, 435] on icon "Video Player" at bounding box center [541, 427] width 48 height 48
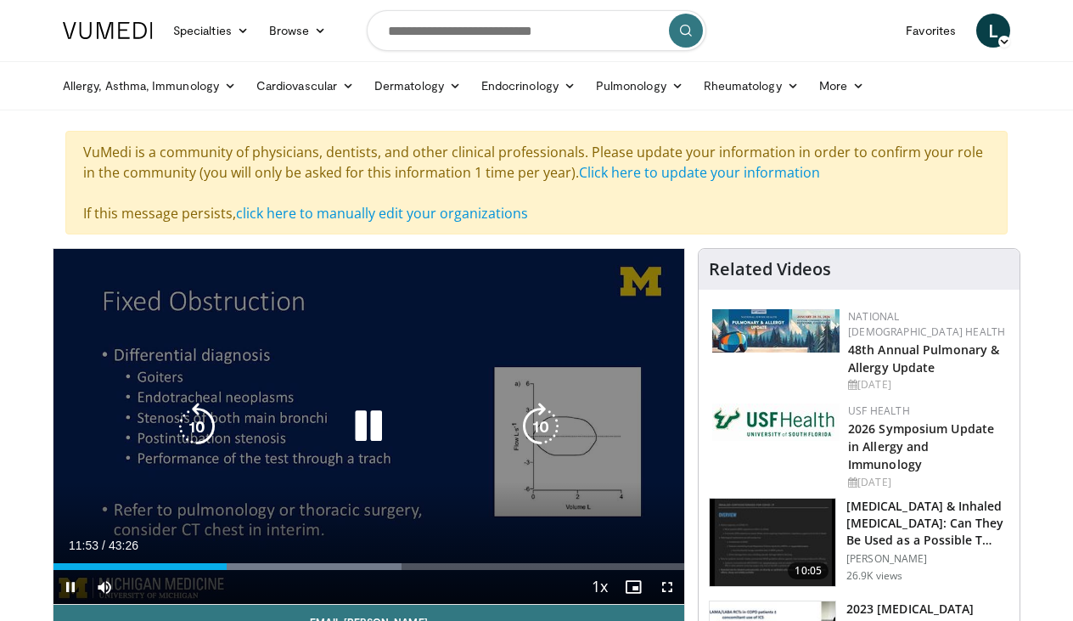
click at [538, 435] on icon "Video Player" at bounding box center [541, 427] width 48 height 48
click at [538, 436] on icon "Video Player" at bounding box center [541, 427] width 48 height 48
click at [537, 436] on icon "Video Player" at bounding box center [541, 427] width 48 height 48
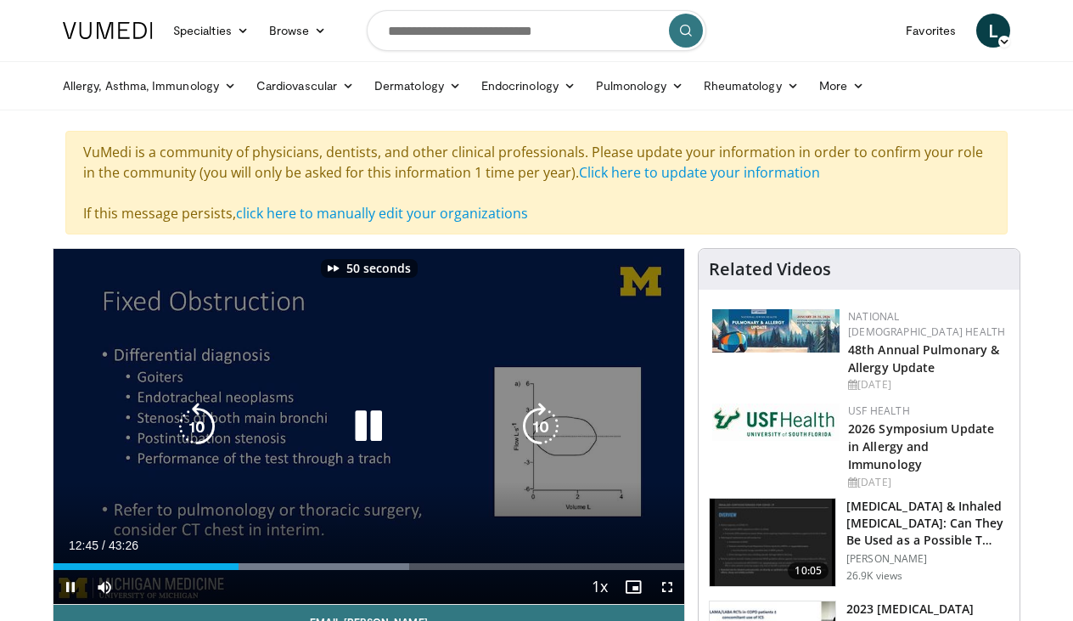
click at [537, 436] on icon "Video Player" at bounding box center [541, 427] width 48 height 48
click at [536, 435] on icon "Video Player" at bounding box center [541, 427] width 48 height 48
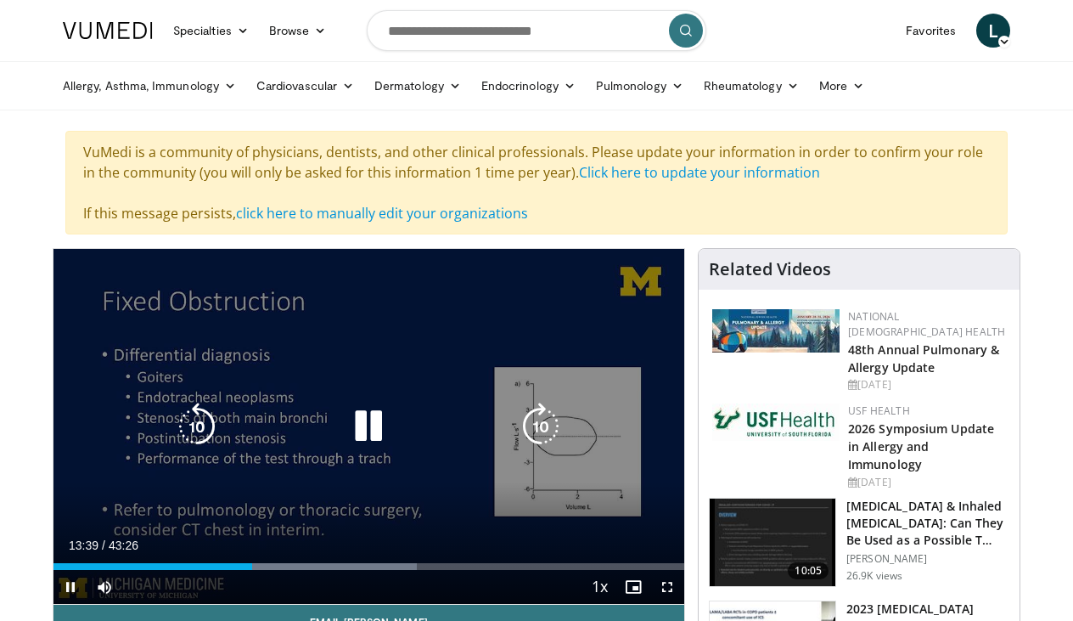
click at [536, 435] on icon "Video Player" at bounding box center [541, 427] width 48 height 48
click at [536, 436] on icon "Video Player" at bounding box center [541, 427] width 48 height 48
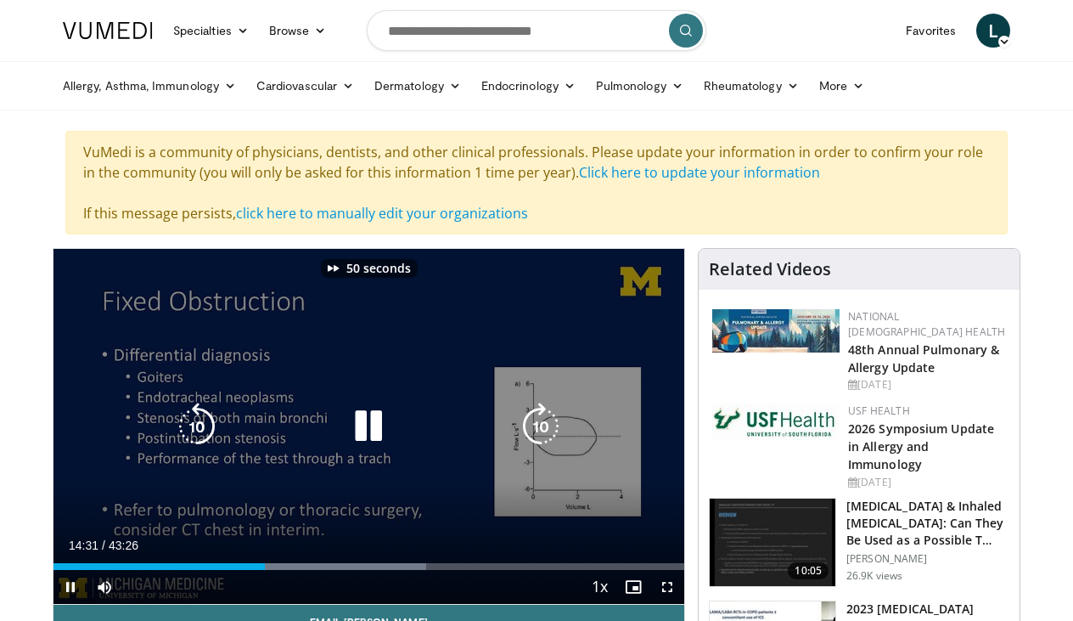
click at [536, 436] on icon "Video Player" at bounding box center [541, 427] width 48 height 48
click at [535, 436] on icon "Video Player" at bounding box center [541, 427] width 48 height 48
click at [534, 436] on icon "Video Player" at bounding box center [541, 427] width 48 height 48
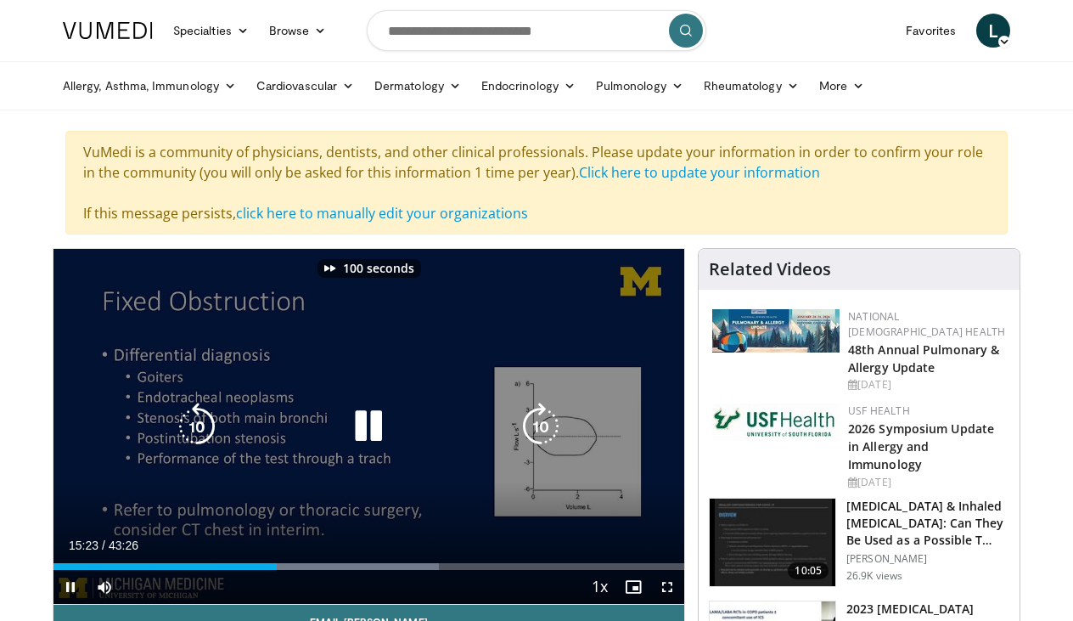
click at [534, 436] on icon "Video Player" at bounding box center [541, 427] width 48 height 48
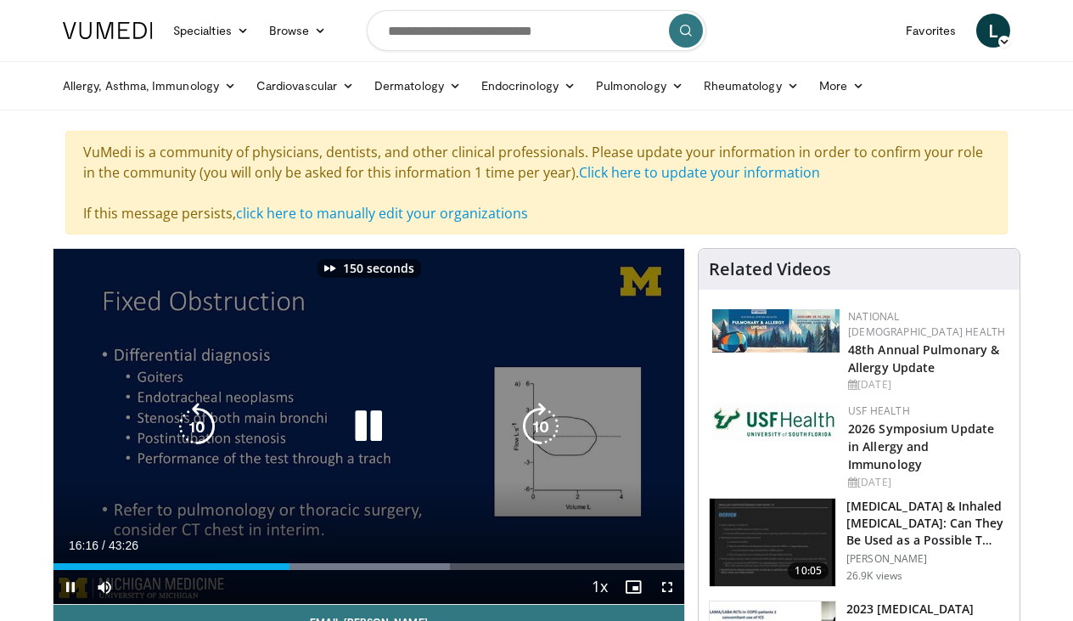
click at [534, 436] on icon "Video Player" at bounding box center [541, 427] width 48 height 48
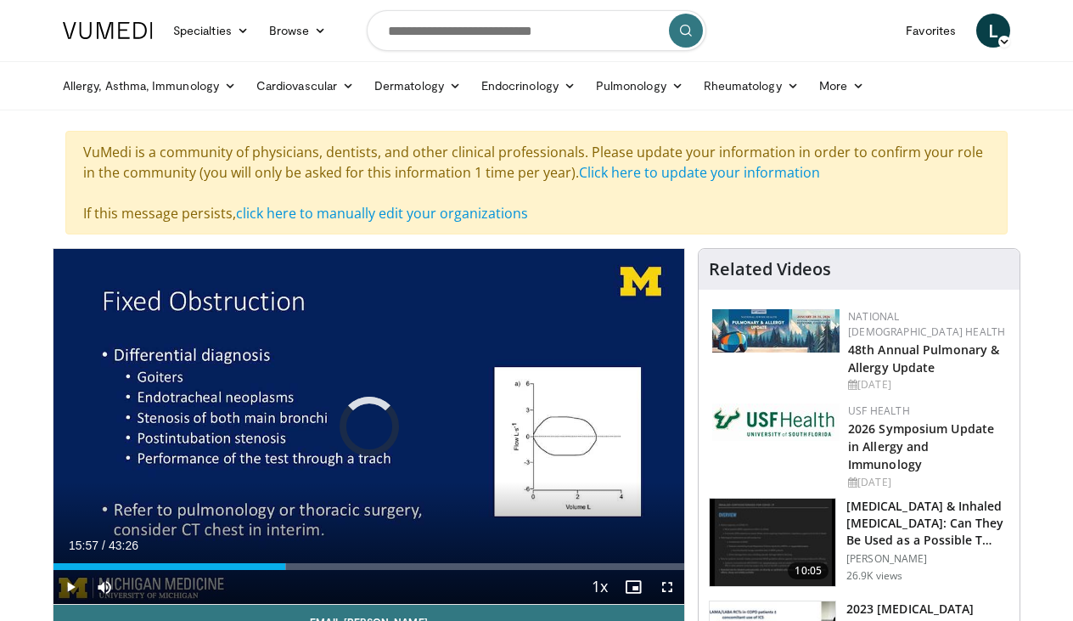
drag, startPoint x: 284, startPoint y: 563, endPoint x: 344, endPoint y: 561, distance: 59.5
click at [343, 561] on div "Loaded : 36.91% 19:24 19:27" at bounding box center [369, 562] width 631 height 16
drag, startPoint x: 344, startPoint y: 565, endPoint x: 388, endPoint y: 571, distance: 44.6
click at [388, 571] on div "Current Time 21:58 / Duration 43:26 Play Skip Backward Skip Forward Mute Loaded…" at bounding box center [369, 587] width 631 height 34
drag, startPoint x: 387, startPoint y: 567, endPoint x: 418, endPoint y: 567, distance: 30.6
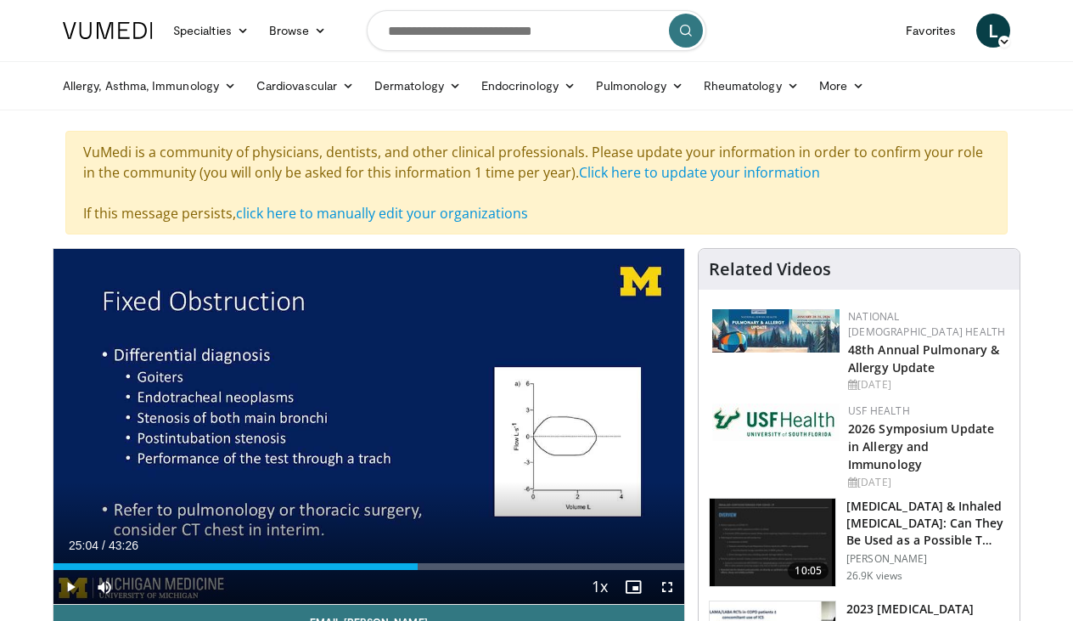
click at [418, 567] on div "Progress Bar" at bounding box center [419, 566] width 2 height 7
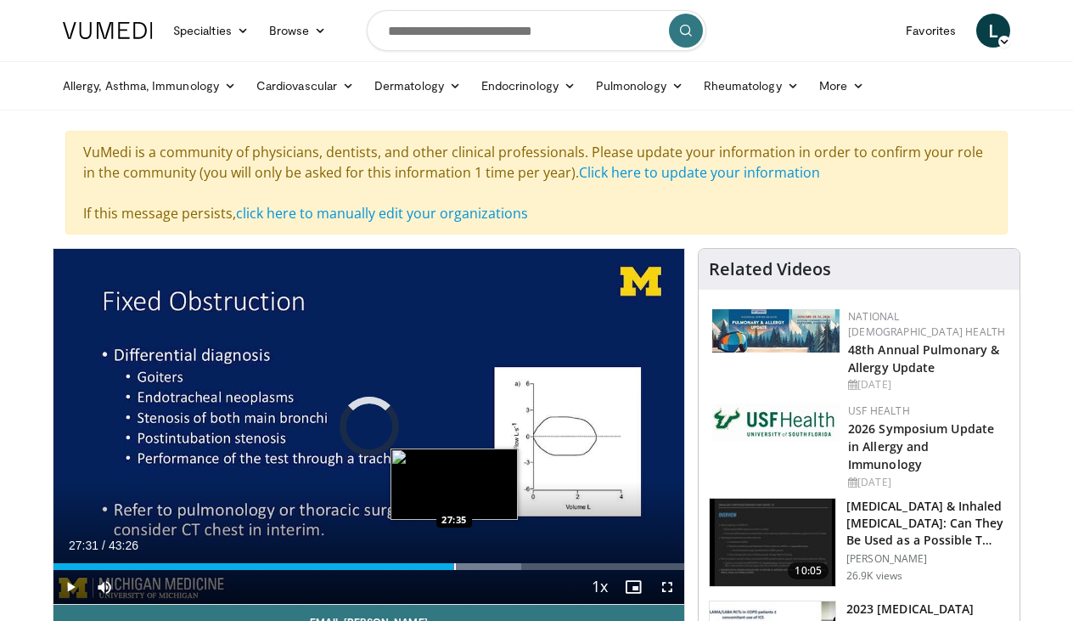
drag, startPoint x: 420, startPoint y: 568, endPoint x: 454, endPoint y: 569, distance: 34.8
click at [454, 569] on div "Progress Bar" at bounding box center [455, 566] width 2 height 7
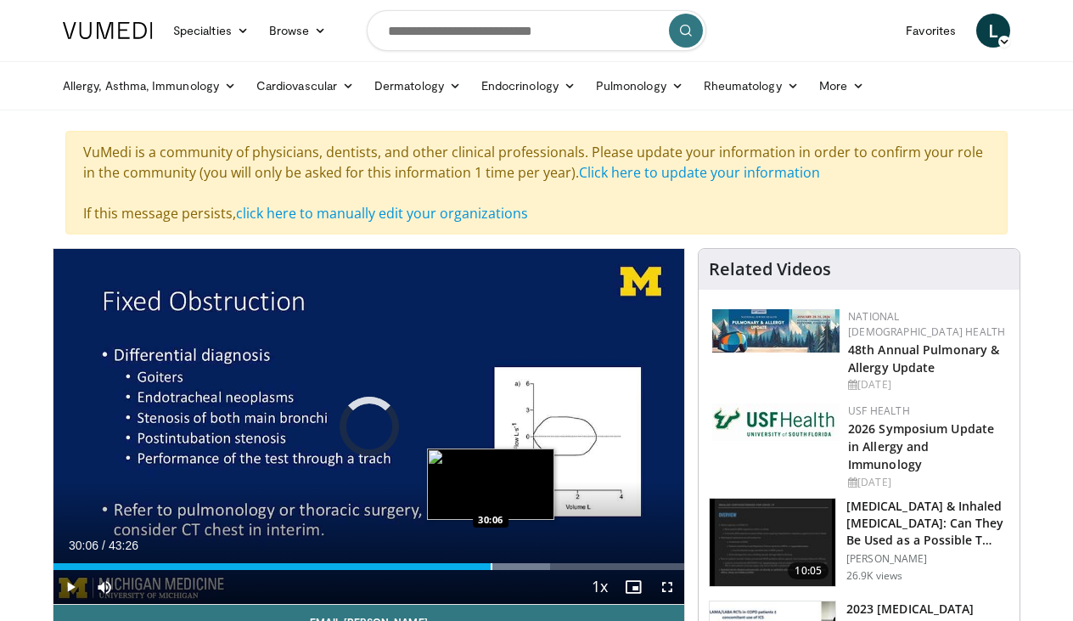
drag, startPoint x: 455, startPoint y: 566, endPoint x: 498, endPoint y: 565, distance: 43.3
click at [493, 566] on div "Progress Bar" at bounding box center [492, 566] width 2 height 7
drag, startPoint x: 498, startPoint y: 567, endPoint x: 536, endPoint y: 567, distance: 37.4
click at [522, 567] on div "Progress Bar" at bounding box center [522, 566] width 2 height 7
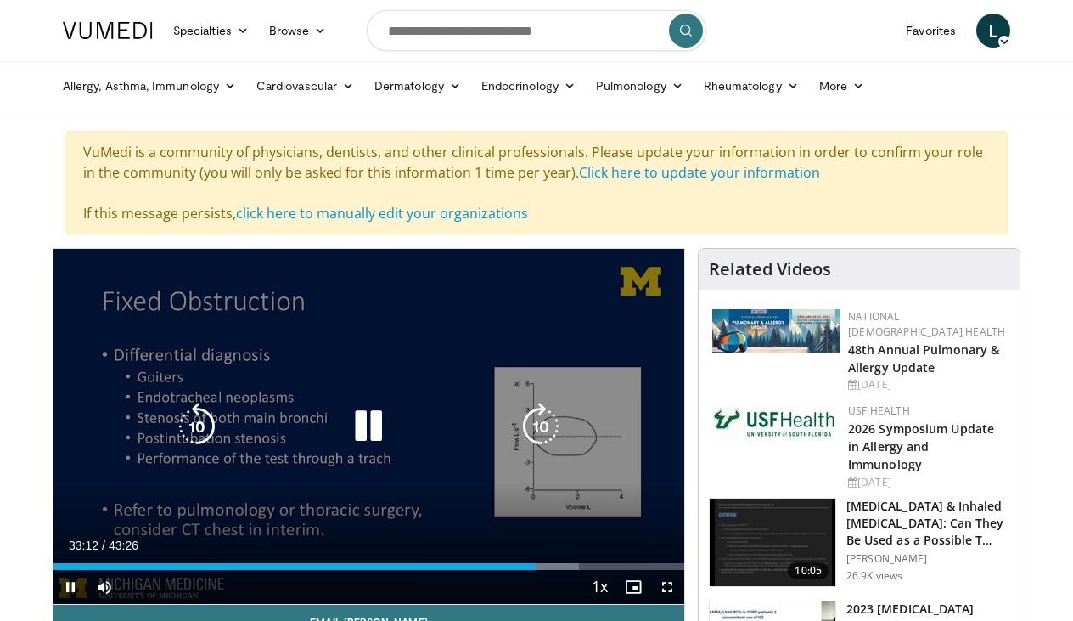
click at [542, 439] on icon "Video Player" at bounding box center [541, 427] width 48 height 48
click at [538, 421] on icon "Video Player" at bounding box center [541, 427] width 48 height 48
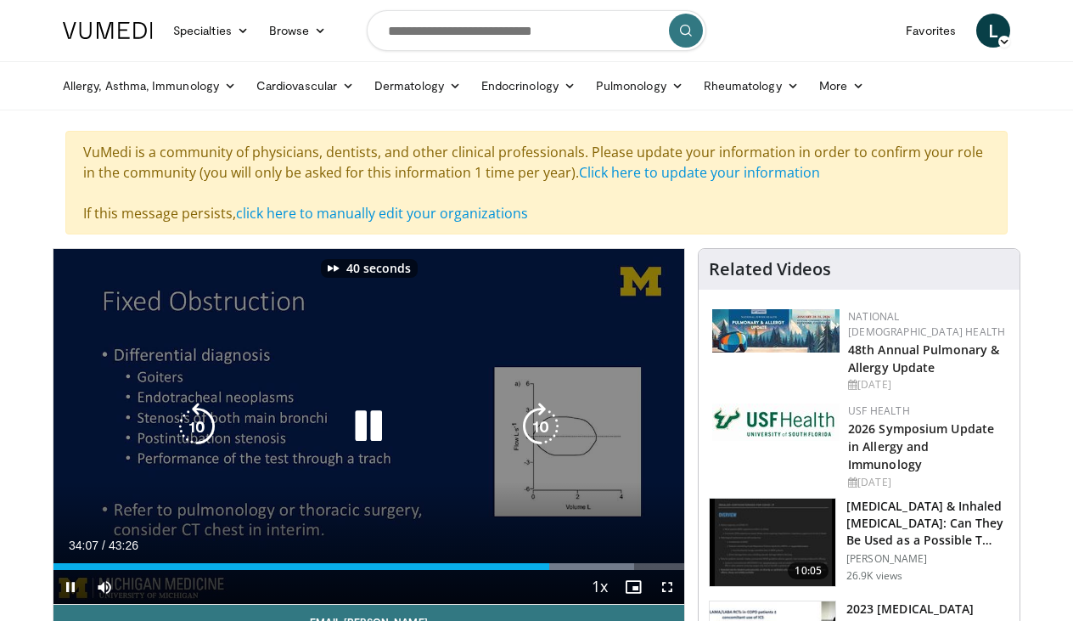
click at [537, 434] on icon "Video Player" at bounding box center [541, 427] width 48 height 48
click at [537, 433] on icon "Video Player" at bounding box center [541, 427] width 48 height 48
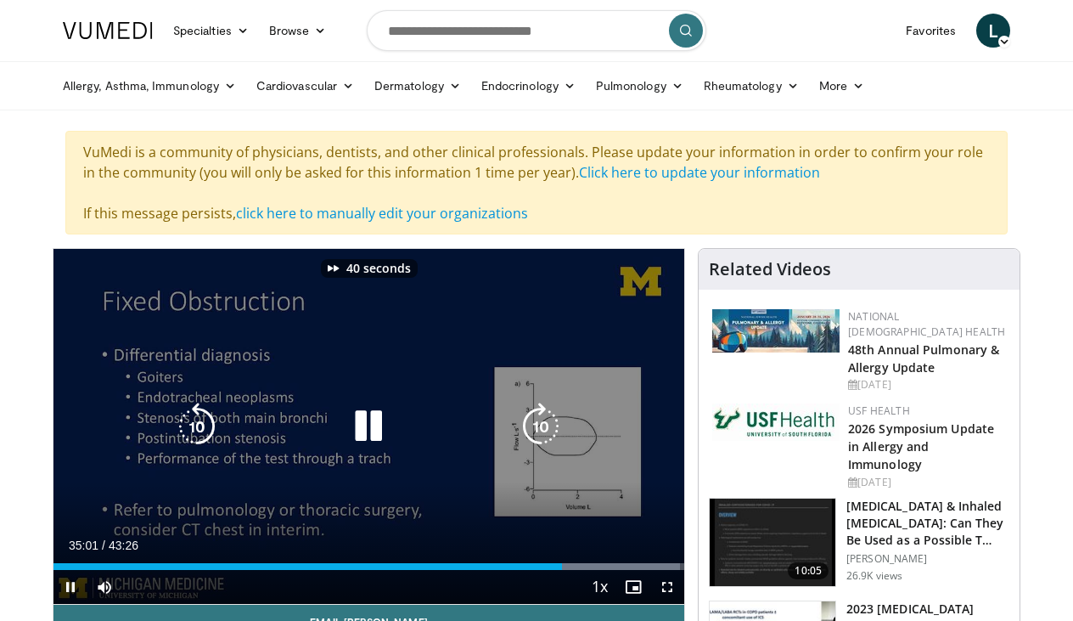
click at [537, 433] on icon "Video Player" at bounding box center [541, 427] width 48 height 48
click at [539, 428] on icon "Video Player" at bounding box center [541, 427] width 48 height 48
click at [539, 427] on icon "Video Player" at bounding box center [541, 427] width 48 height 48
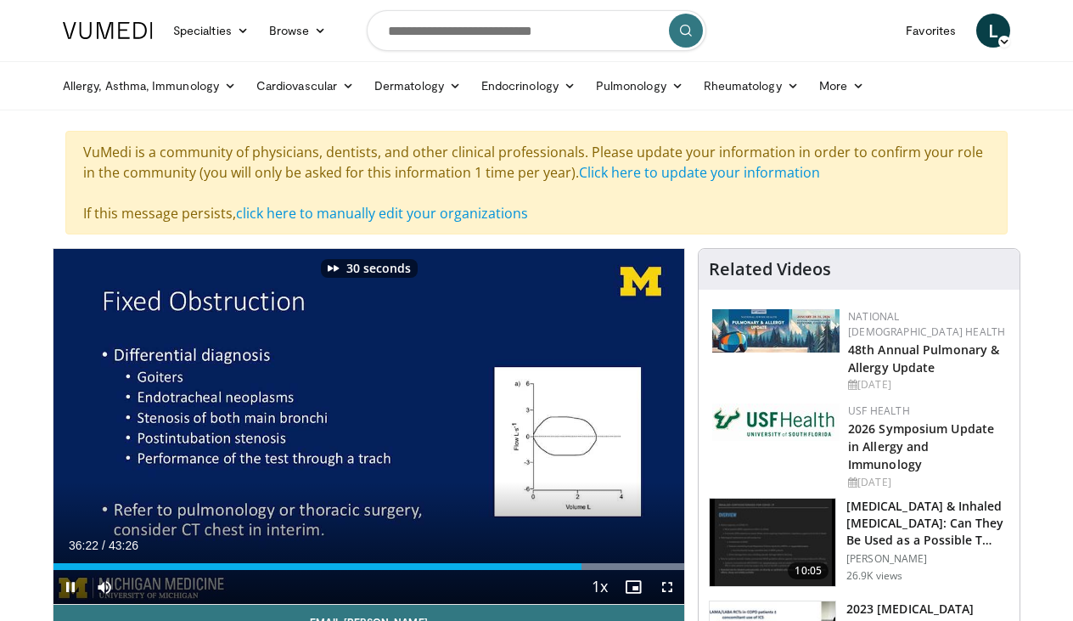
click at [73, 588] on span "Video Player" at bounding box center [71, 587] width 34 height 34
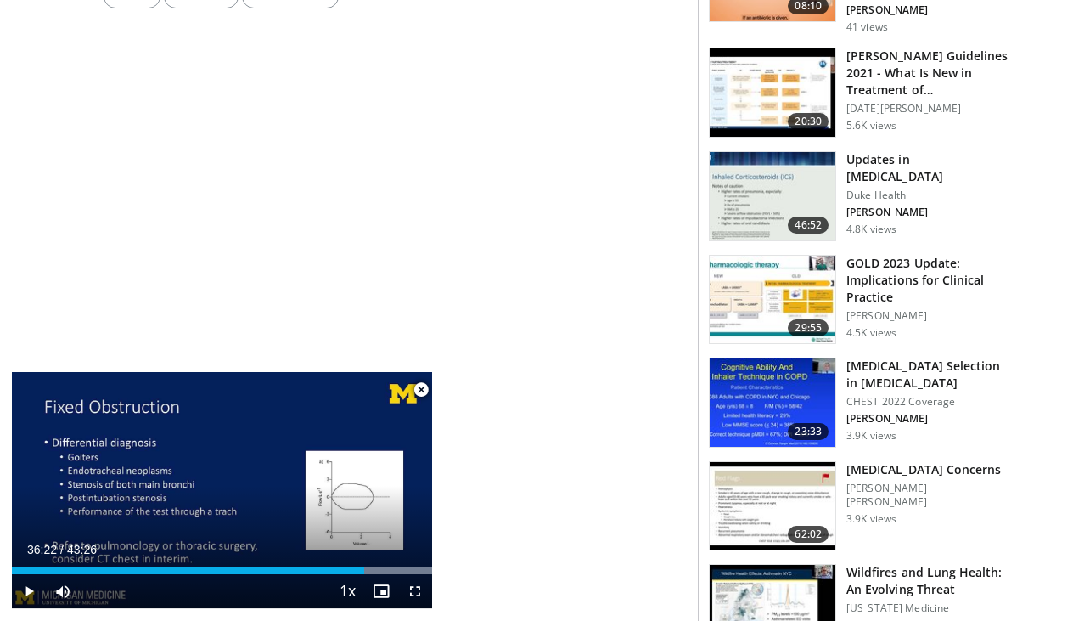
scroll to position [1444, 0]
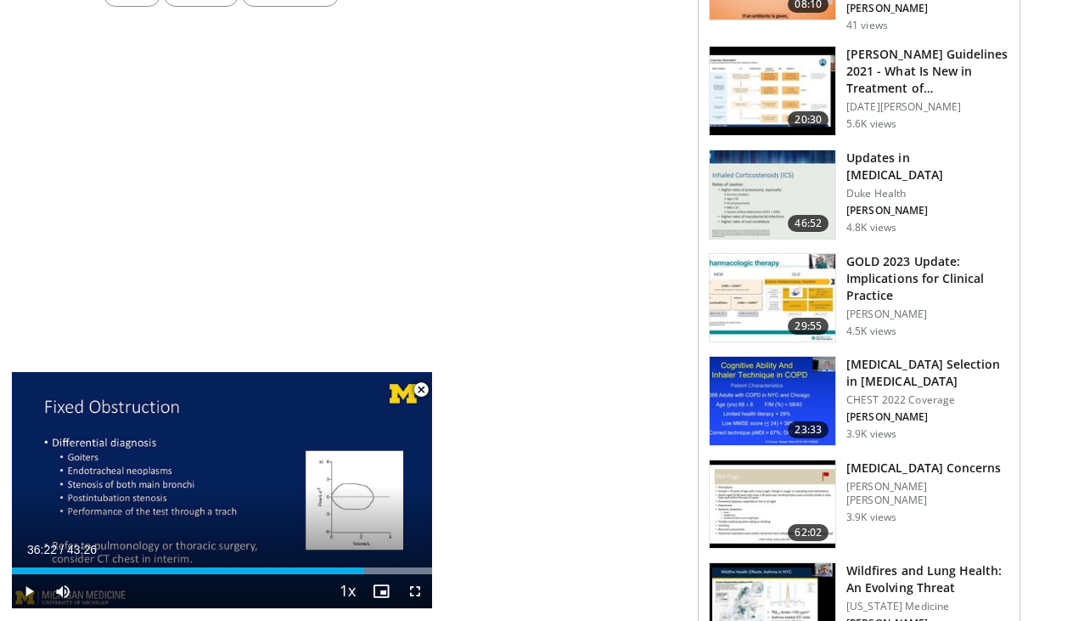
click at [422, 394] on span "Video Player" at bounding box center [421, 390] width 34 height 34
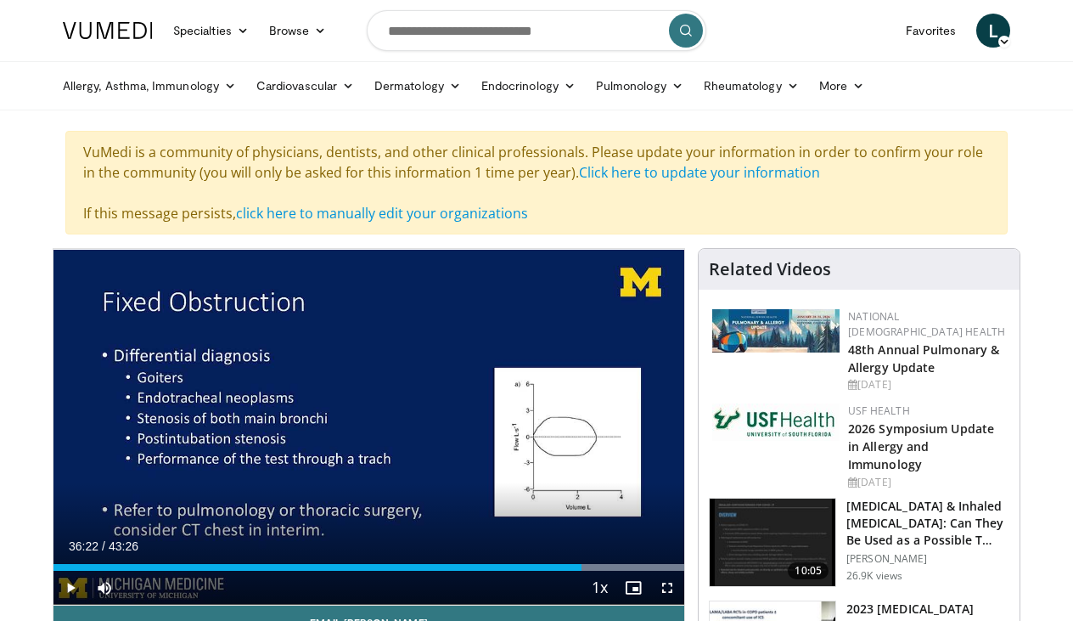
scroll to position [0, 0]
click at [461, 83] on icon at bounding box center [455, 86] width 12 height 12
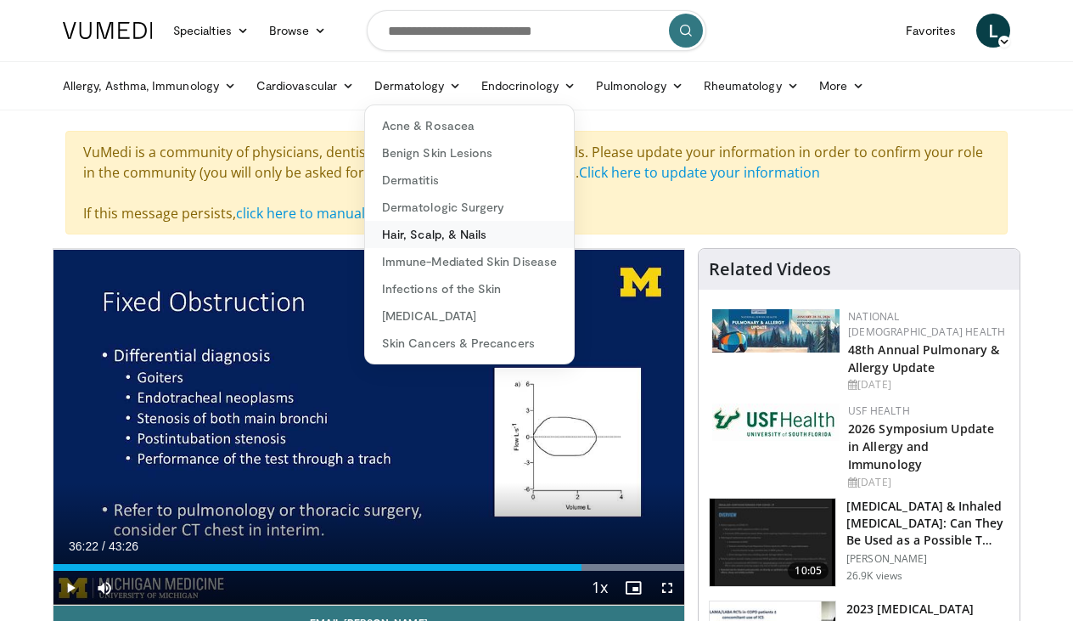
click at [417, 239] on link "Hair, Scalp, & Nails" at bounding box center [469, 234] width 209 height 27
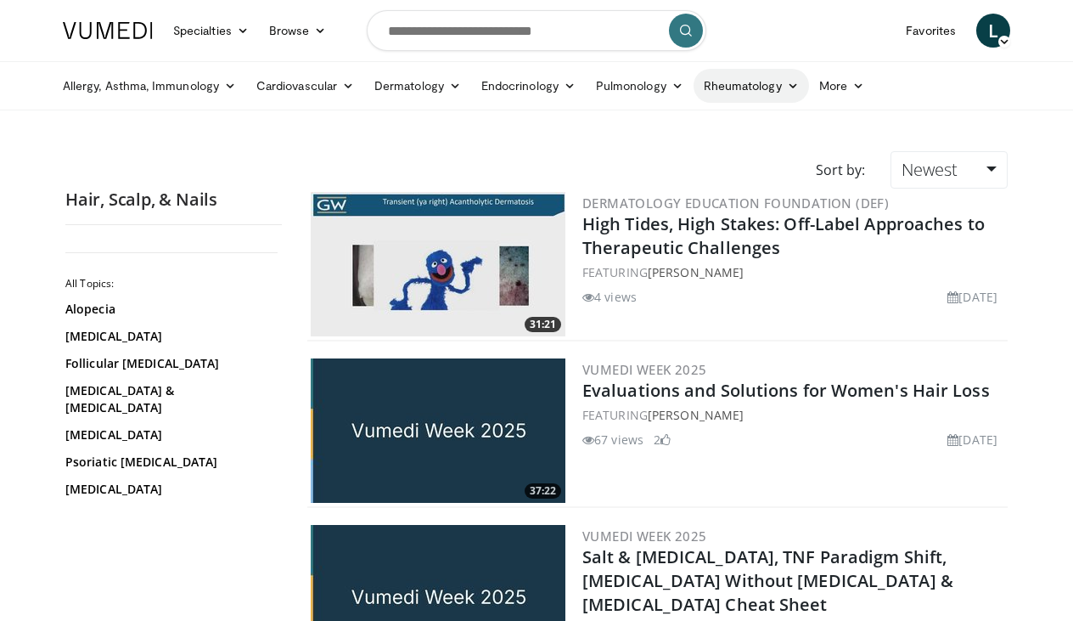
click at [791, 83] on icon at bounding box center [793, 86] width 12 height 12
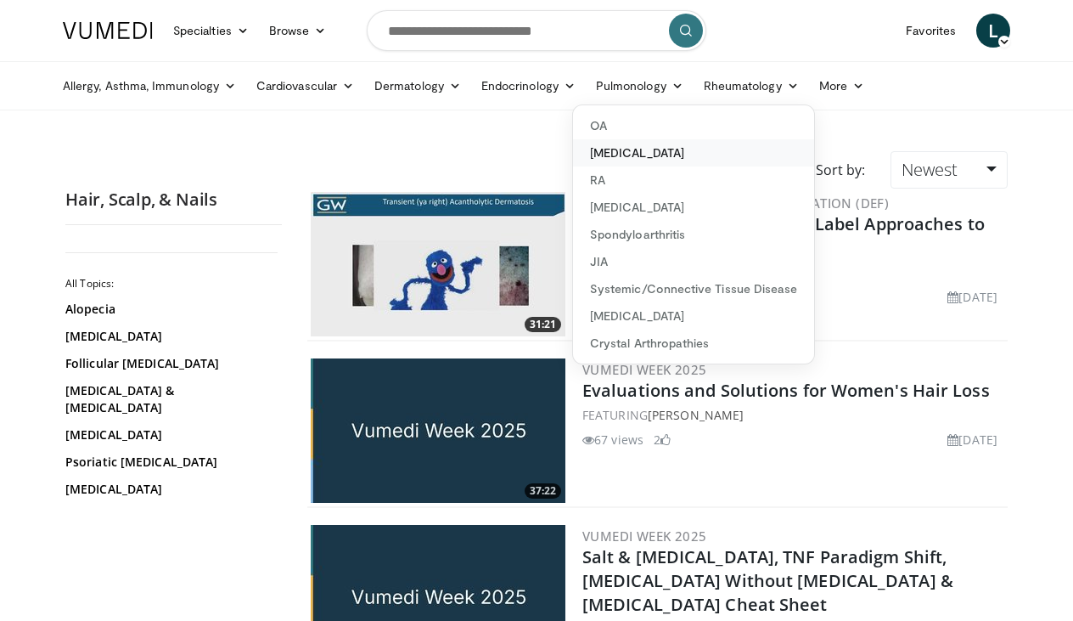
click at [635, 155] on link "[MEDICAL_DATA]" at bounding box center [693, 152] width 241 height 27
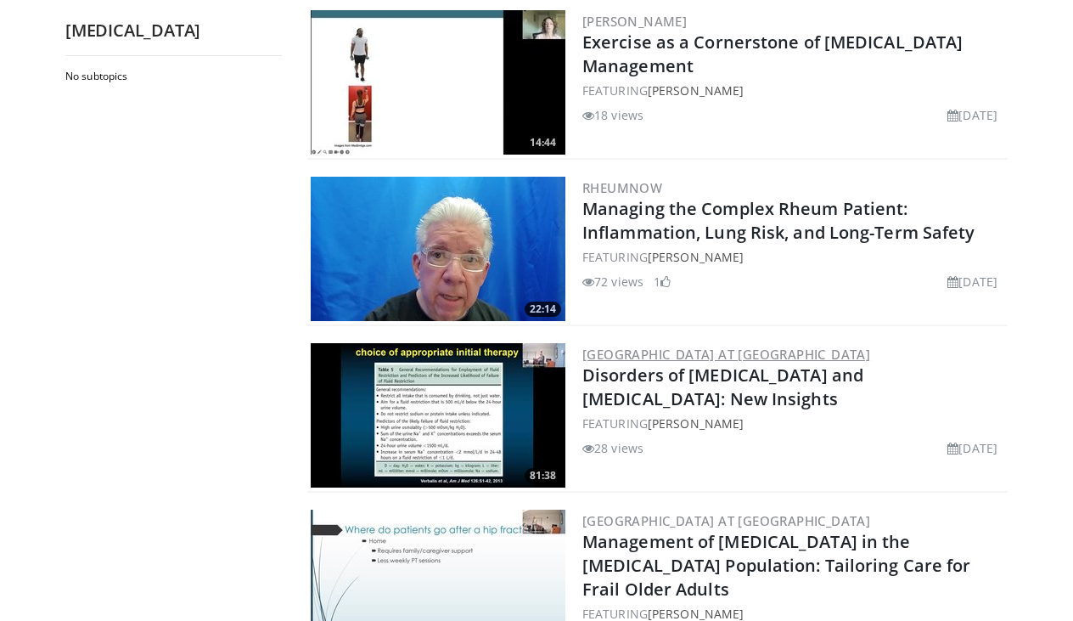
scroll to position [347, 0]
